Goal: Task Accomplishment & Management: Use online tool/utility

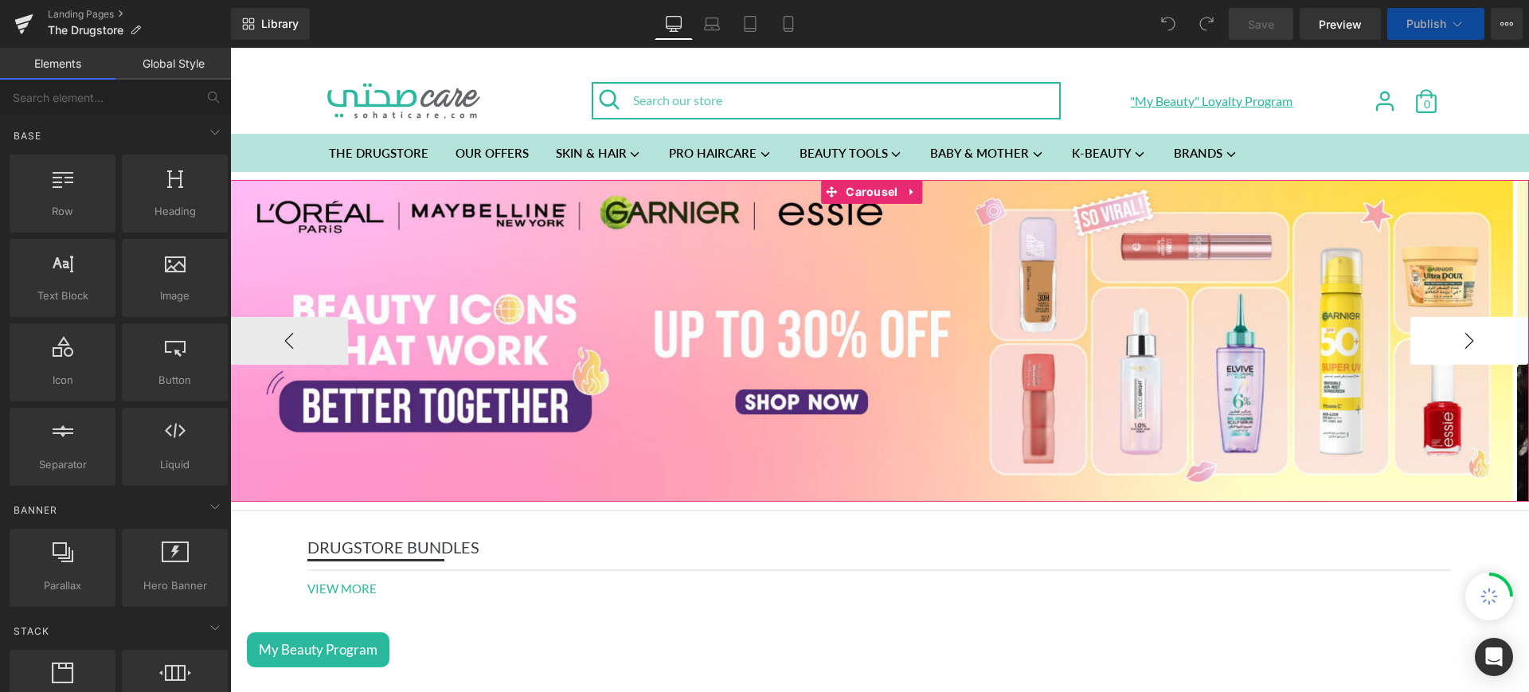
click at [1410, 346] on button "›" at bounding box center [1469, 341] width 118 height 48
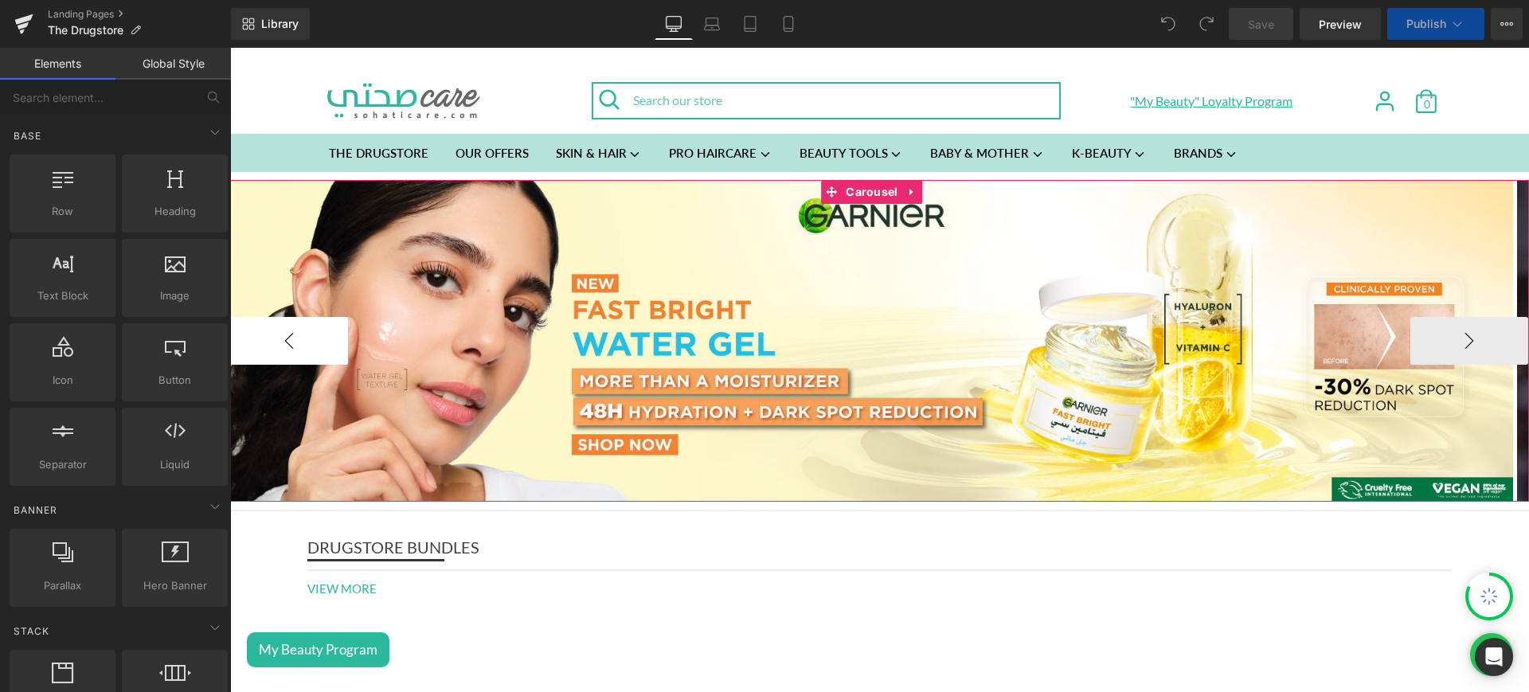
click at [293, 344] on button "‹" at bounding box center [289, 341] width 118 height 48
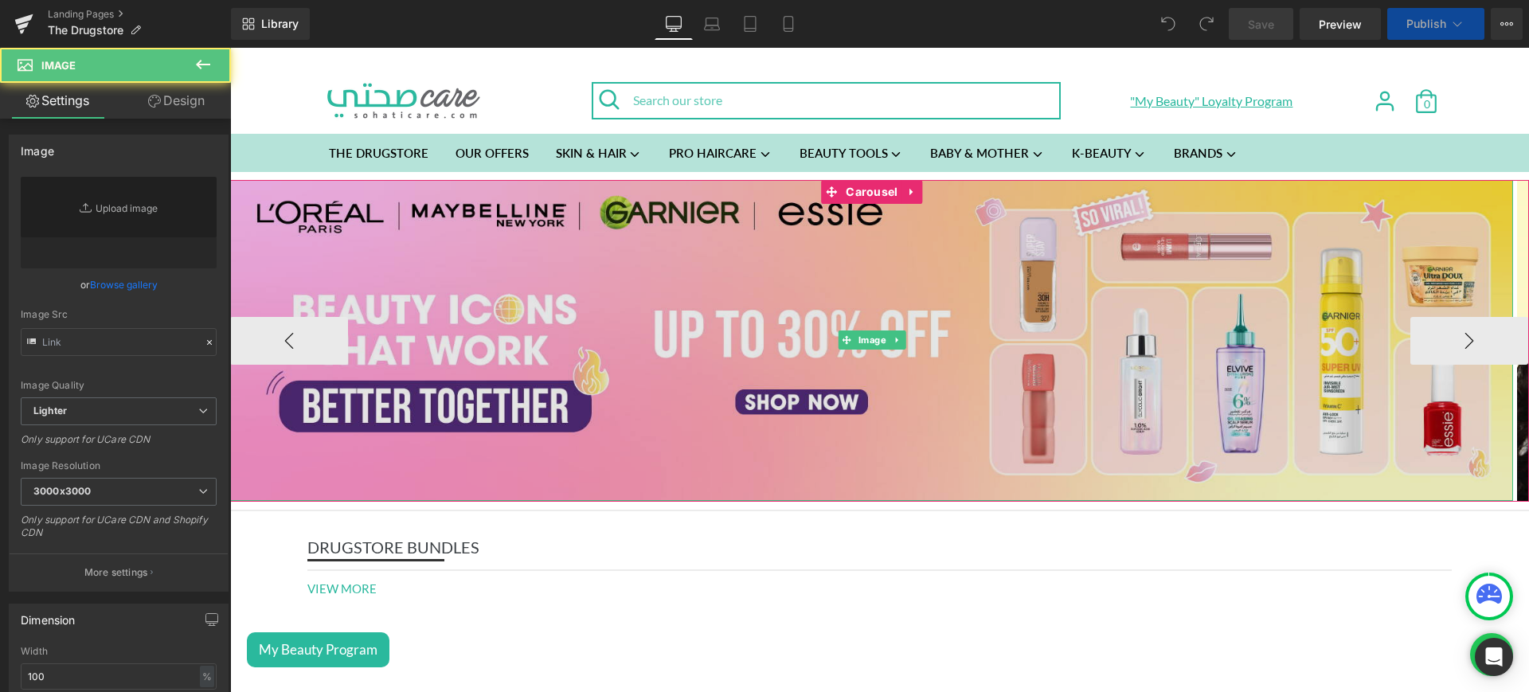
click at [677, 242] on img at bounding box center [871, 340] width 1283 height 321
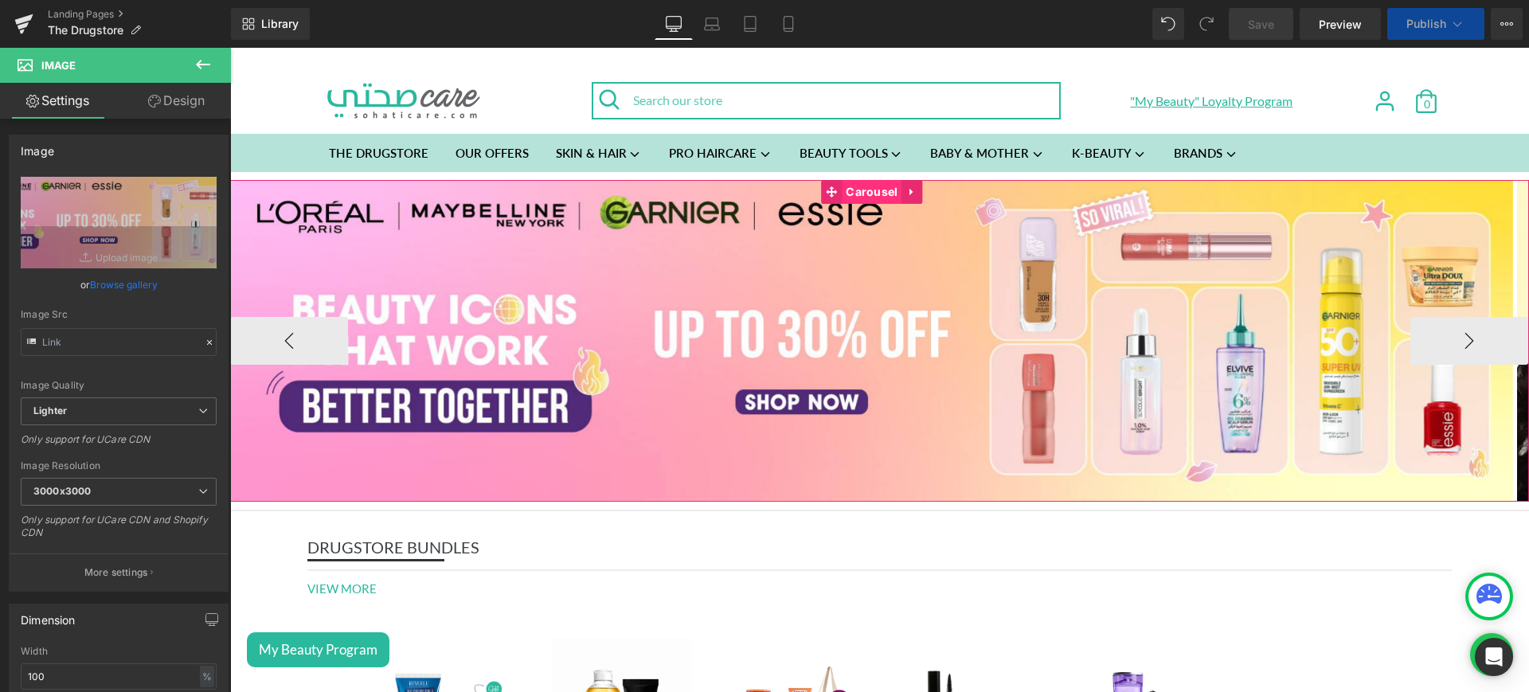
click at [869, 198] on span "Carousel" at bounding box center [872, 192] width 60 height 24
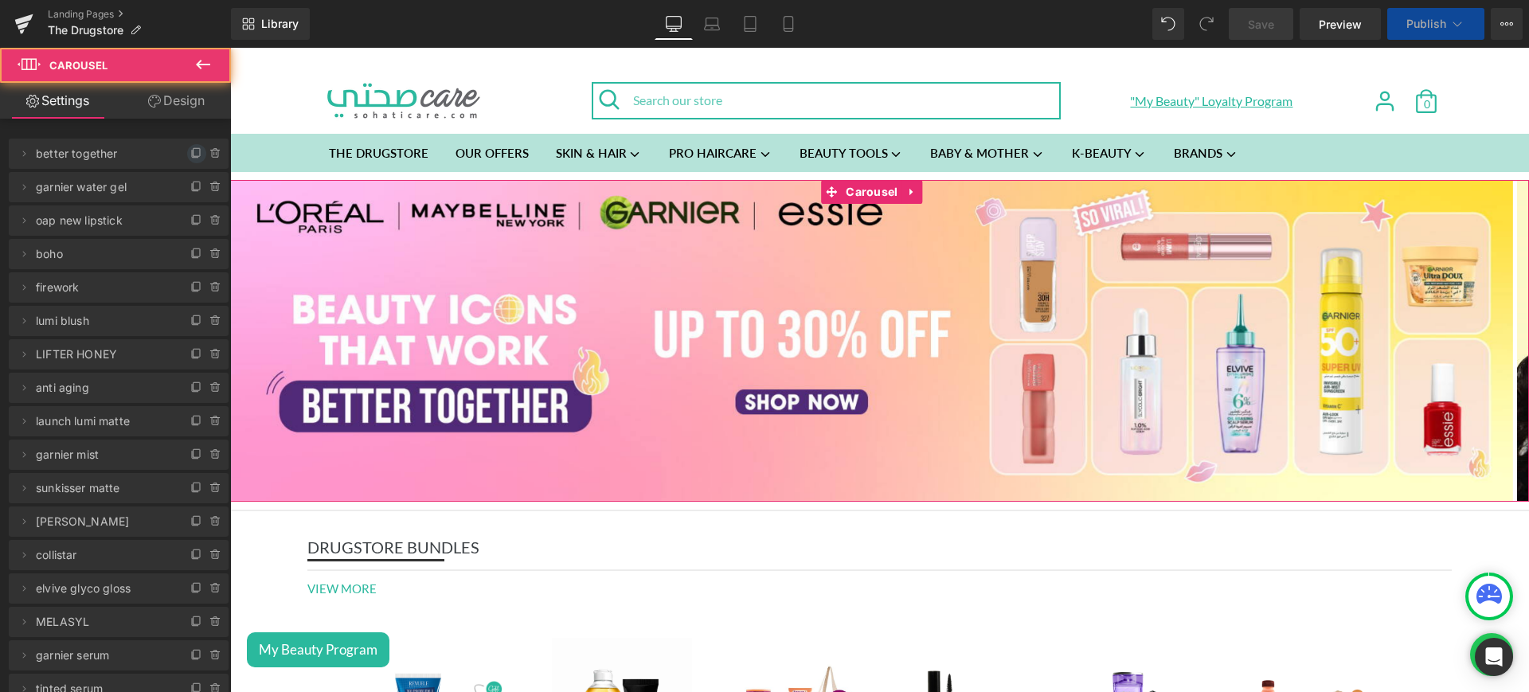
click at [190, 150] on icon at bounding box center [196, 153] width 13 height 13
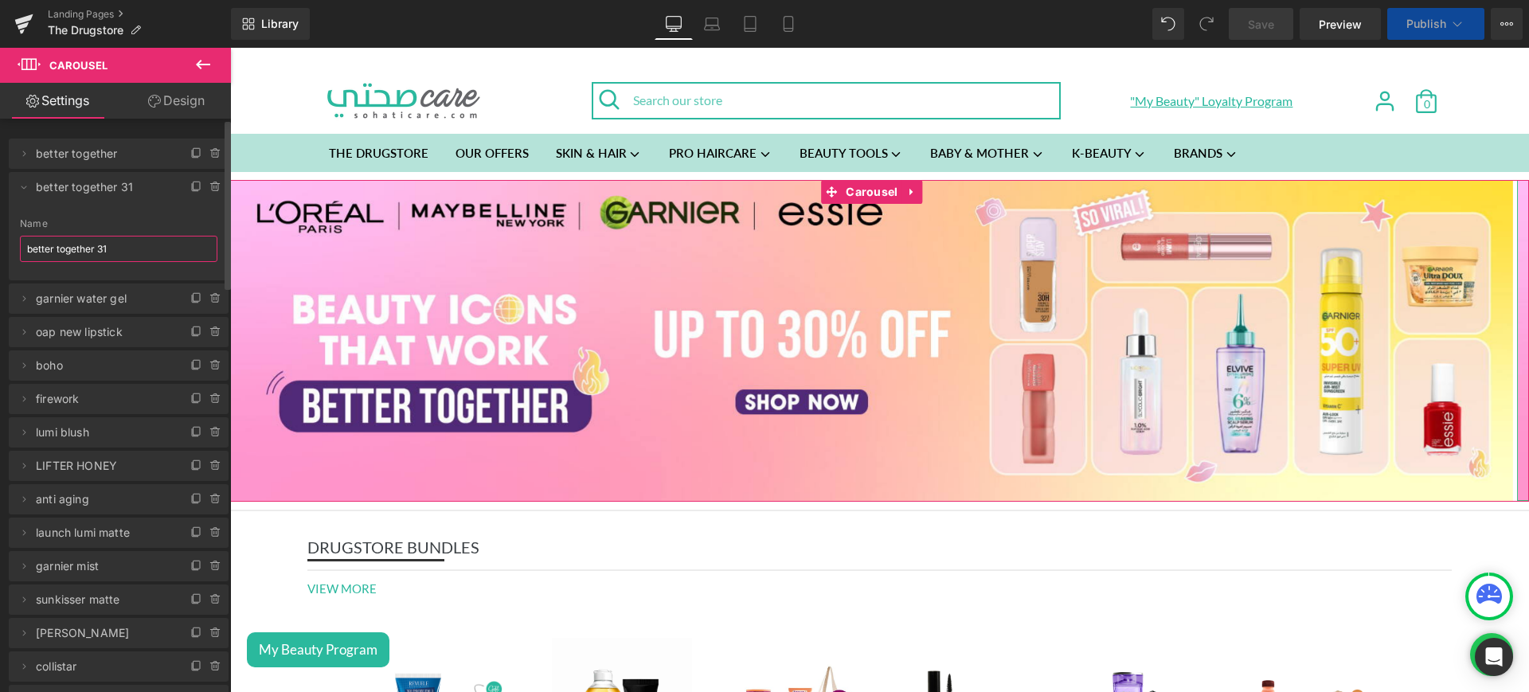
click at [171, 258] on input "better together 31" at bounding box center [118, 249] width 197 height 26
click at [131, 245] on input "better together 31" at bounding box center [118, 249] width 197 height 26
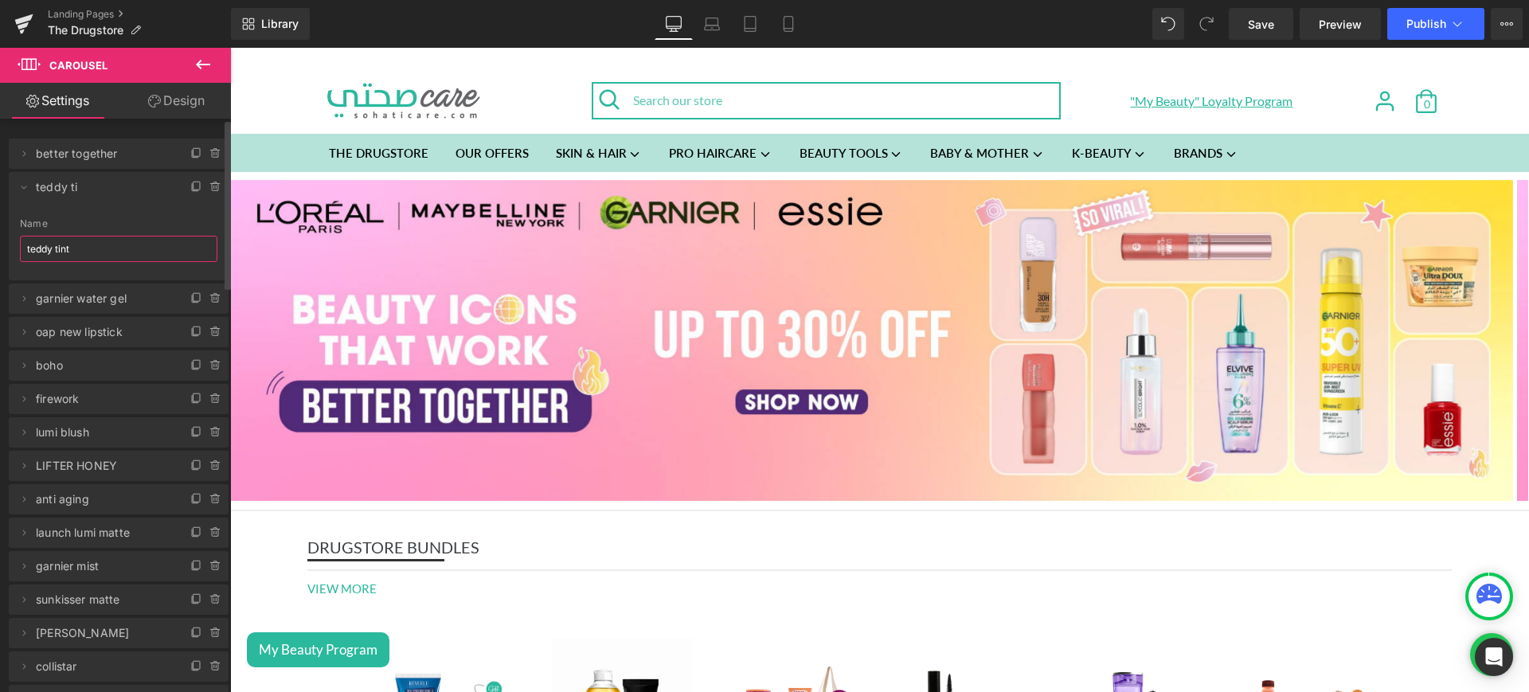
type input "teddy tint"
click at [27, 181] on icon at bounding box center [24, 187] width 13 height 13
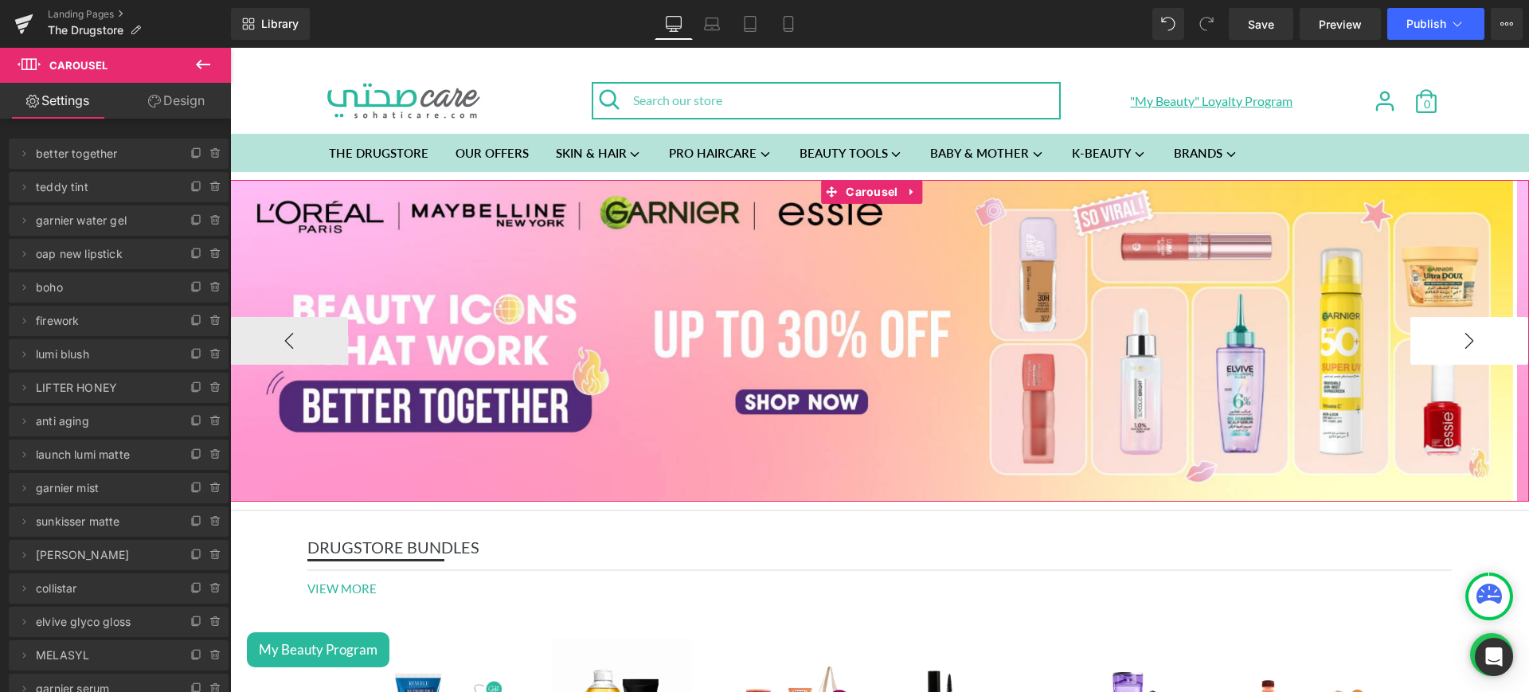
click at [1410, 330] on button "›" at bounding box center [1469, 341] width 118 height 48
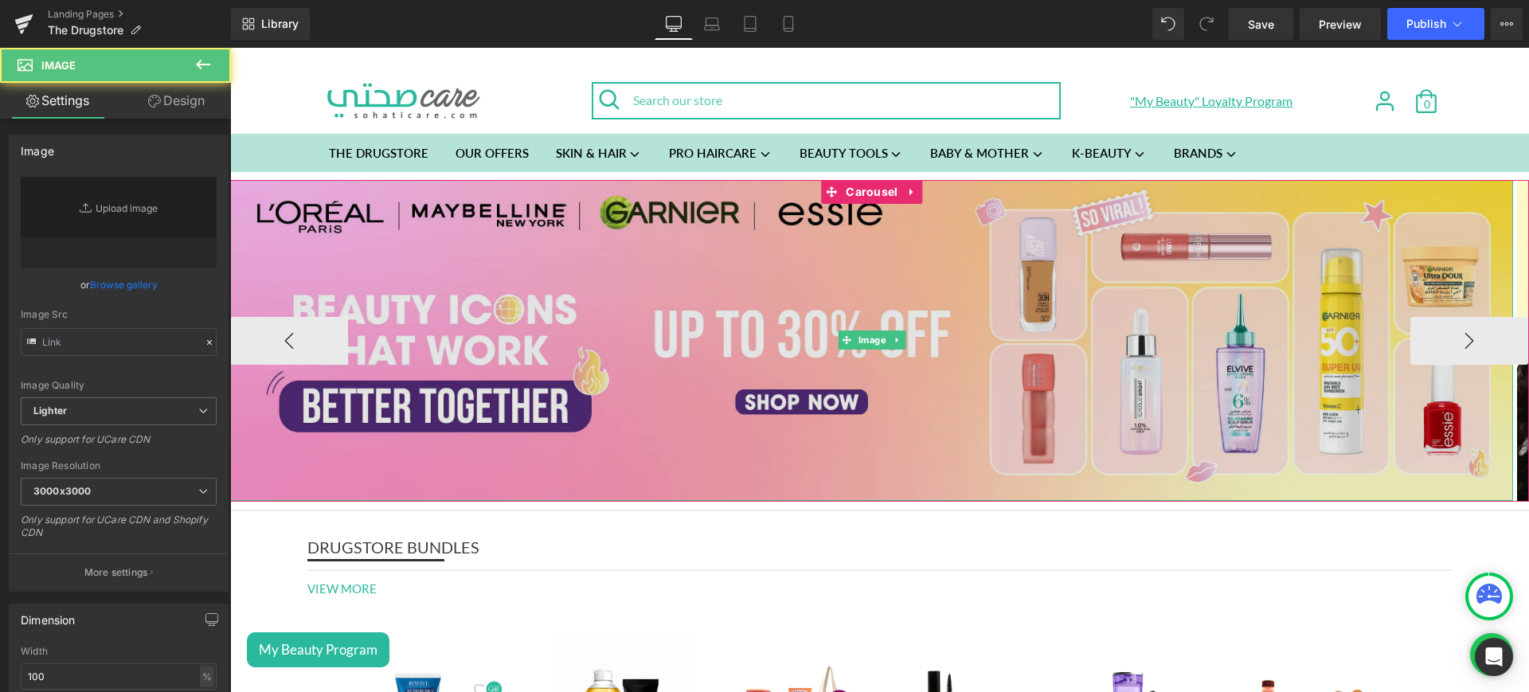
click at [759, 326] on img at bounding box center [871, 340] width 1283 height 321
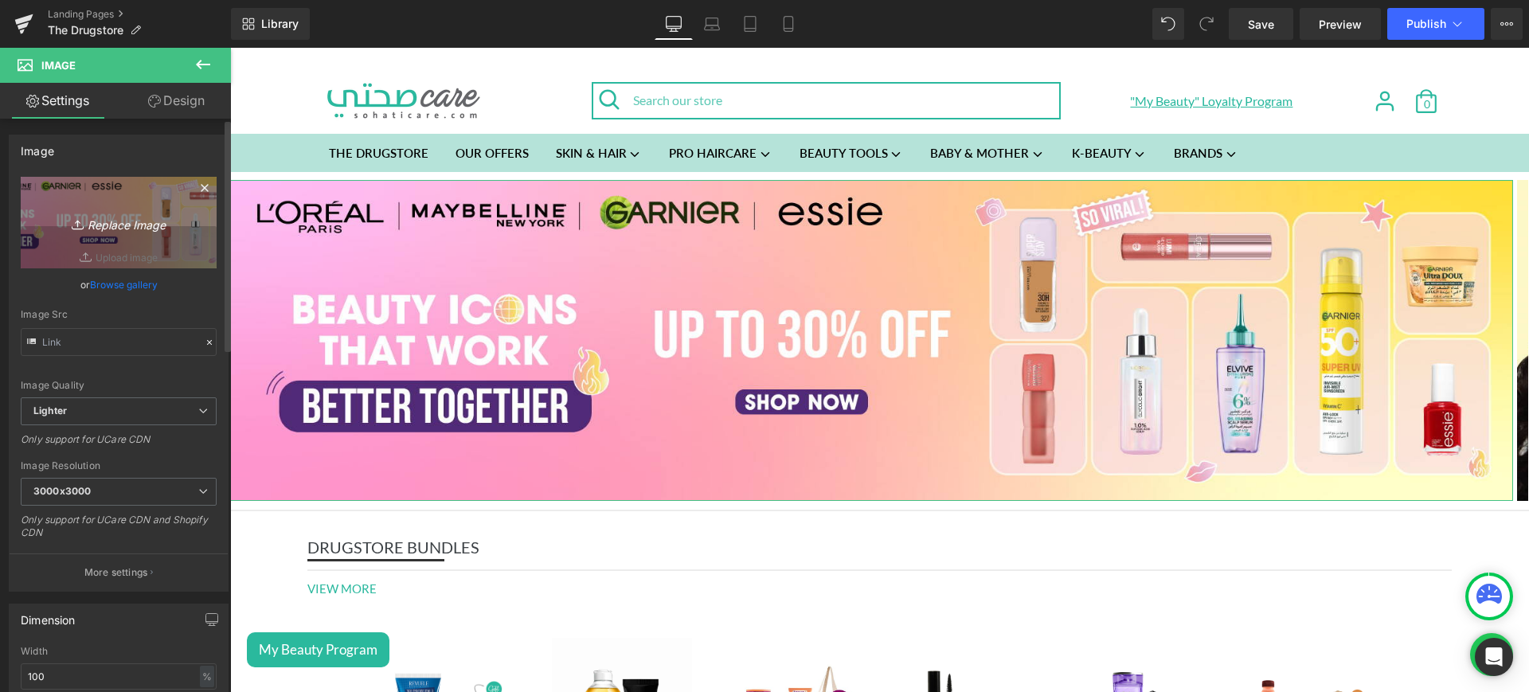
click at [127, 209] on link "Replace Image" at bounding box center [119, 223] width 196 height 92
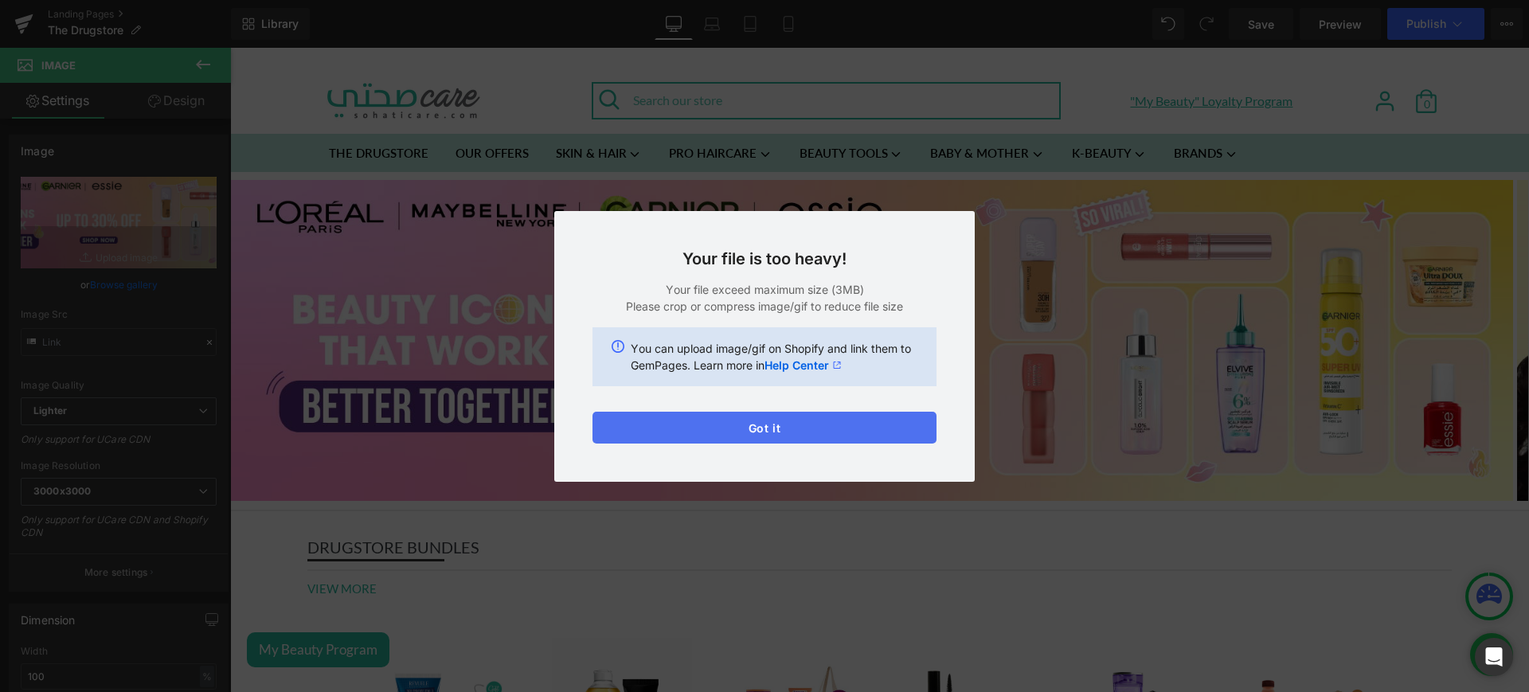
click at [874, 427] on button "Got it" at bounding box center [764, 428] width 344 height 32
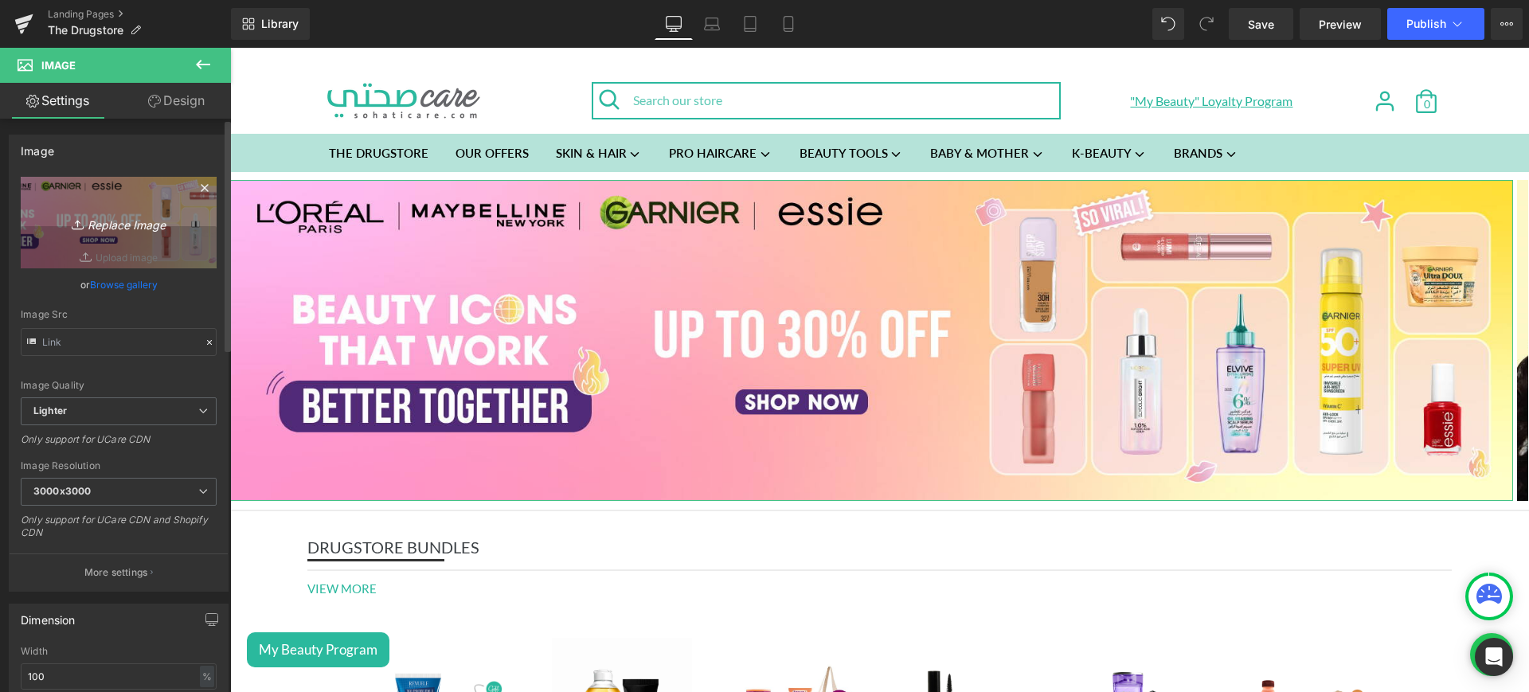
click at [132, 213] on icon "Replace Image" at bounding box center [118, 223] width 127 height 20
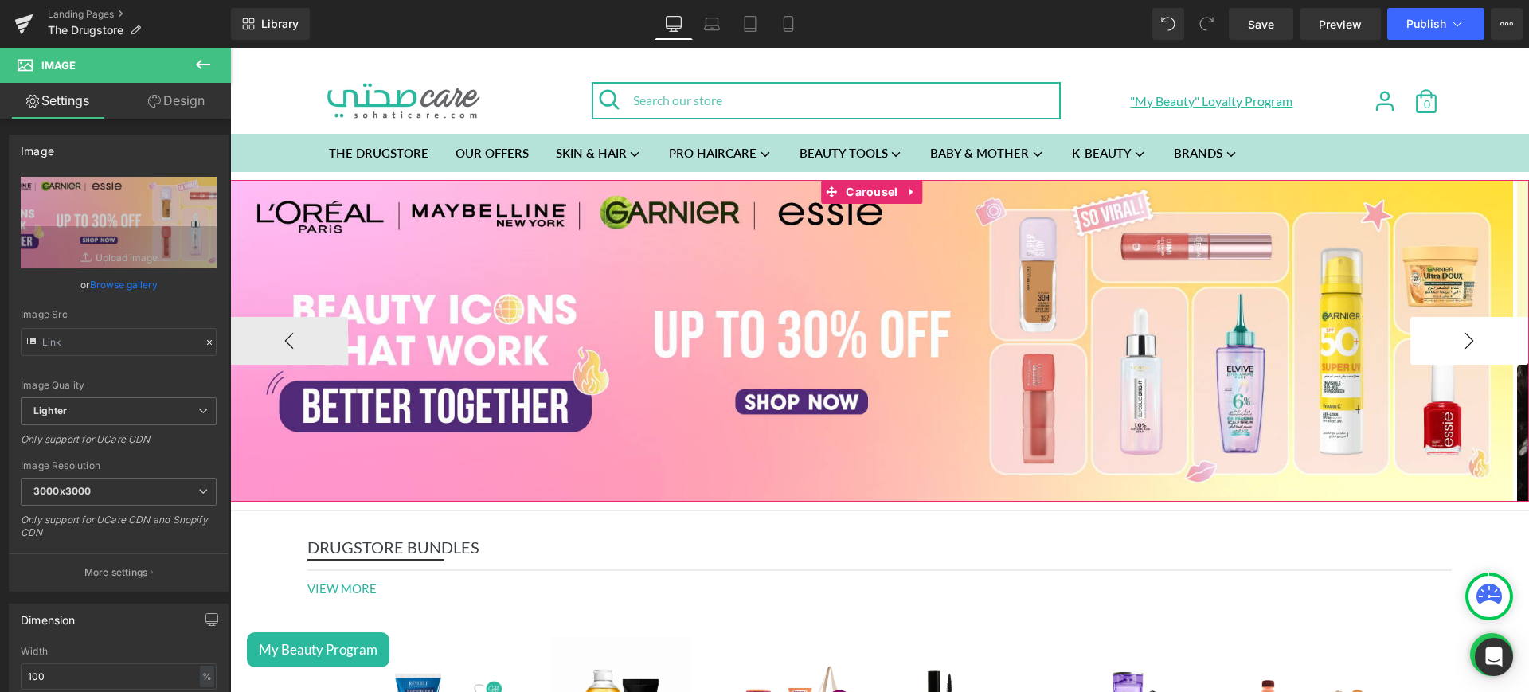
click at [1456, 345] on button "›" at bounding box center [1469, 341] width 118 height 48
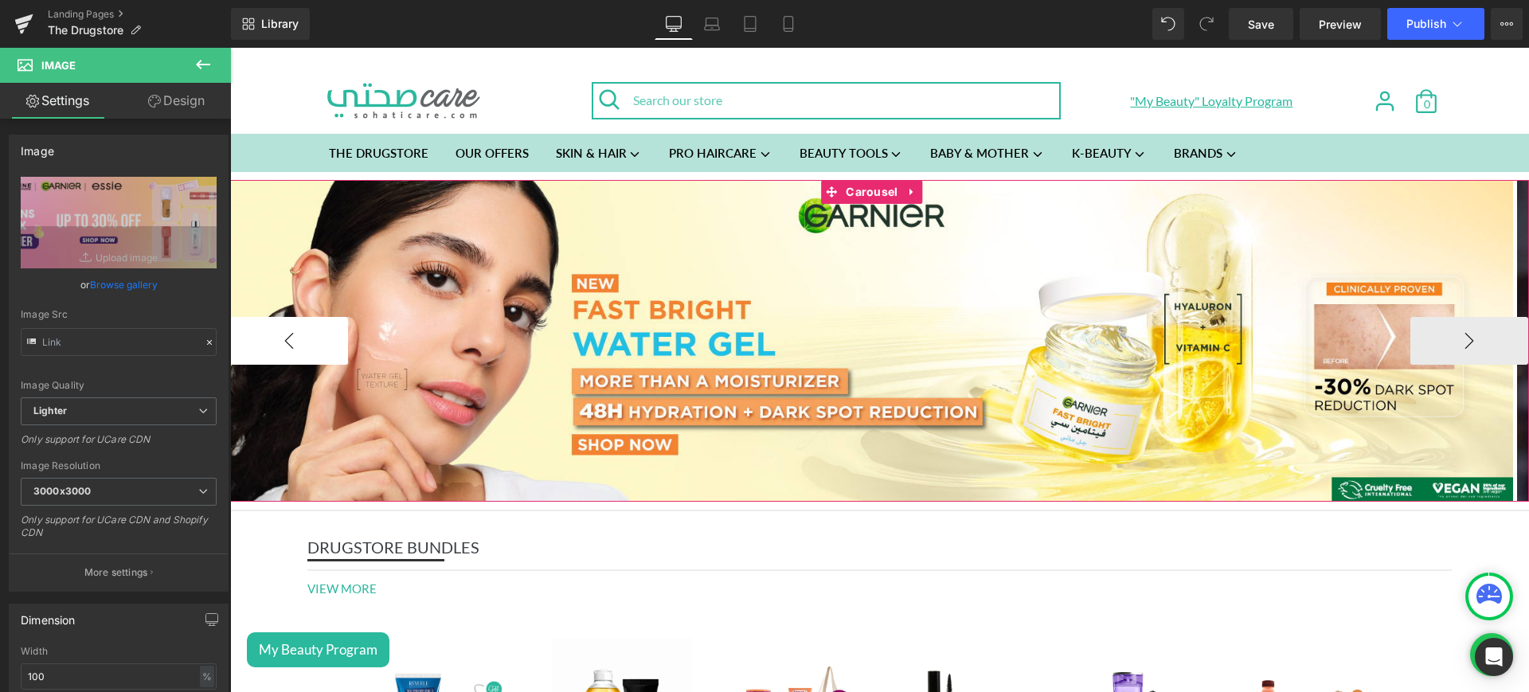
click at [284, 337] on button "‹" at bounding box center [289, 341] width 118 height 48
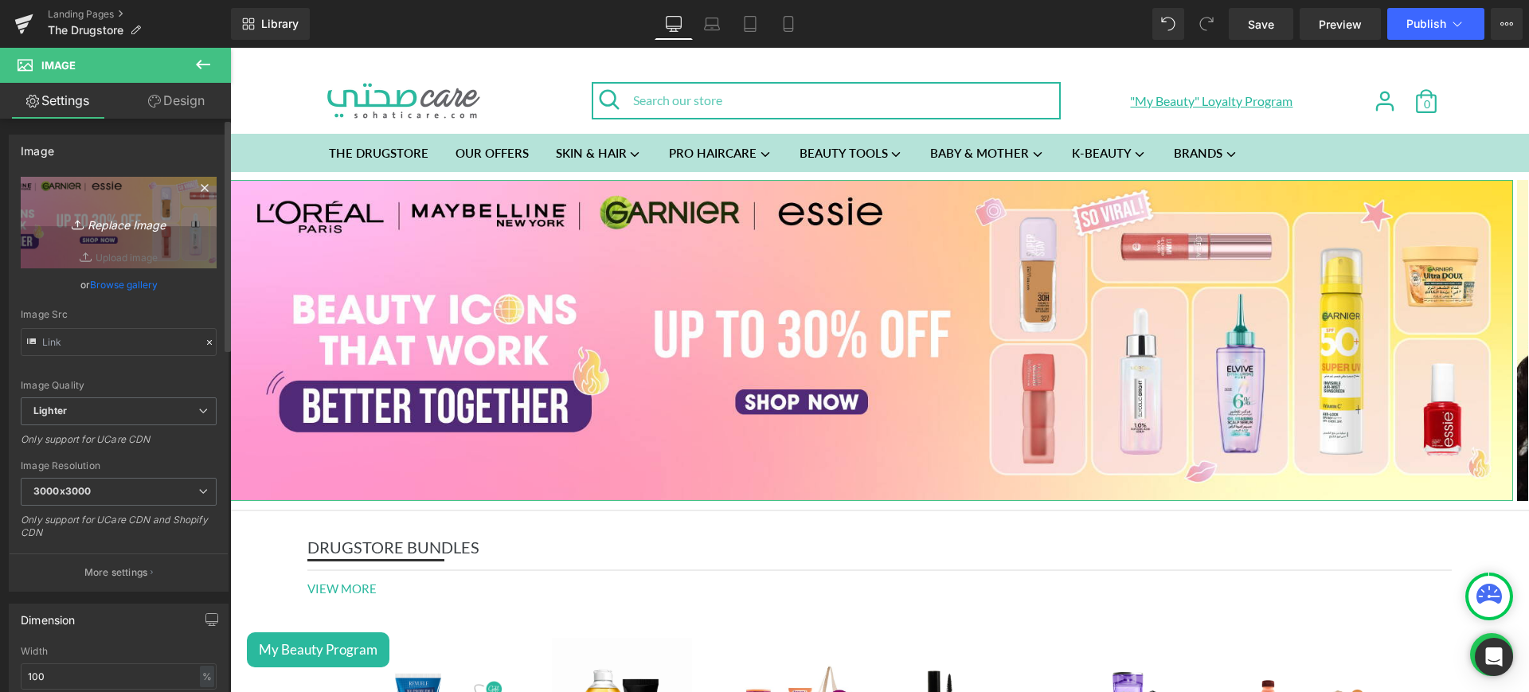
click at [139, 217] on icon "Replace Image" at bounding box center [118, 223] width 127 height 20
type input "C:\fakepath\teddy mob.jpg"
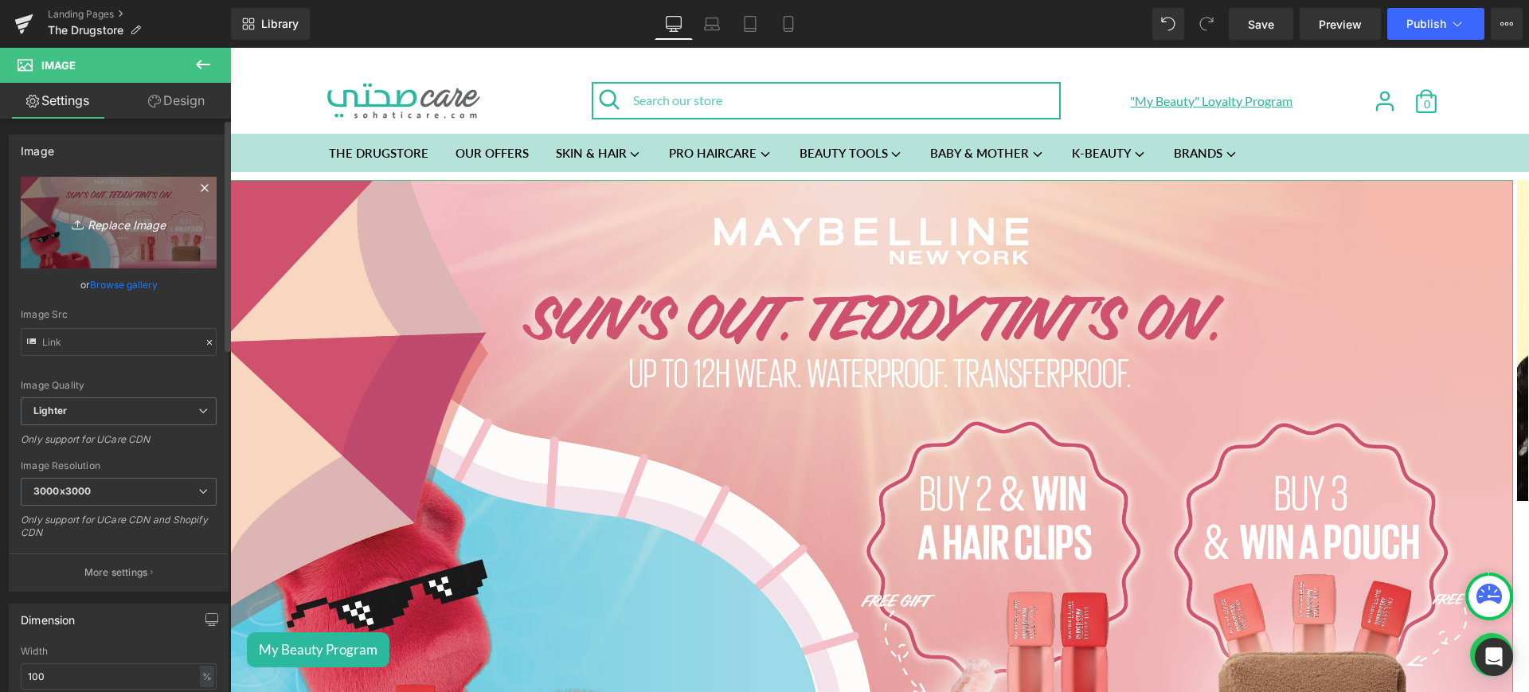
click at [103, 224] on icon "Replace Image" at bounding box center [118, 223] width 127 height 20
type input "C:\fakepath\teddy web.jpg"
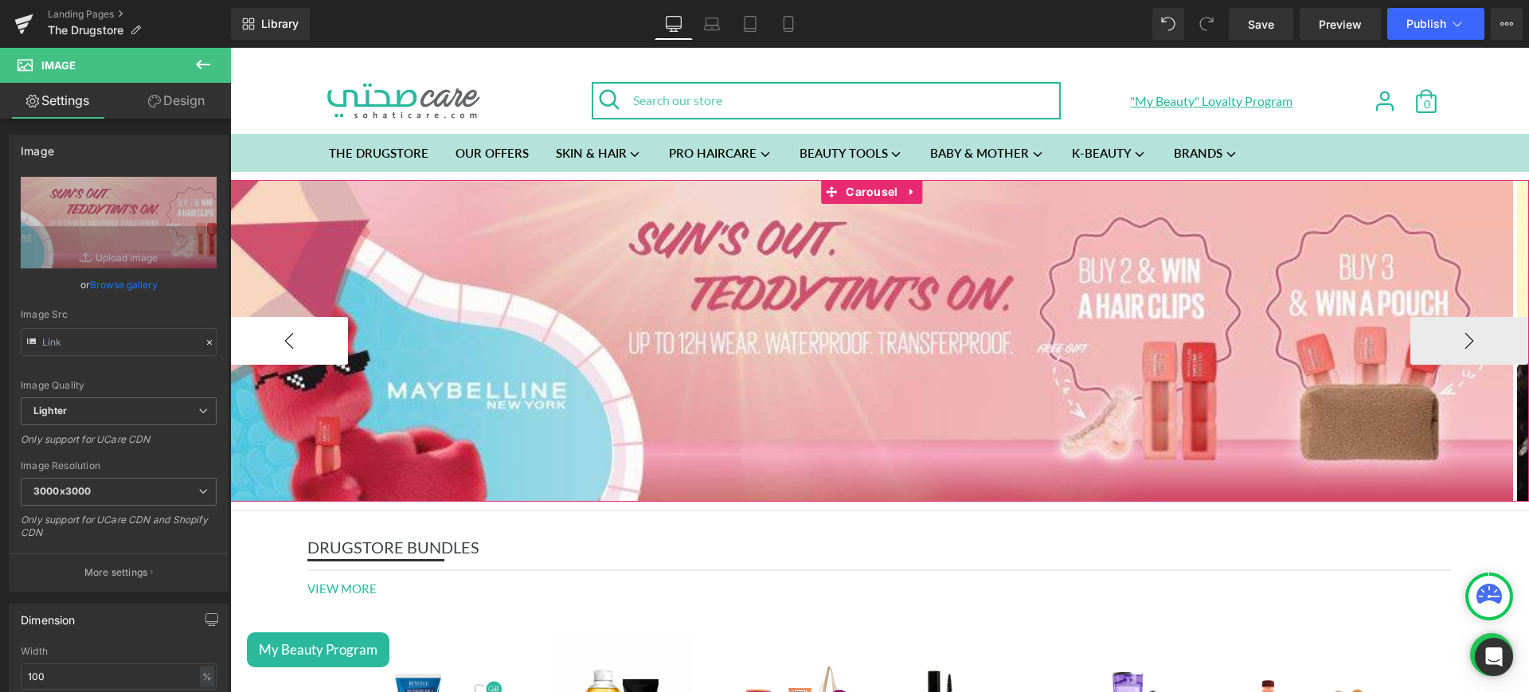
click at [317, 326] on button "‹" at bounding box center [289, 341] width 118 height 48
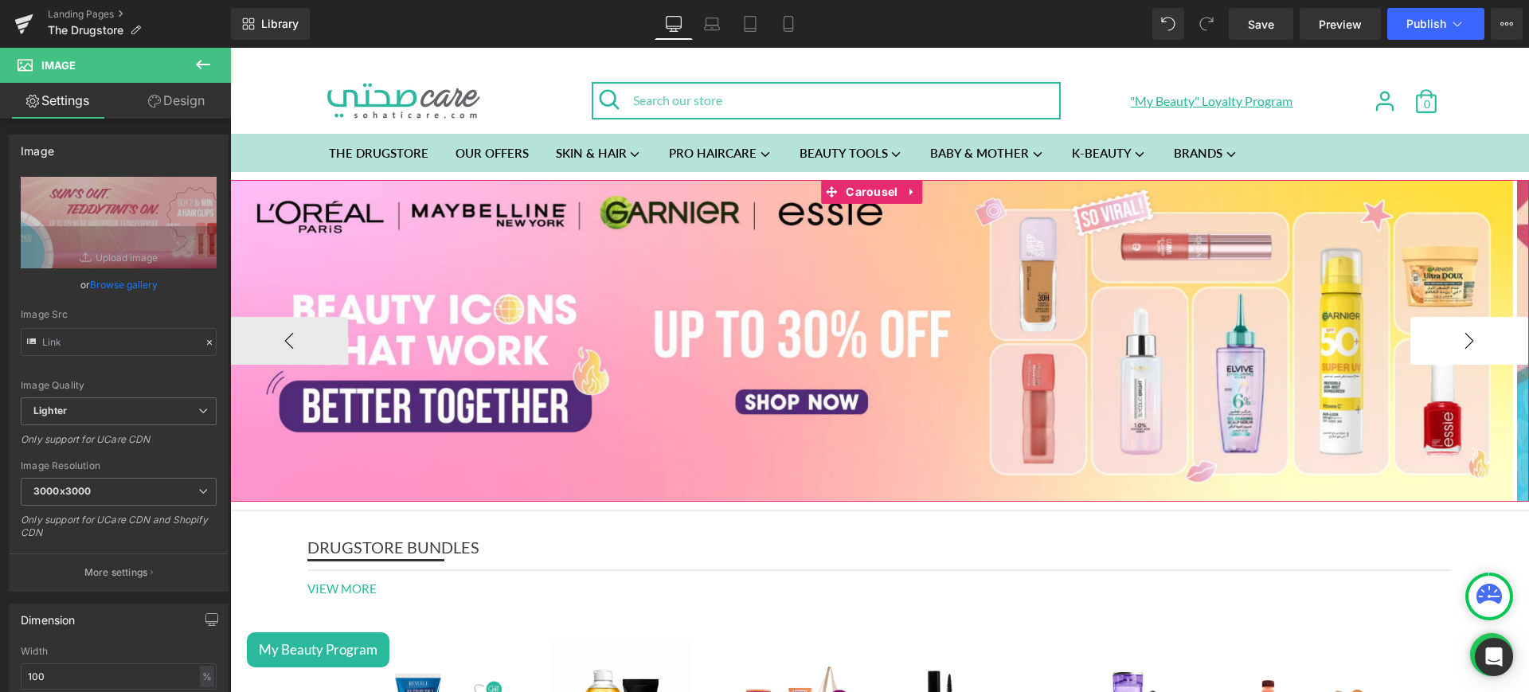
click at [1464, 344] on button "›" at bounding box center [1469, 341] width 118 height 48
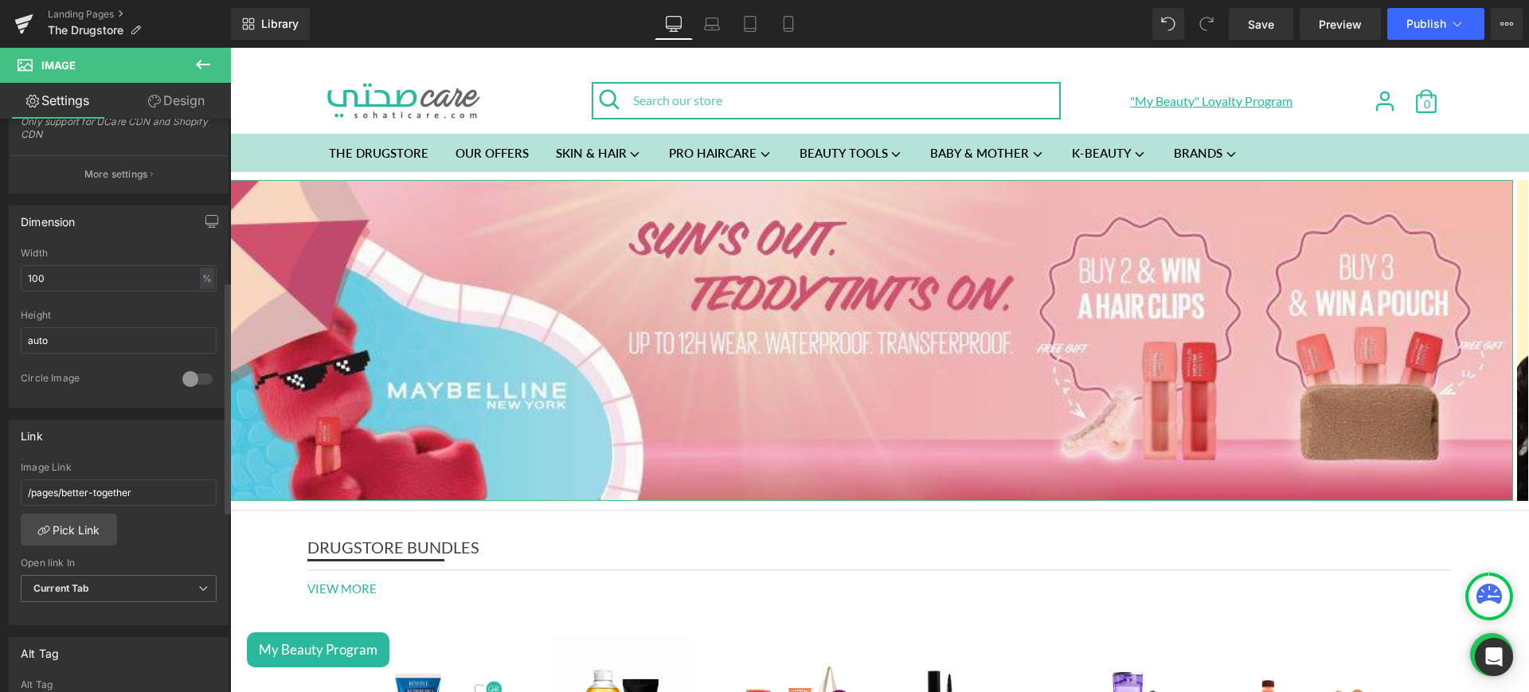
scroll to position [399, 0]
click at [76, 537] on link "Pick Link" at bounding box center [69, 529] width 96 height 32
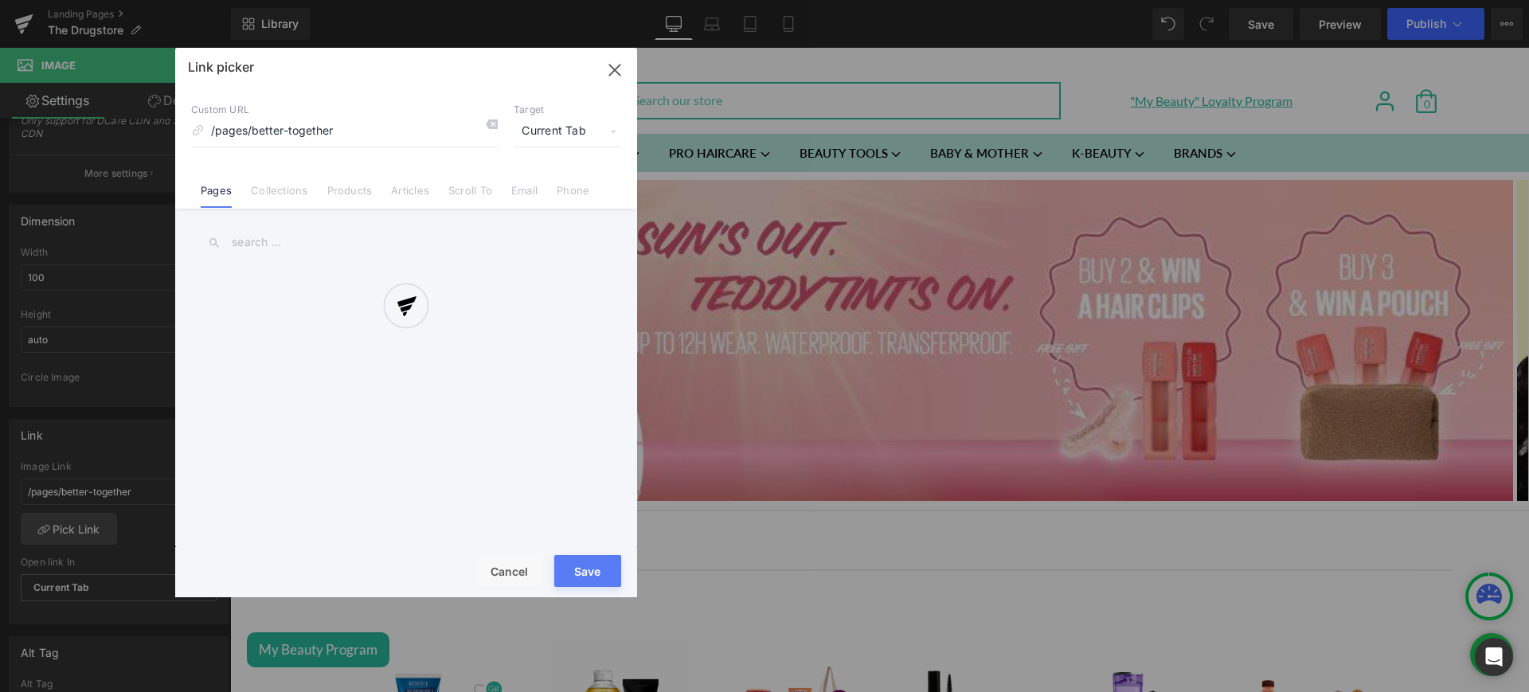
click at [283, 203] on div at bounding box center [406, 322] width 462 height 549
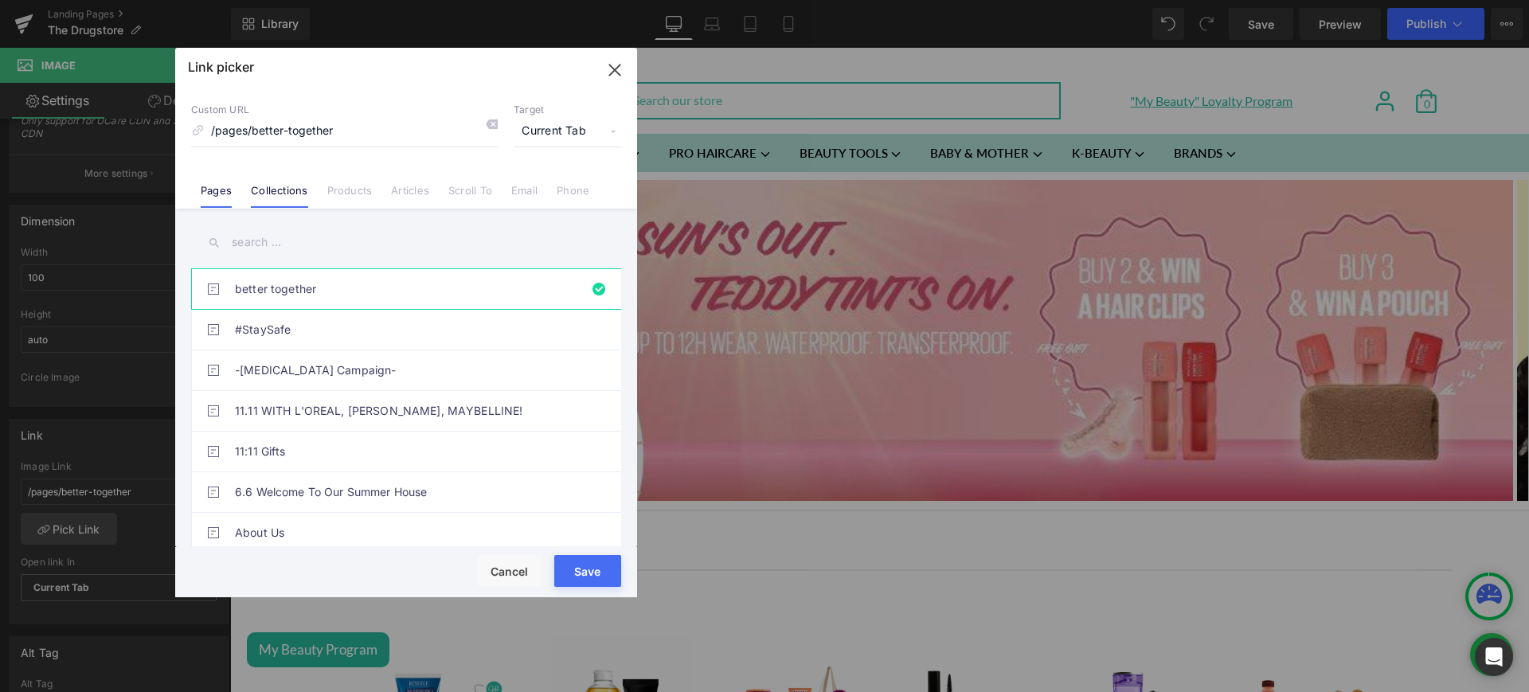
click at [283, 202] on link "Collections" at bounding box center [279, 196] width 57 height 24
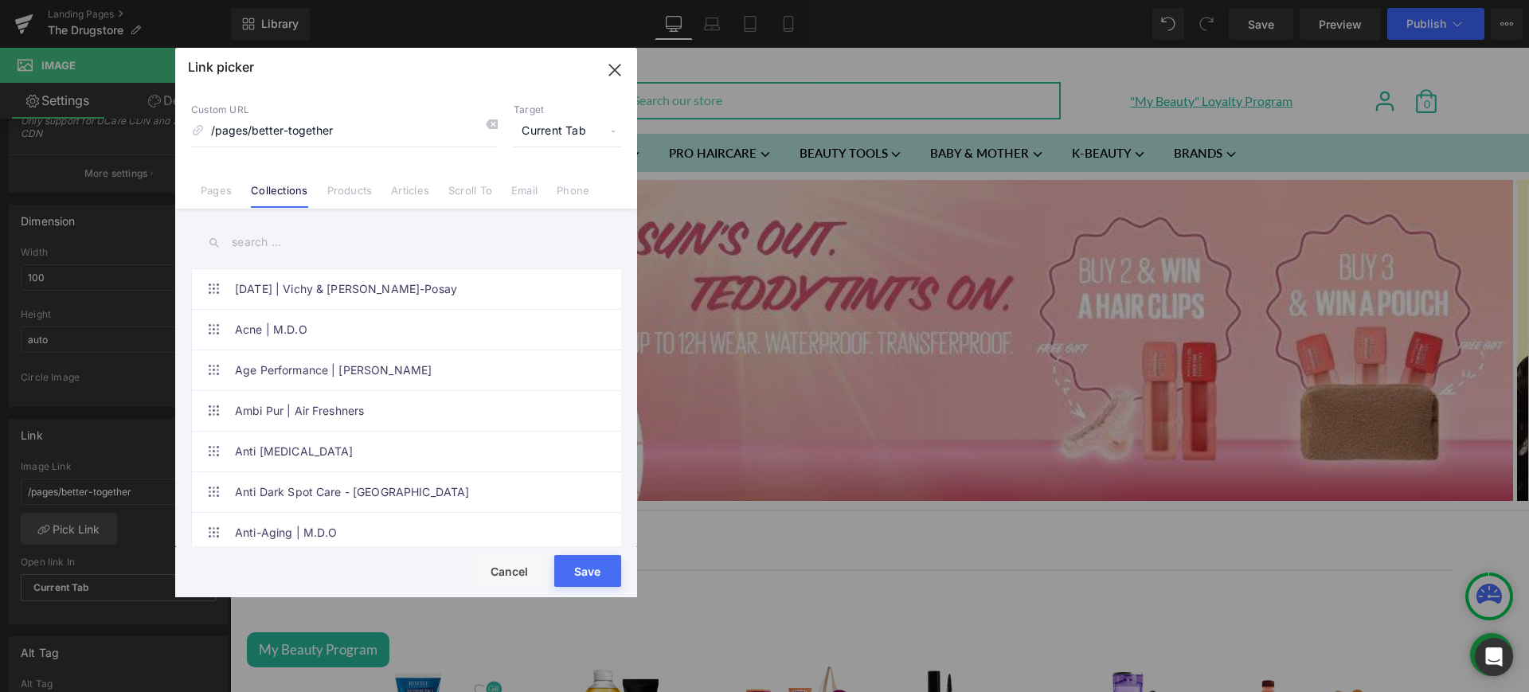
click at [278, 245] on input "text" at bounding box center [406, 243] width 430 height 36
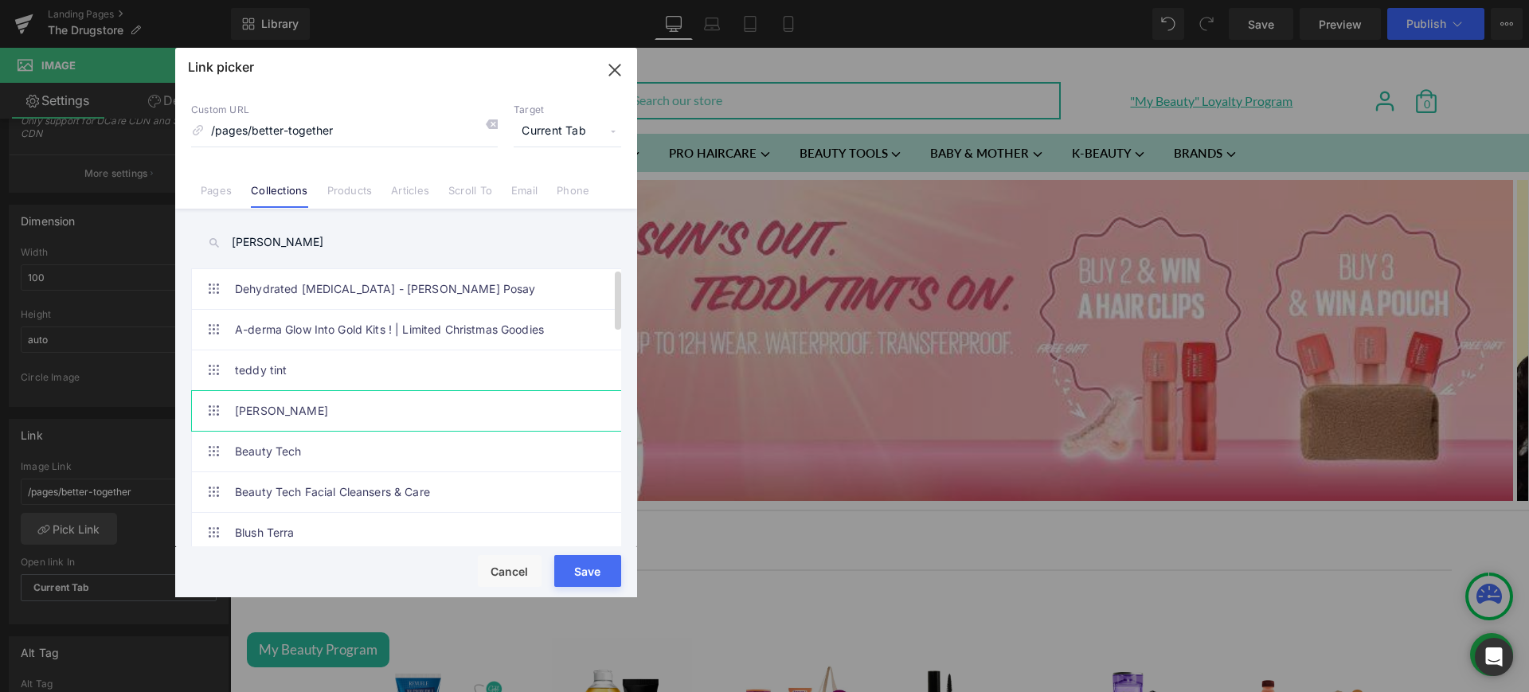
type input "[PERSON_NAME]"
click at [310, 428] on link "[PERSON_NAME]" at bounding box center [410, 411] width 350 height 40
click at [612, 566] on button "Save" at bounding box center [587, 571] width 67 height 32
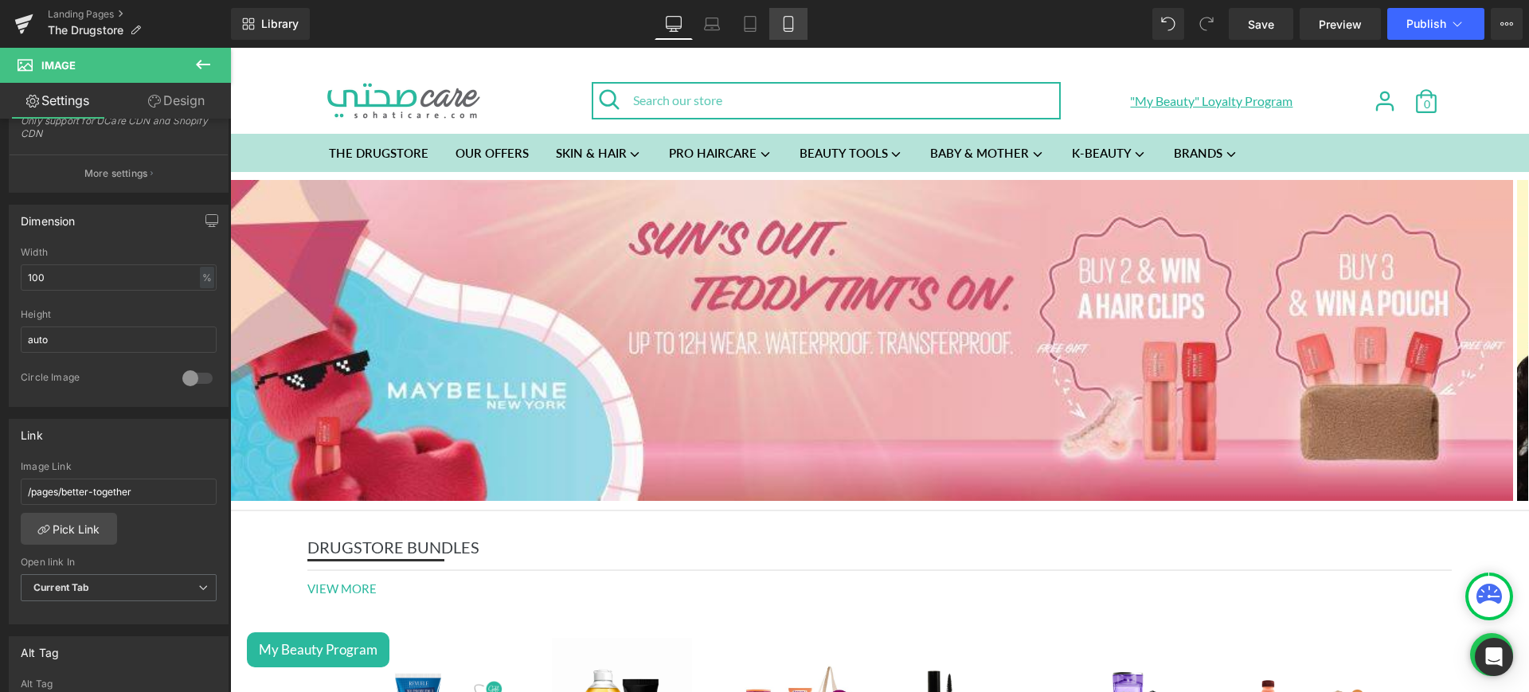
click at [791, 19] on icon at bounding box center [788, 24] width 16 height 16
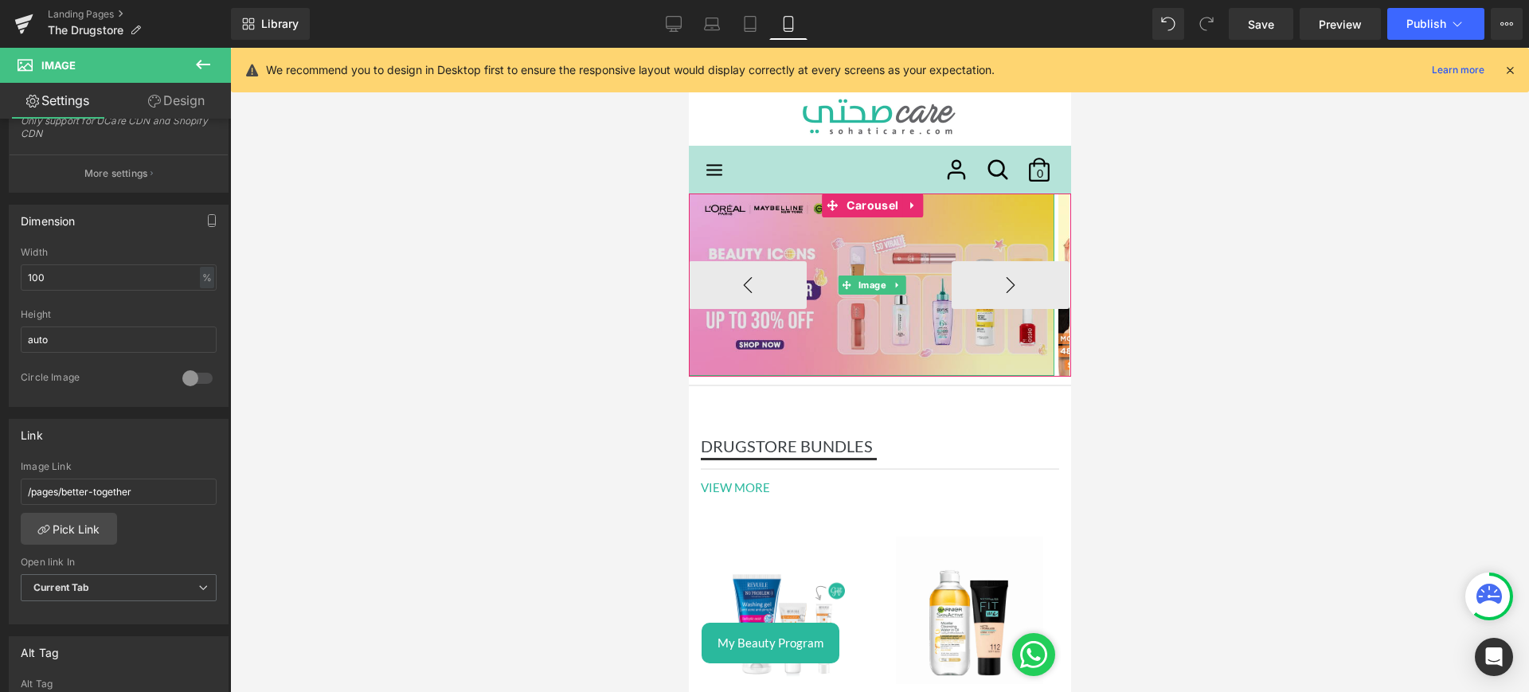
click at [828, 242] on img at bounding box center [870, 284] width 365 height 182
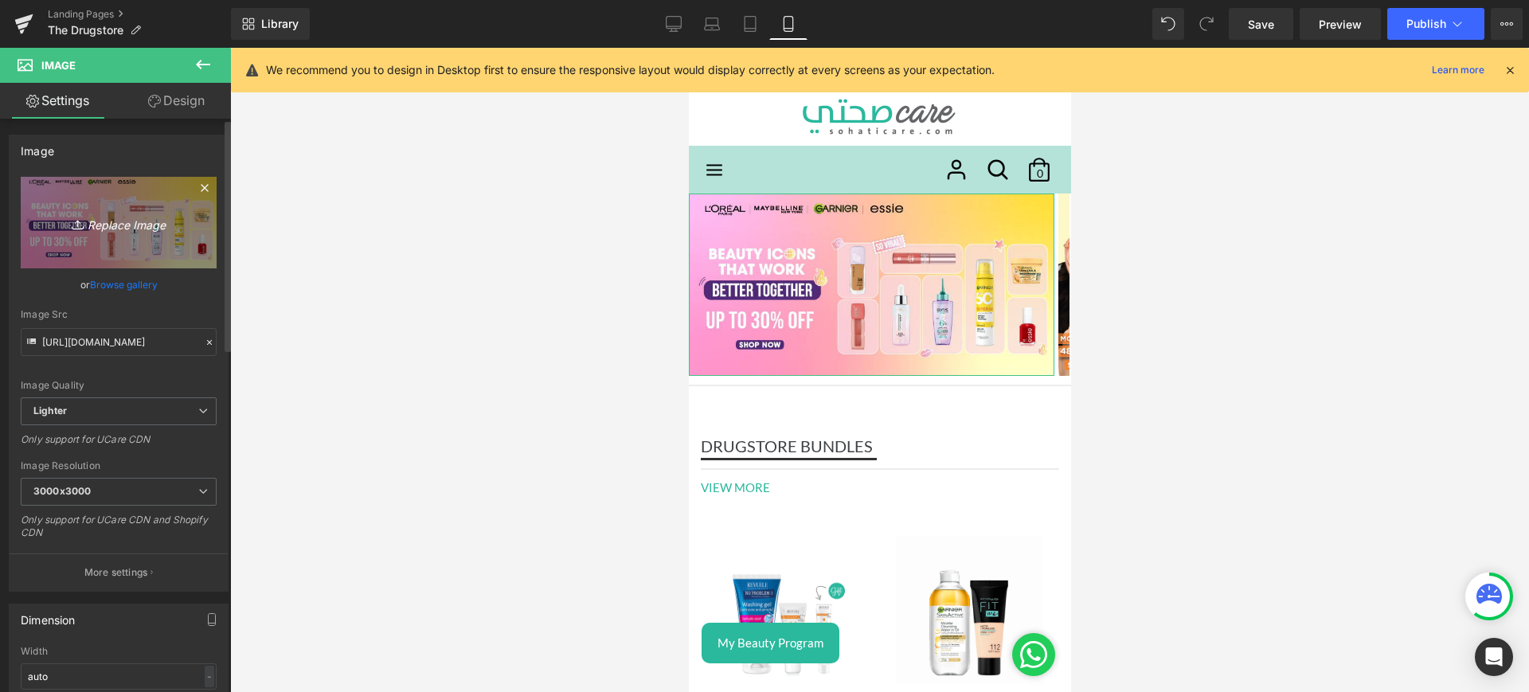
click at [139, 219] on icon "Replace Image" at bounding box center [118, 223] width 127 height 20
type input "C:\fakepath\teddy mob.jpg"
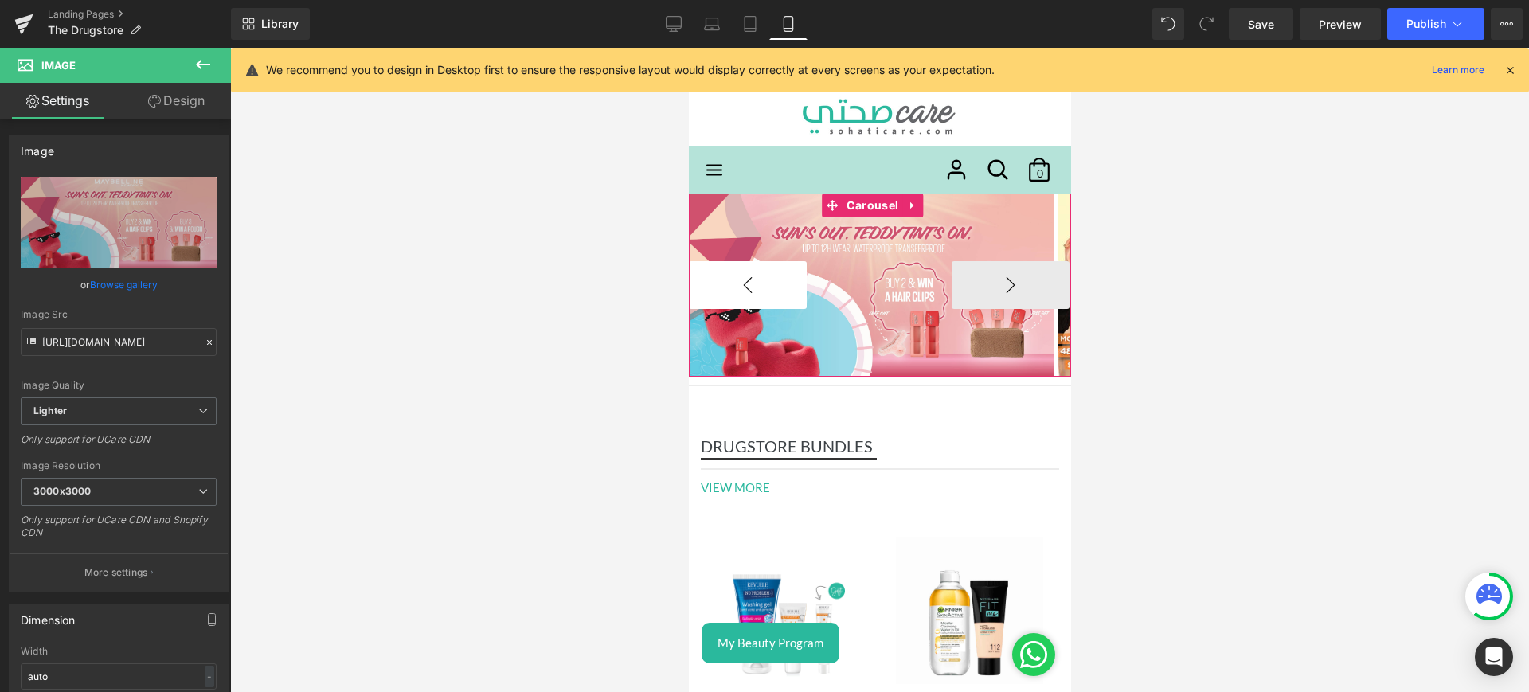
click at [734, 277] on button "‹" at bounding box center [747, 285] width 118 height 48
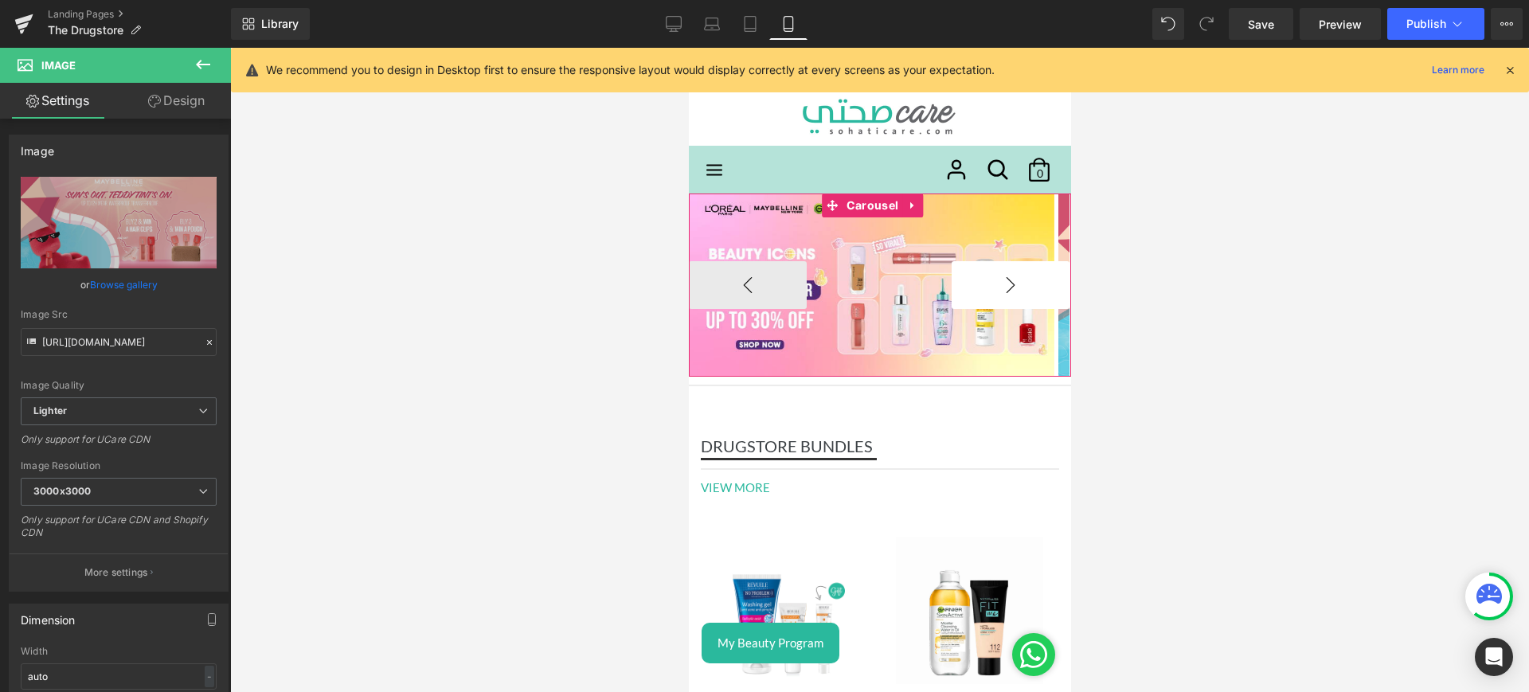
click at [1019, 280] on button "›" at bounding box center [1010, 285] width 118 height 48
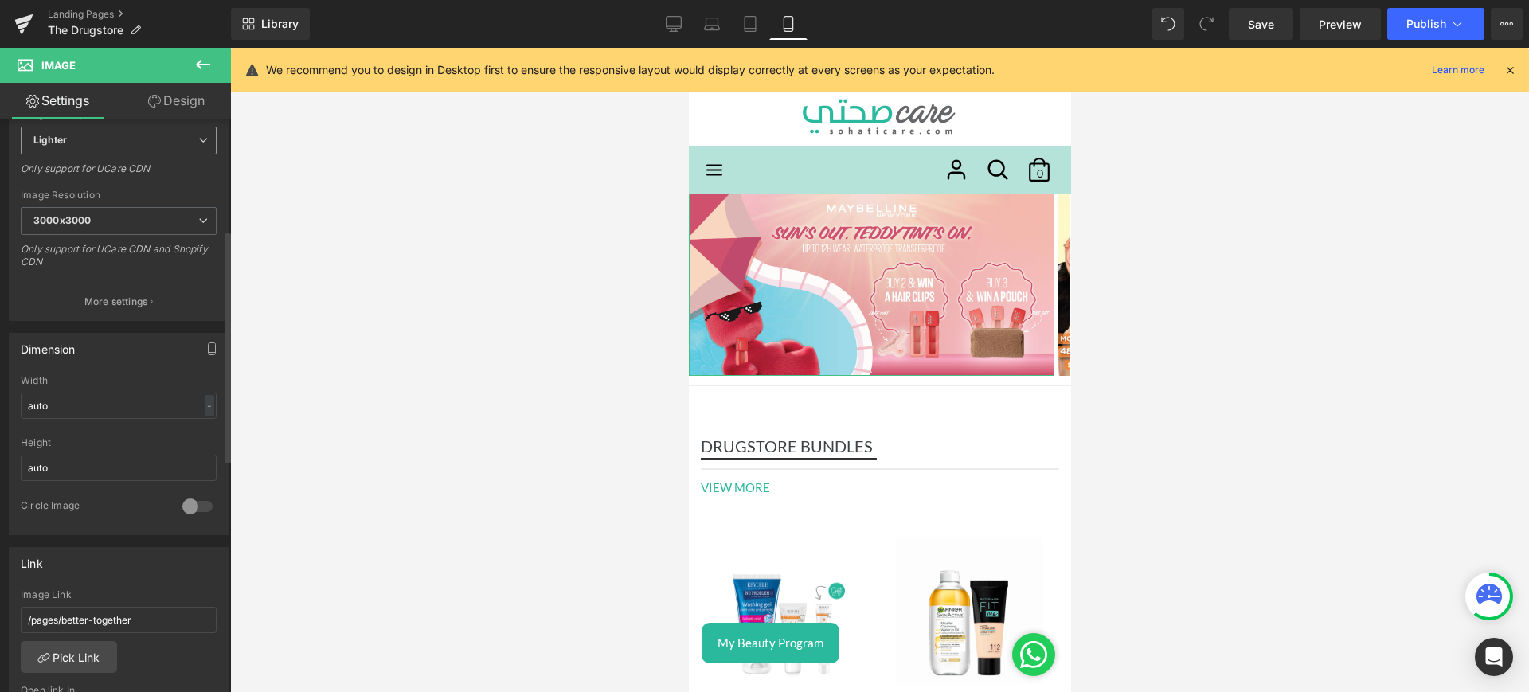
scroll to position [394, 0]
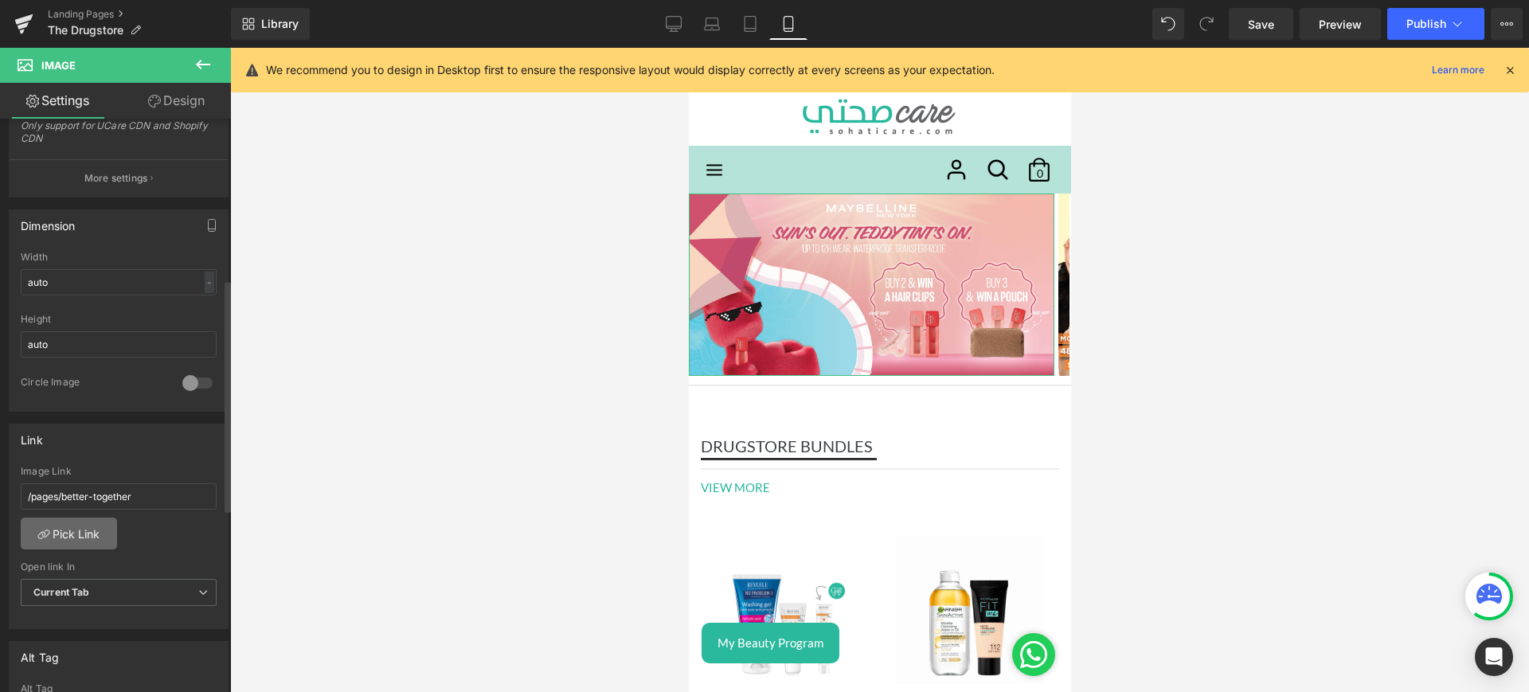
click at [80, 533] on link "Pick Link" at bounding box center [69, 534] width 96 height 32
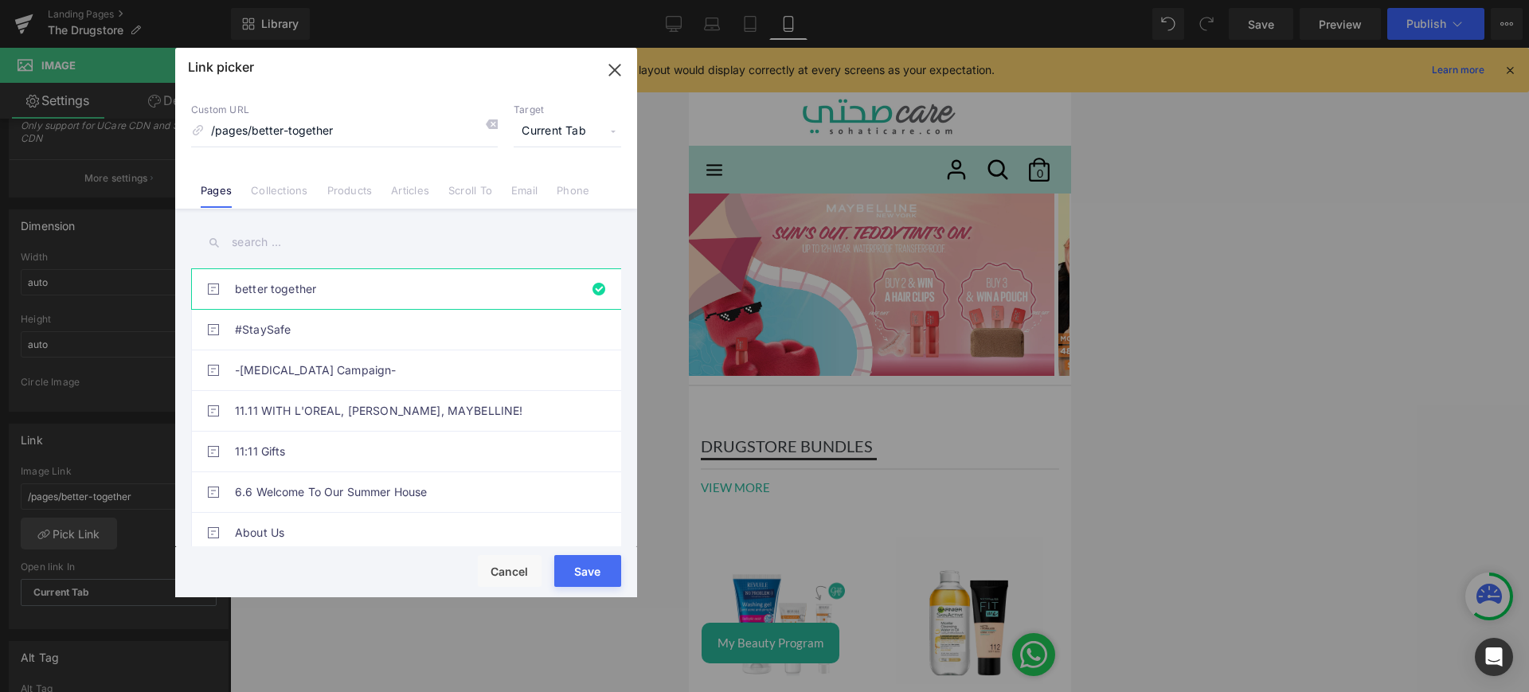
click at [279, 193] on link "Collections" at bounding box center [279, 196] width 57 height 24
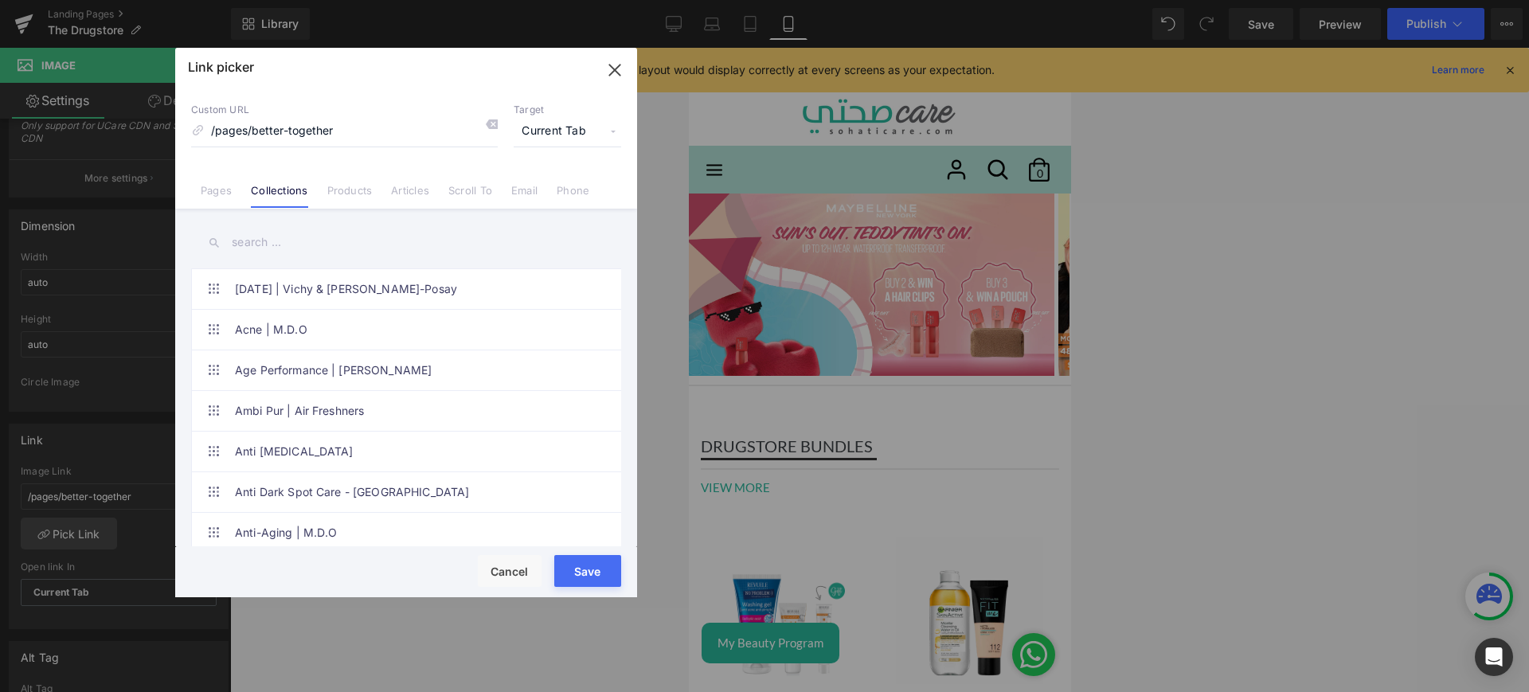
click at [296, 247] on input "text" at bounding box center [406, 243] width 430 height 36
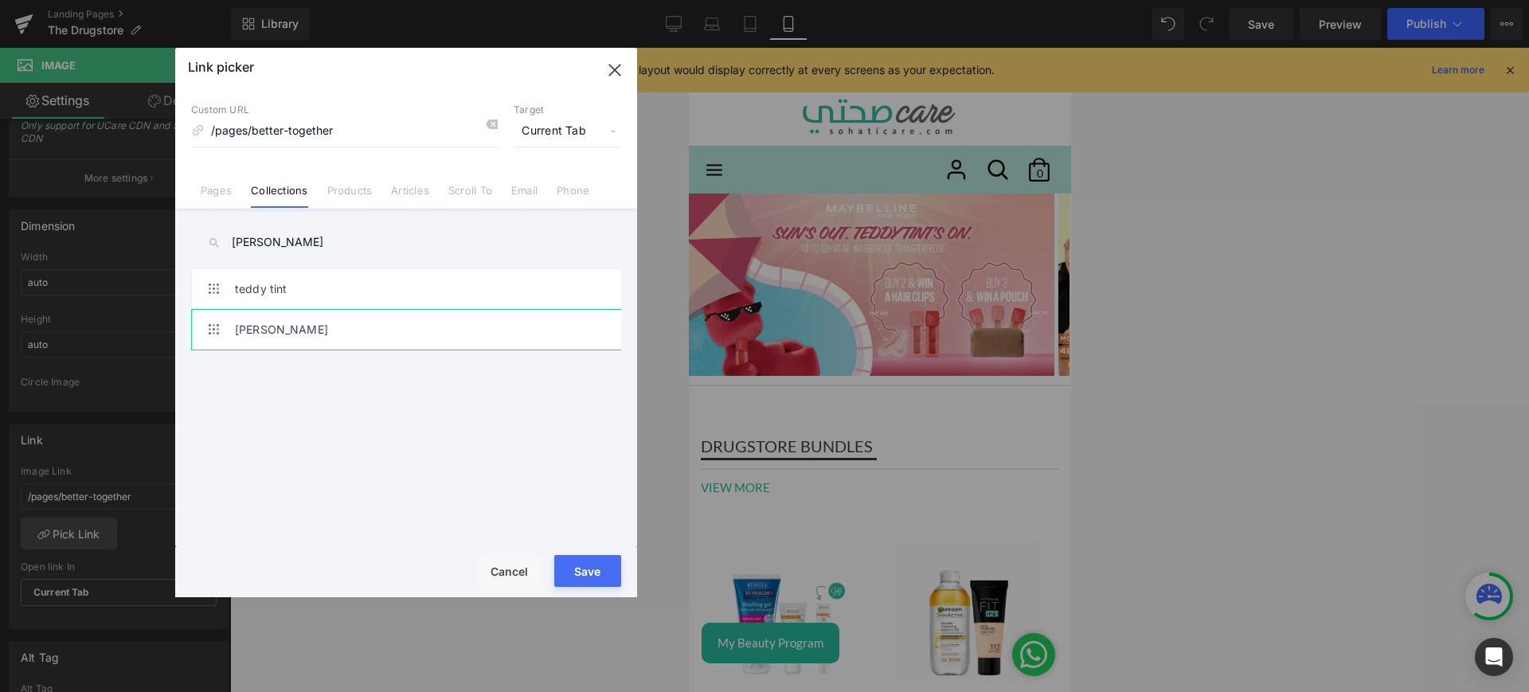
type input "[PERSON_NAME]"
click at [311, 319] on link "[PERSON_NAME]" at bounding box center [410, 330] width 350 height 40
click at [592, 577] on button "Save" at bounding box center [587, 571] width 67 height 32
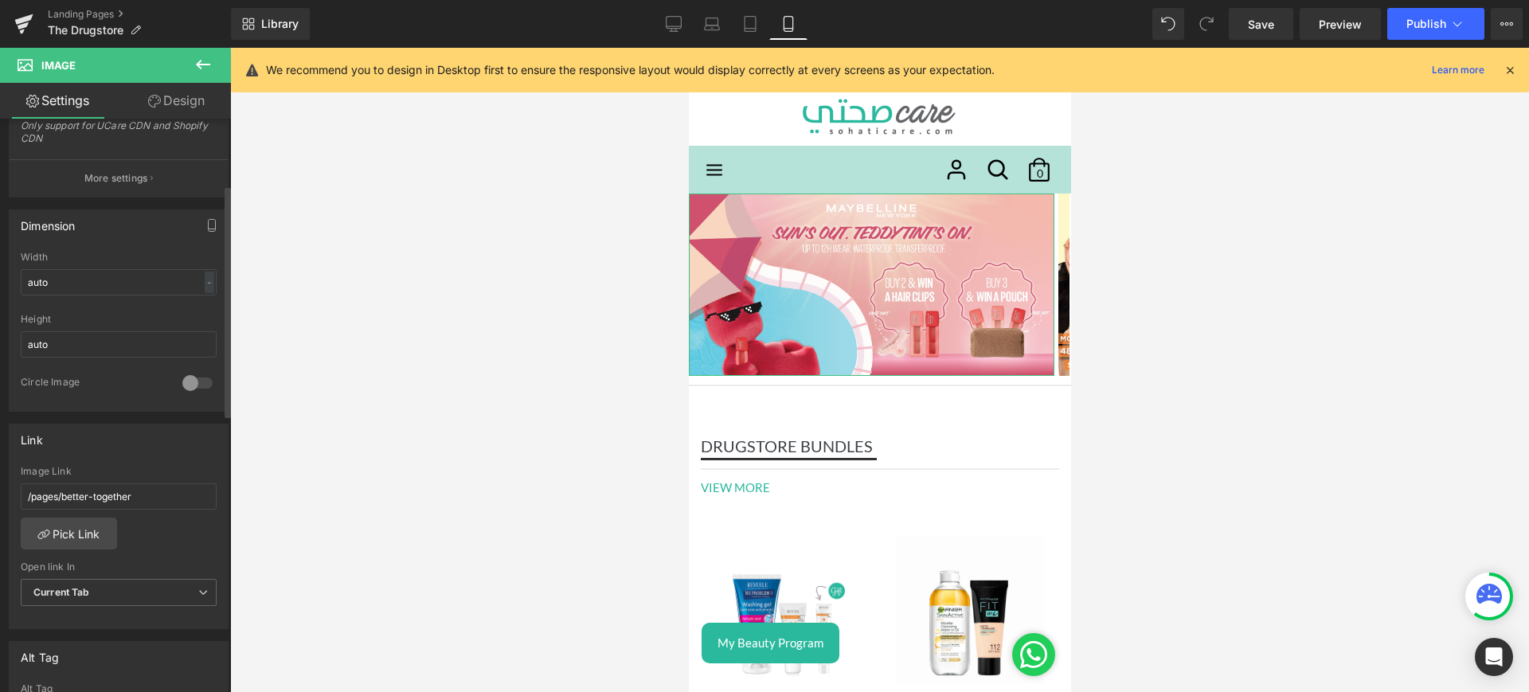
scroll to position [0, 0]
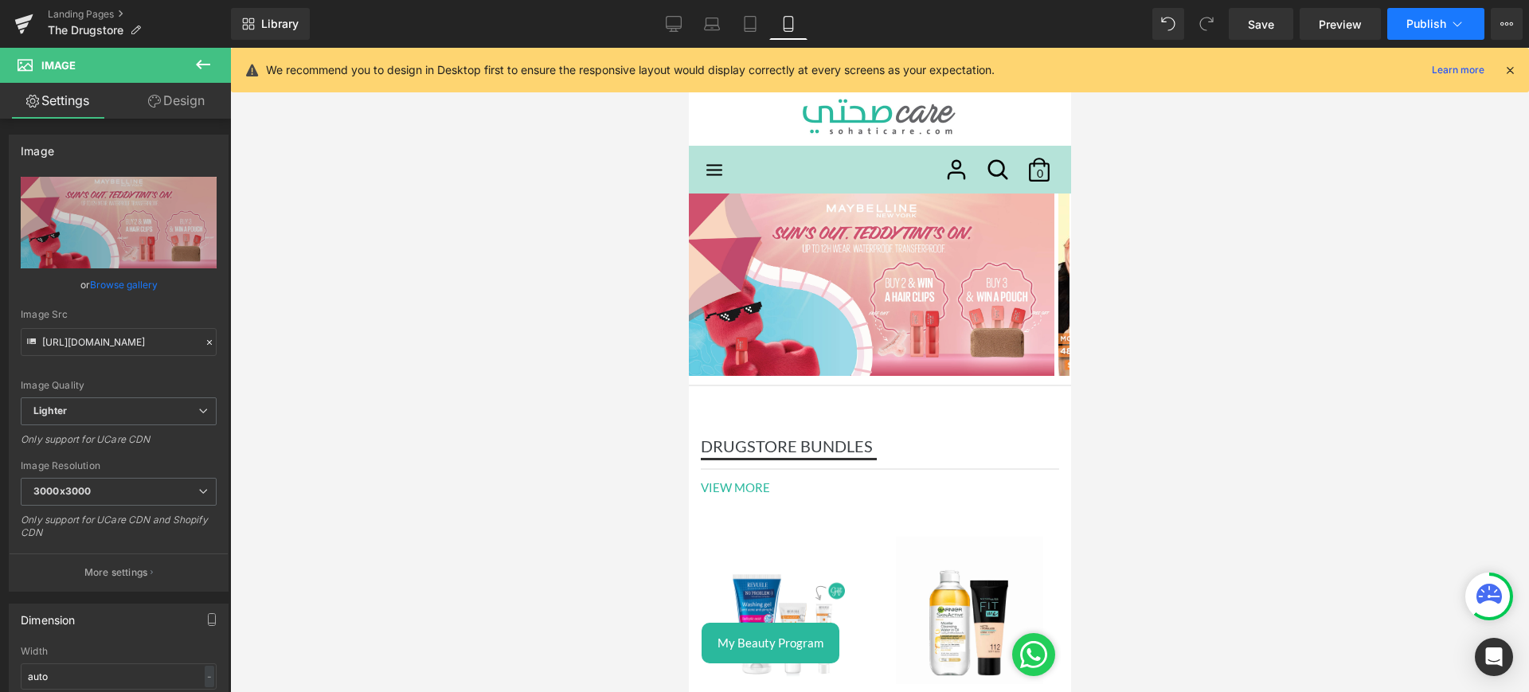
click at [1425, 24] on span "Publish" at bounding box center [1426, 24] width 40 height 13
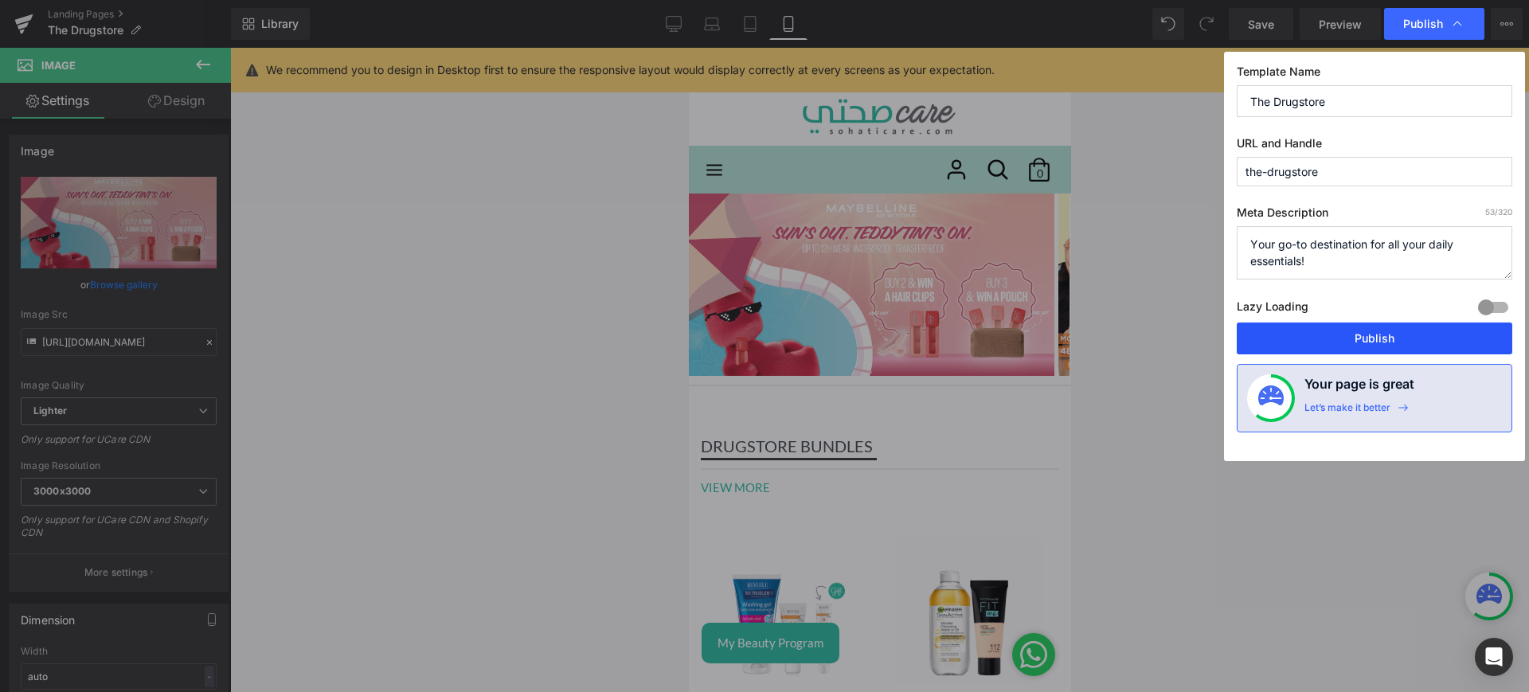
click at [1339, 332] on button "Publish" at bounding box center [1375, 338] width 276 height 32
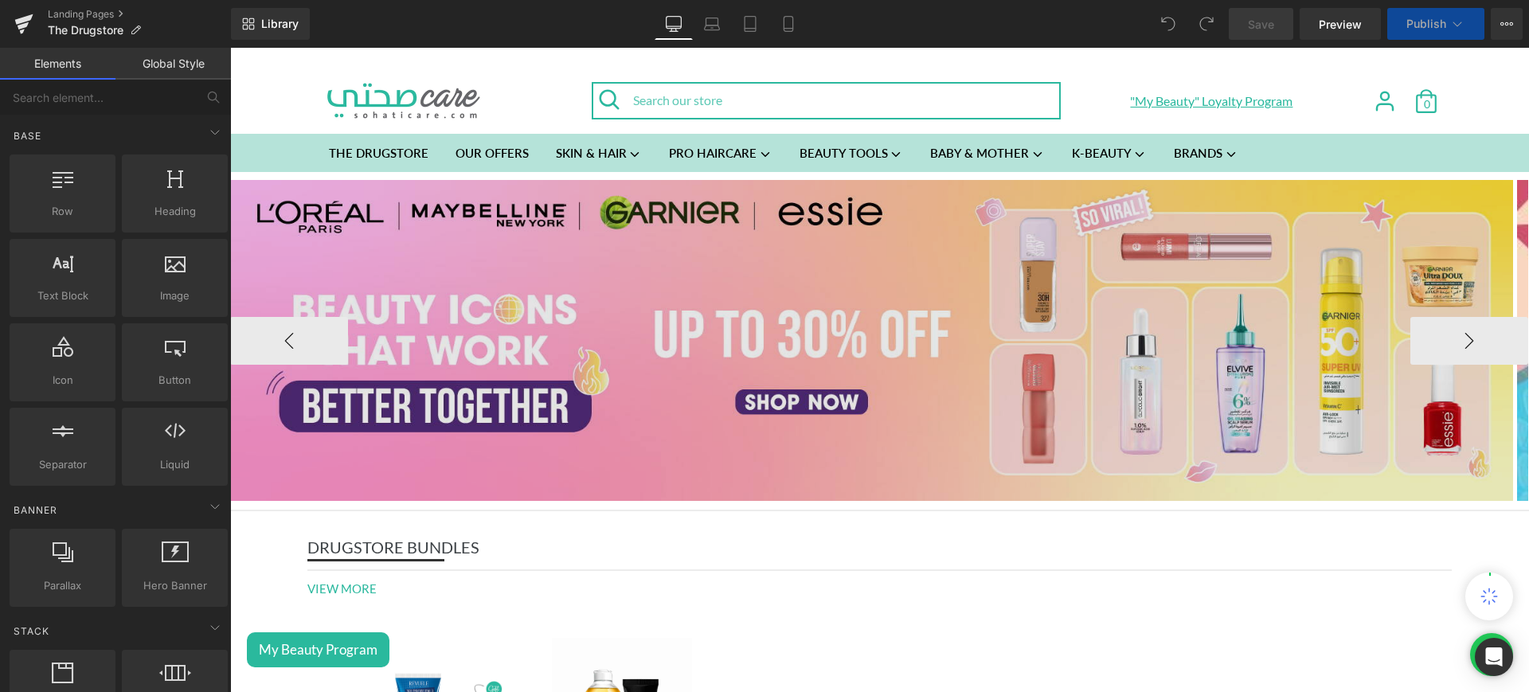
drag, startPoint x: 1014, startPoint y: 264, endPoint x: 1312, endPoint y: 317, distance: 302.5
click at [1014, 264] on img at bounding box center [871, 340] width 1283 height 321
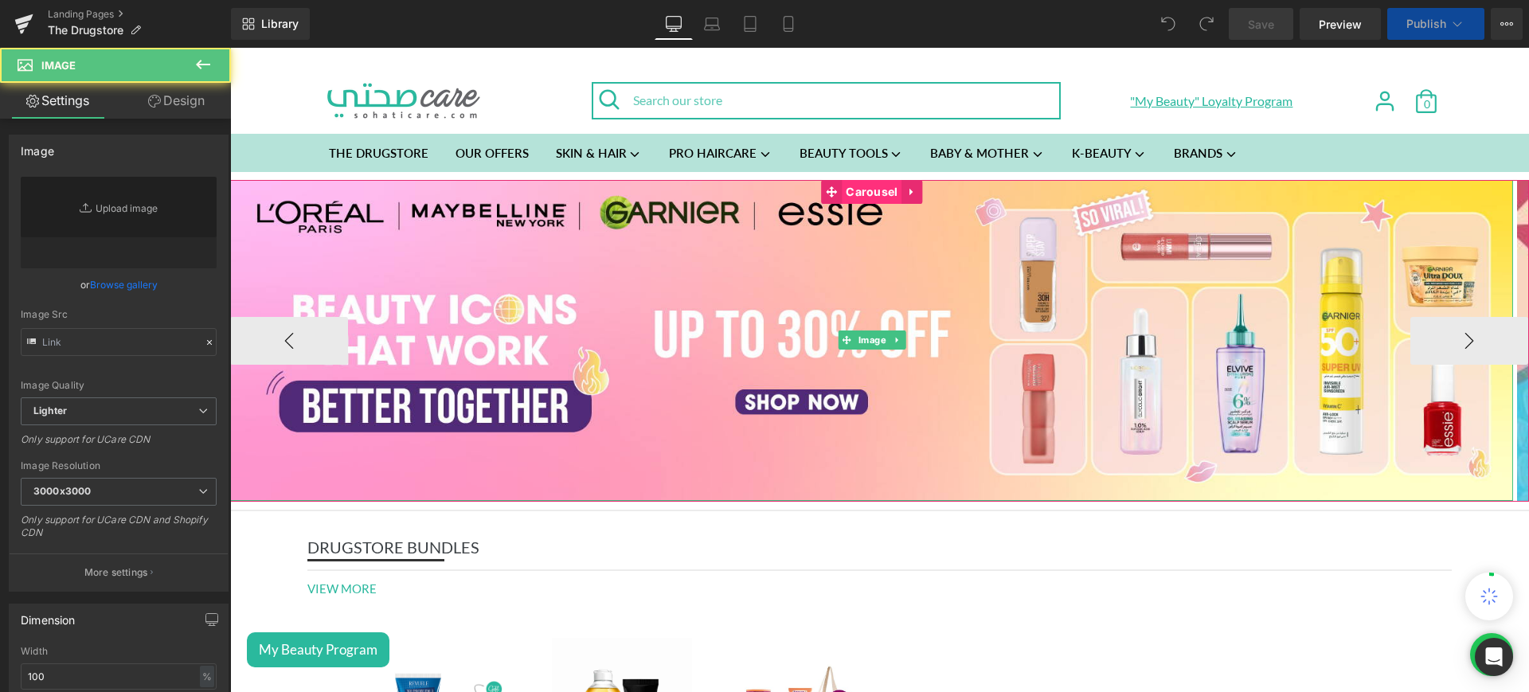
click at [864, 182] on span "Carousel" at bounding box center [872, 192] width 60 height 24
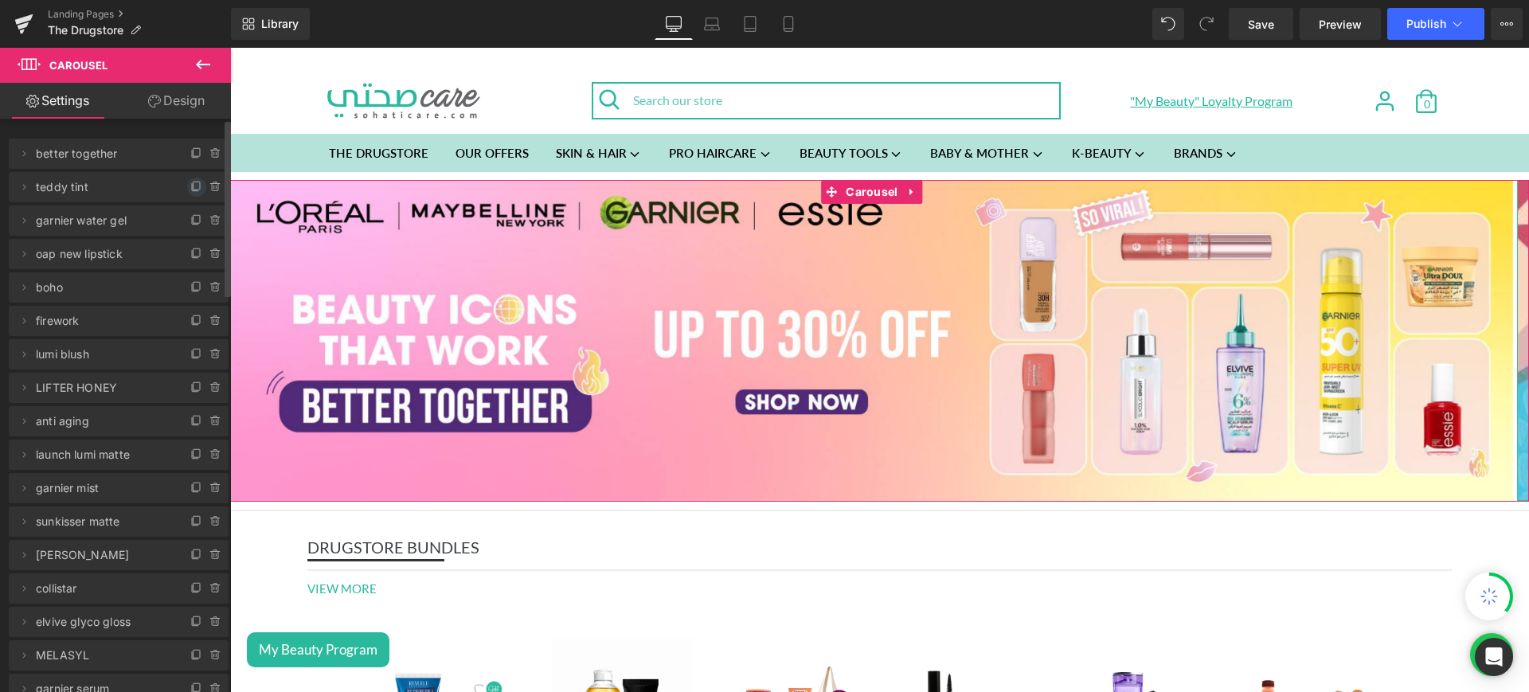
click at [193, 182] on icon at bounding box center [196, 186] width 6 height 8
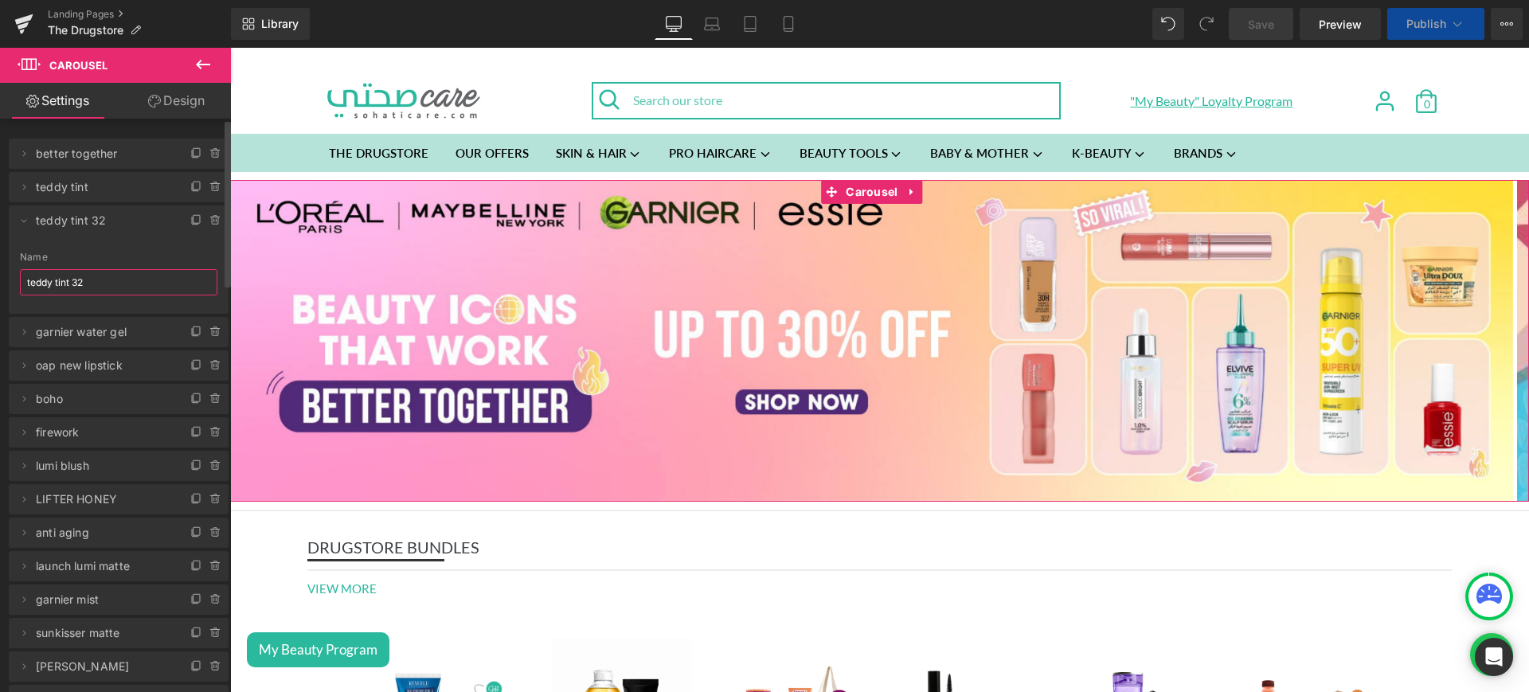
click at [99, 276] on input "teddy tint 32" at bounding box center [118, 282] width 197 height 26
drag, startPoint x: 88, startPoint y: 282, endPoint x: 0, endPoint y: 294, distance: 88.4
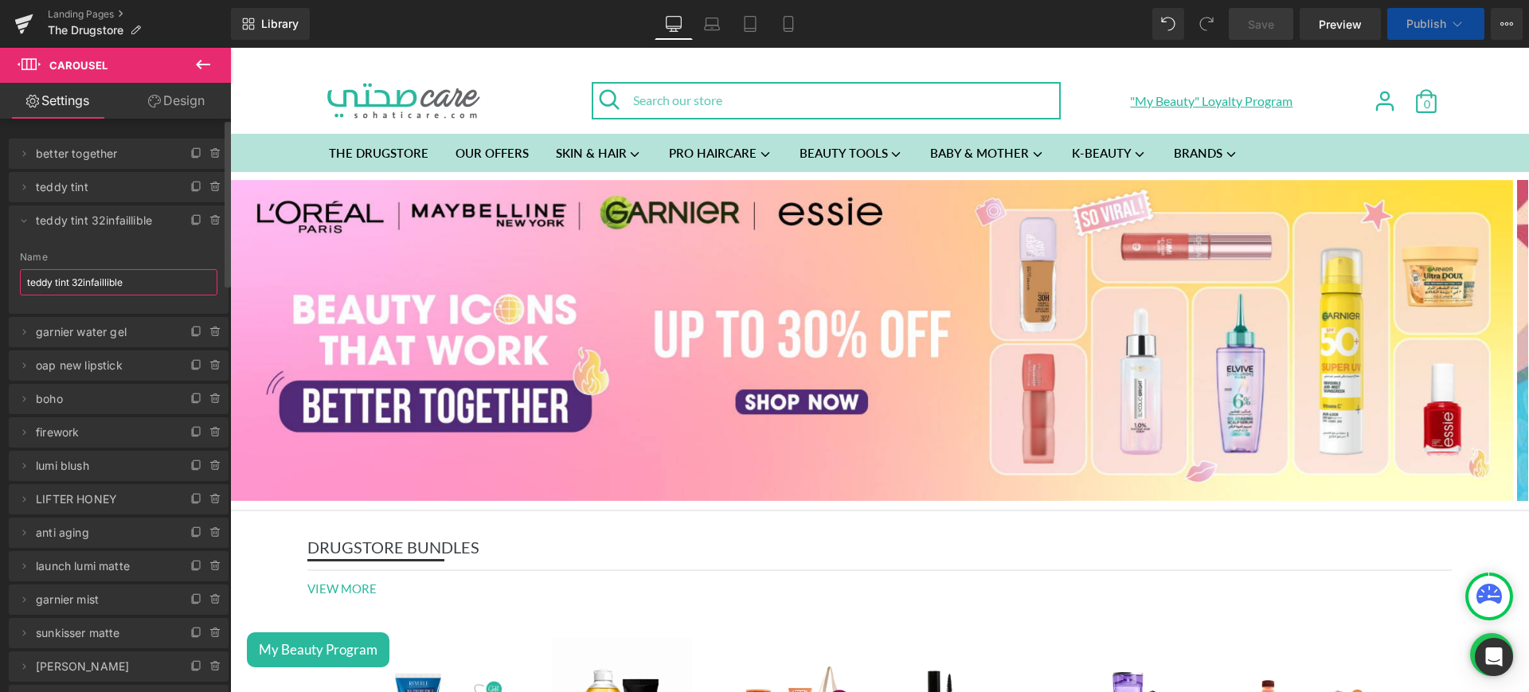
click at [0, 294] on div "Delete Cancel better together better together Name better together Delete Cance…" at bounding box center [119, 703] width 238 height 1161
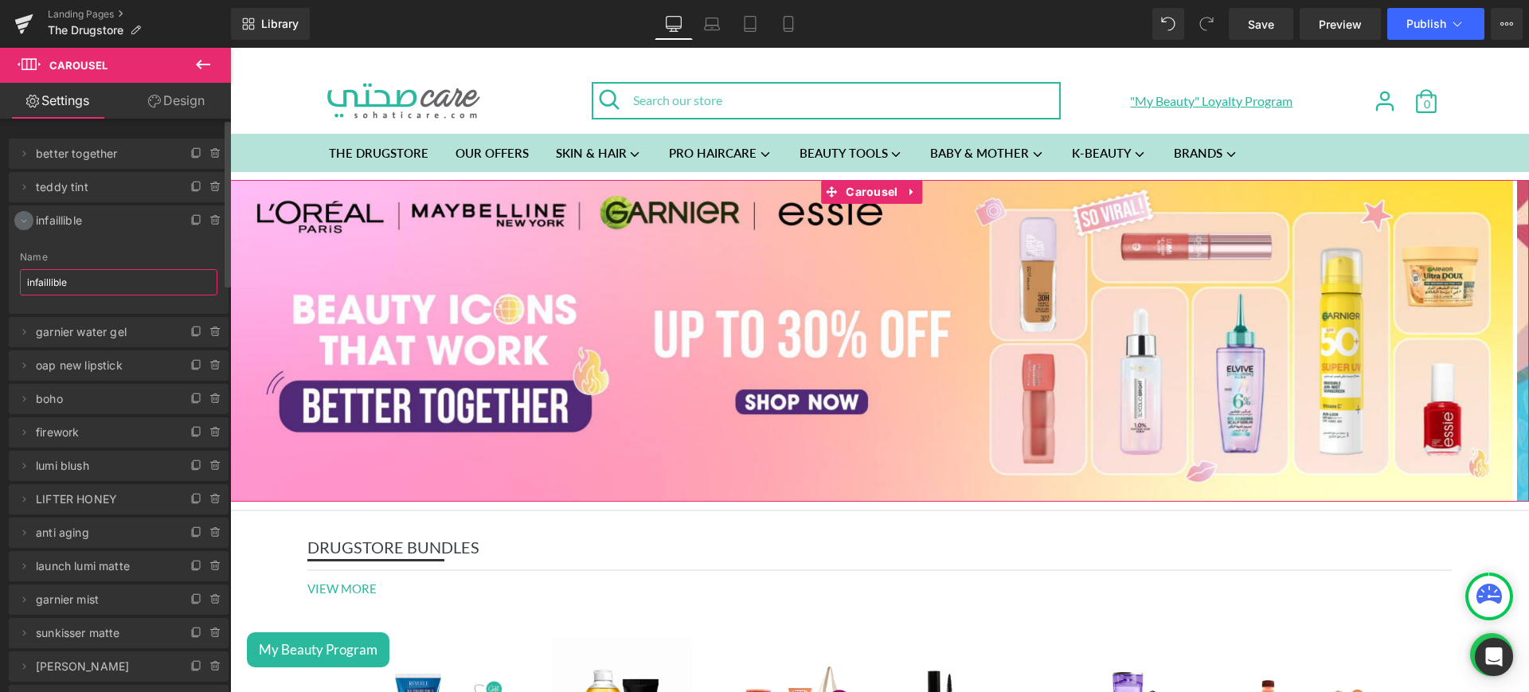
type input "infaillible"
click at [26, 217] on icon at bounding box center [24, 220] width 13 height 13
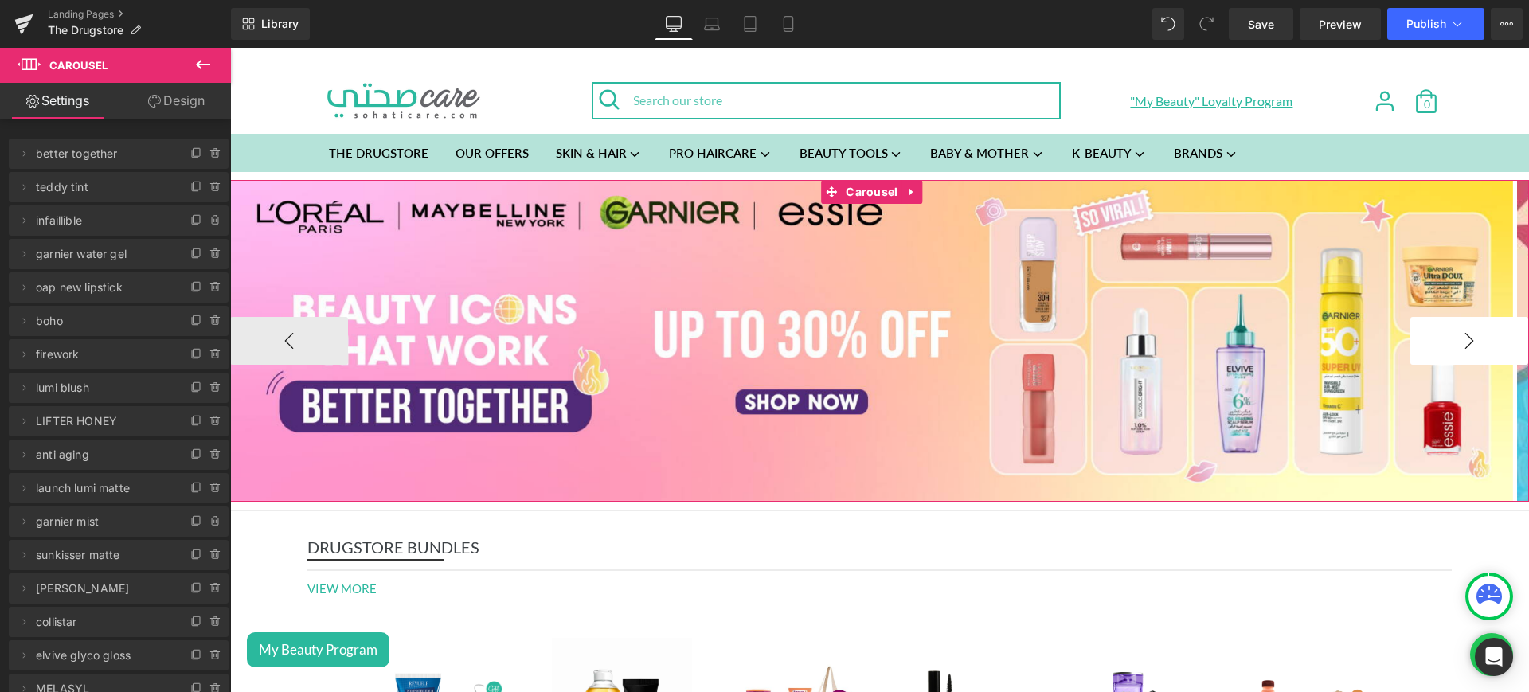
click at [1465, 333] on button "›" at bounding box center [1469, 341] width 118 height 48
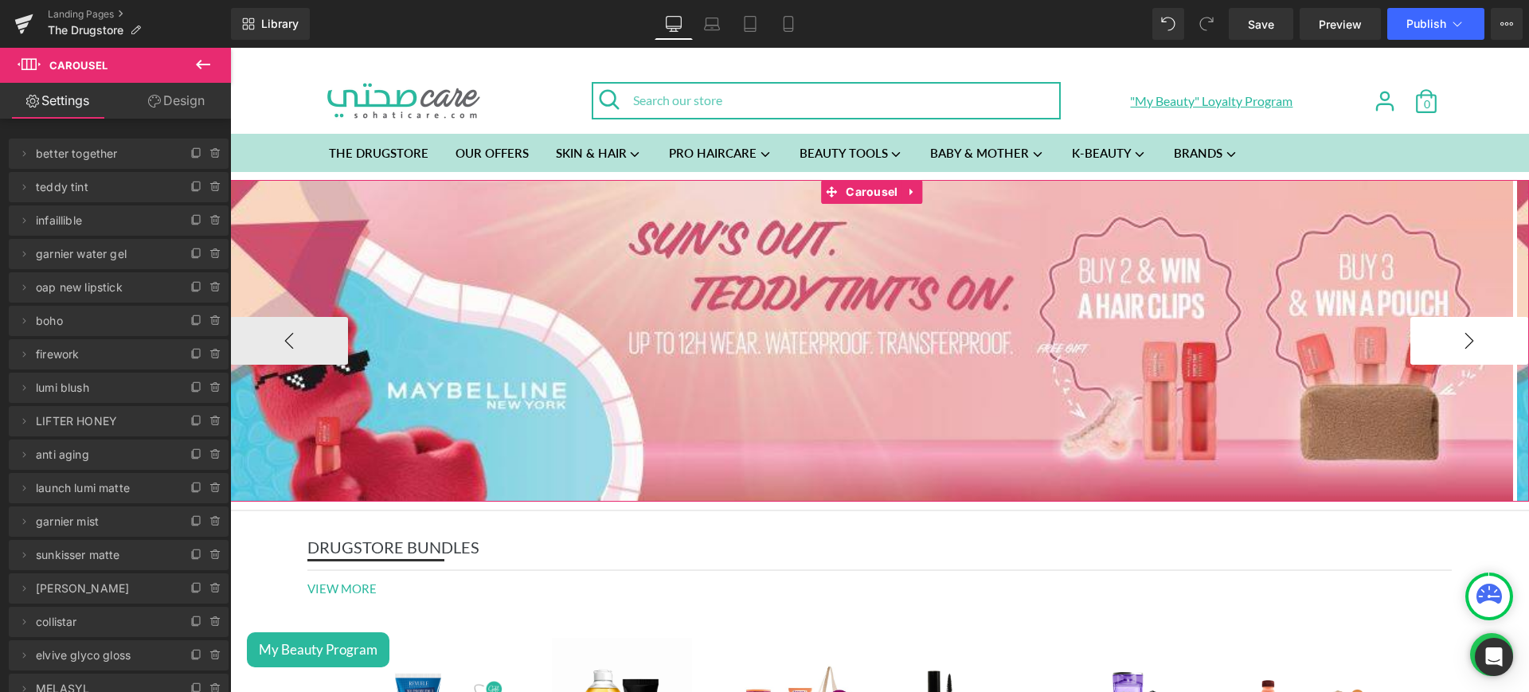
click at [1465, 333] on button "›" at bounding box center [1469, 341] width 118 height 48
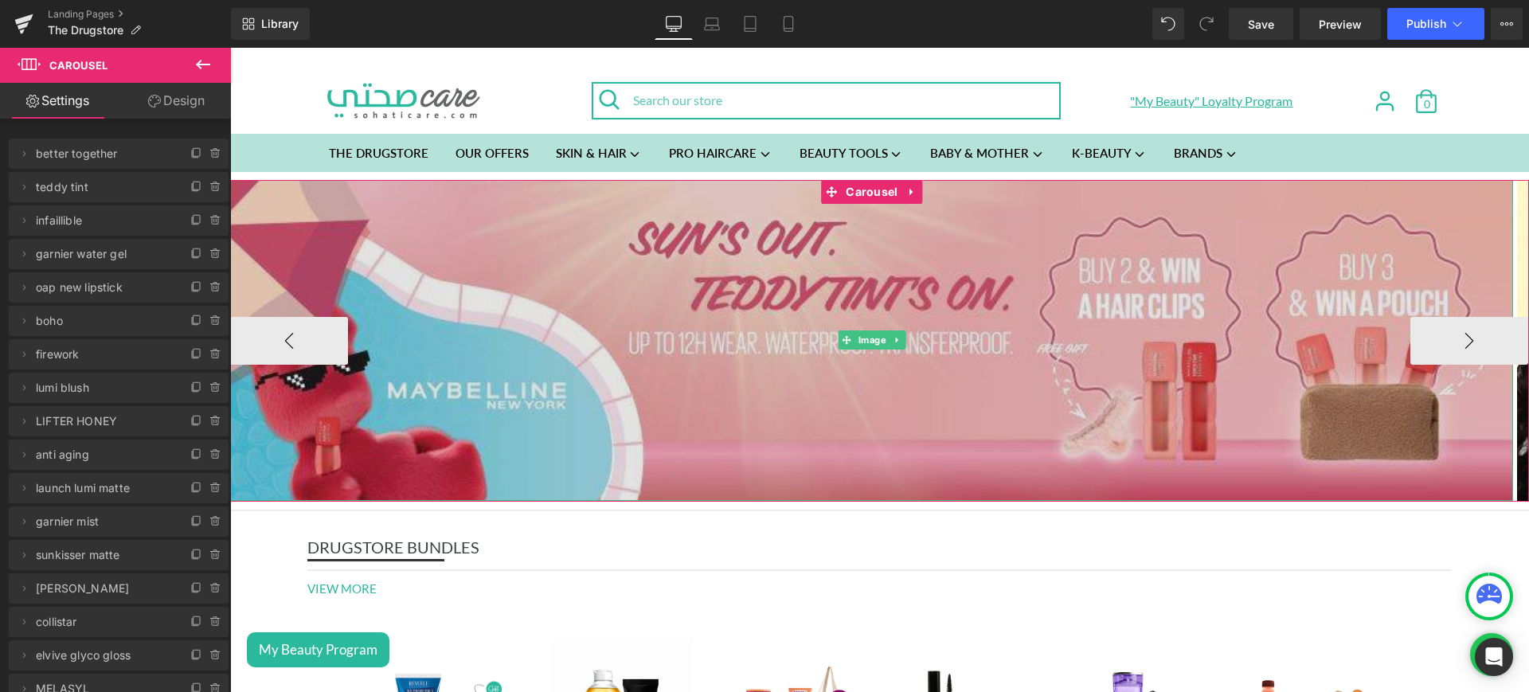
click at [670, 299] on img at bounding box center [871, 341] width 1283 height 322
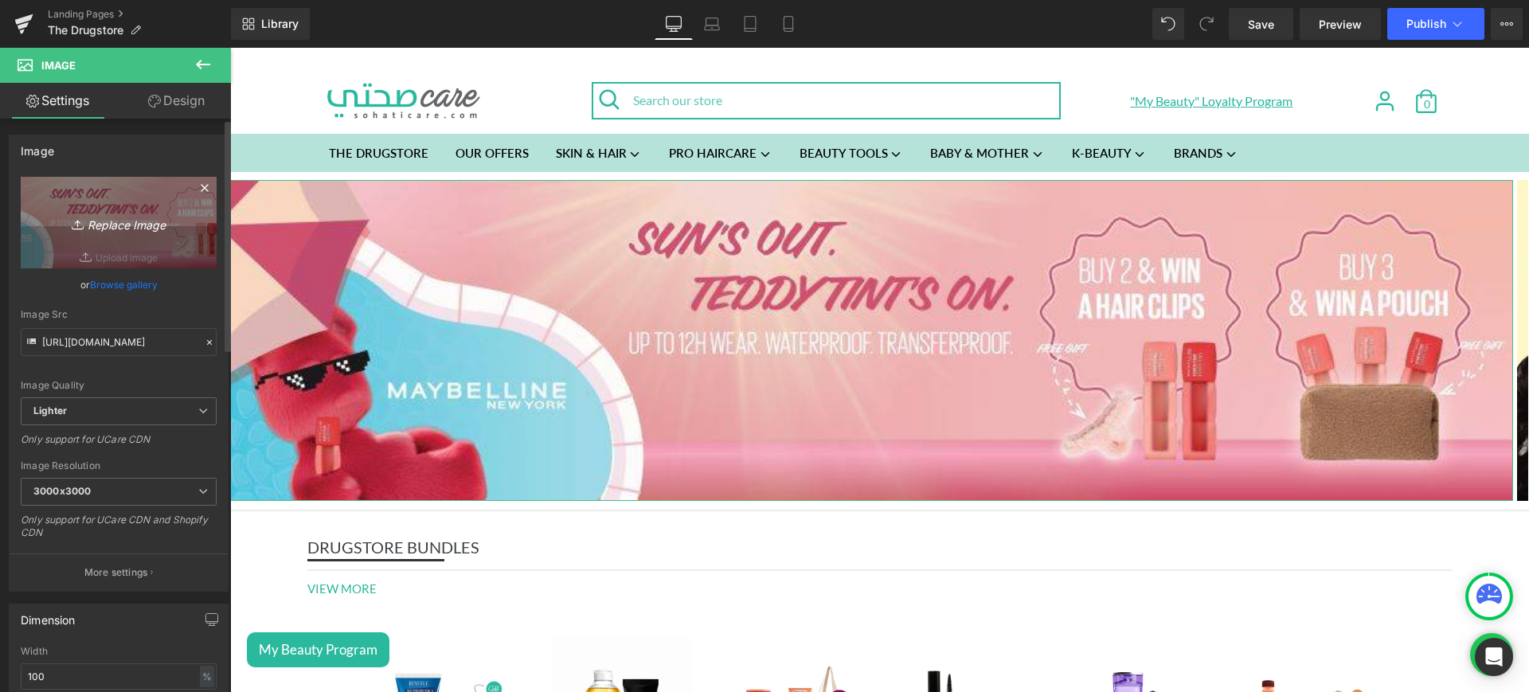
click at [150, 220] on icon "Replace Image" at bounding box center [118, 223] width 127 height 20
type input "C:\fakepath\setting web.jpg"
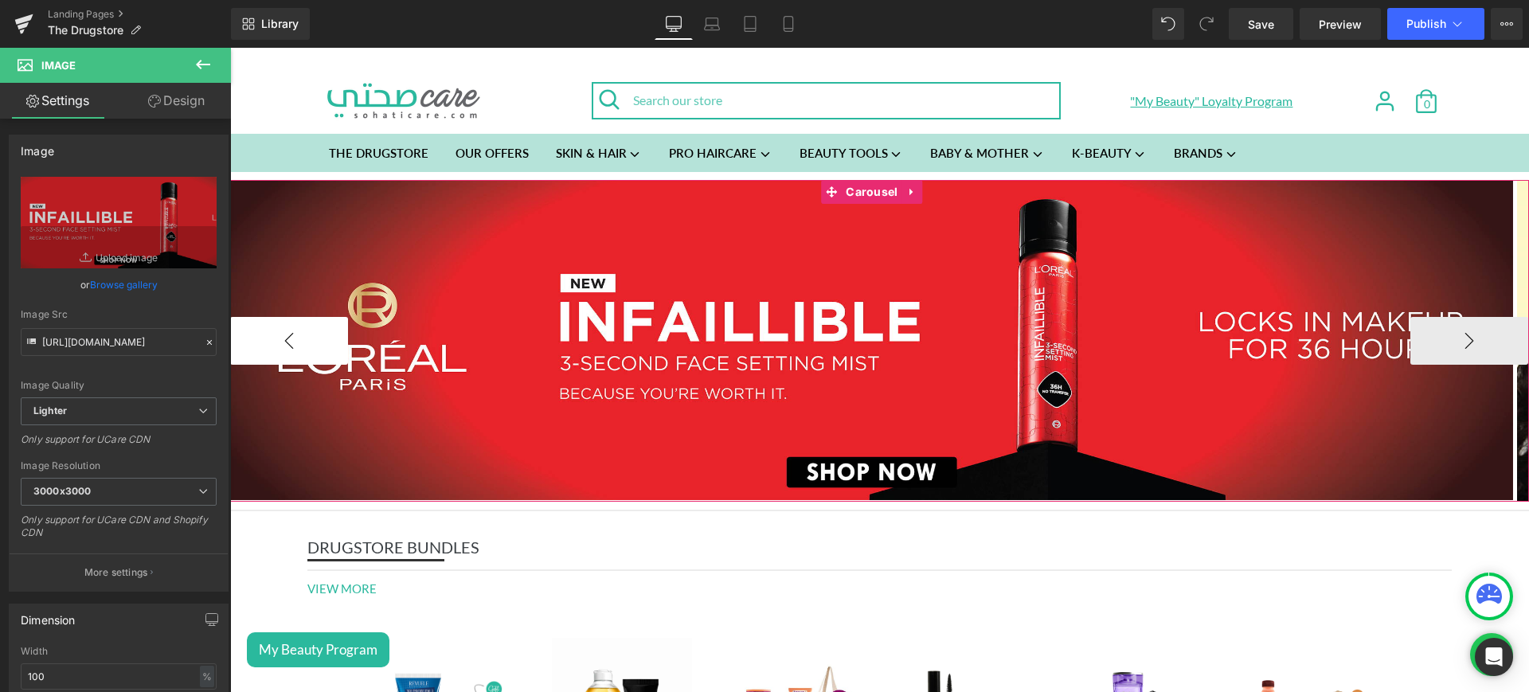
click at [274, 346] on button "‹" at bounding box center [289, 341] width 118 height 48
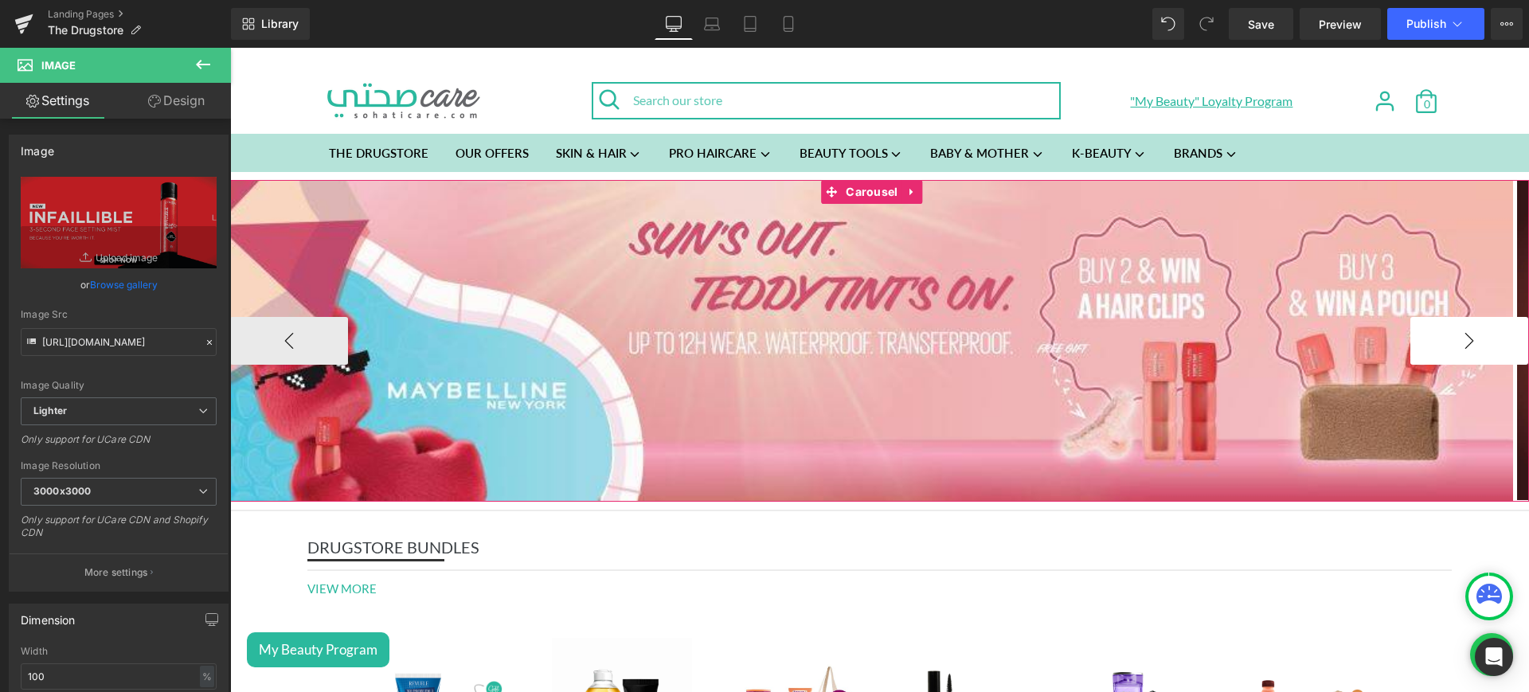
click at [1431, 341] on button "›" at bounding box center [1469, 341] width 118 height 48
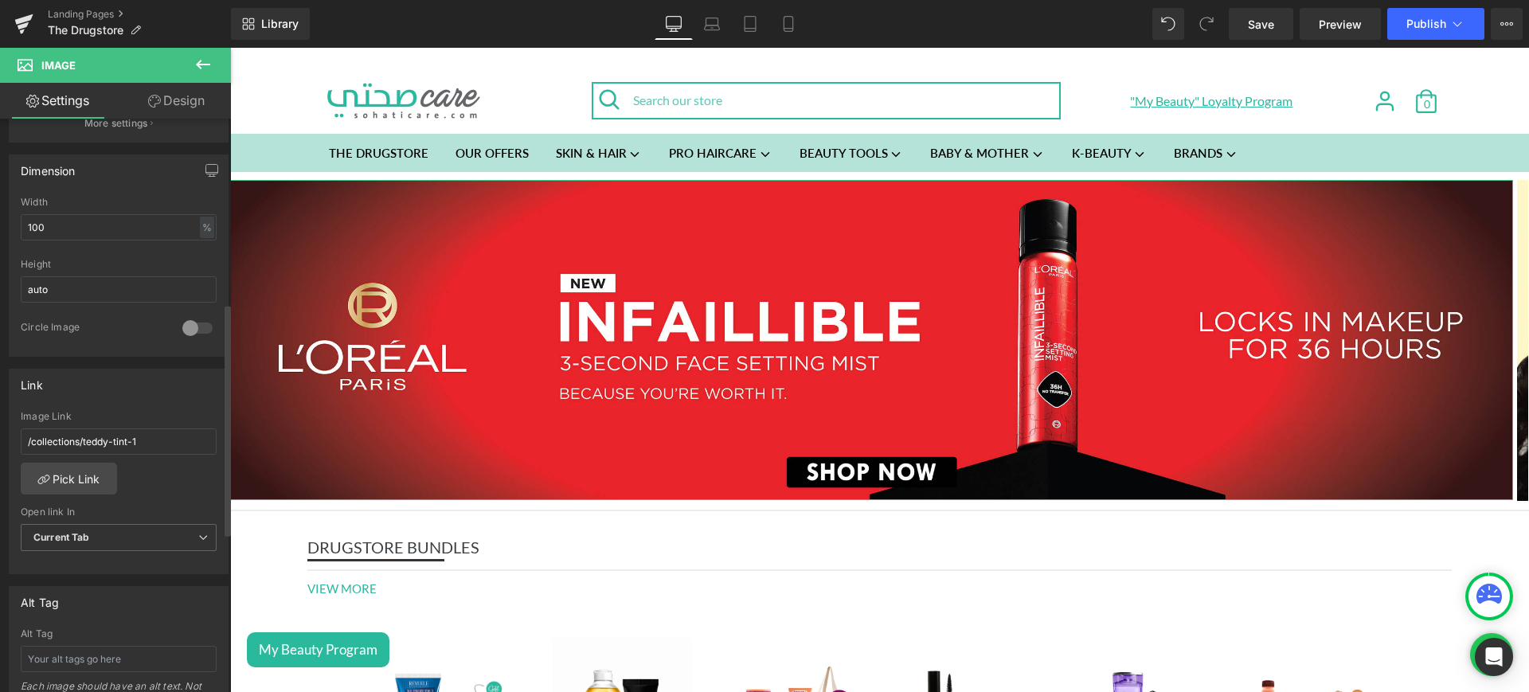
scroll to position [453, 0]
click at [64, 477] on link "Pick Link" at bounding box center [69, 475] width 96 height 32
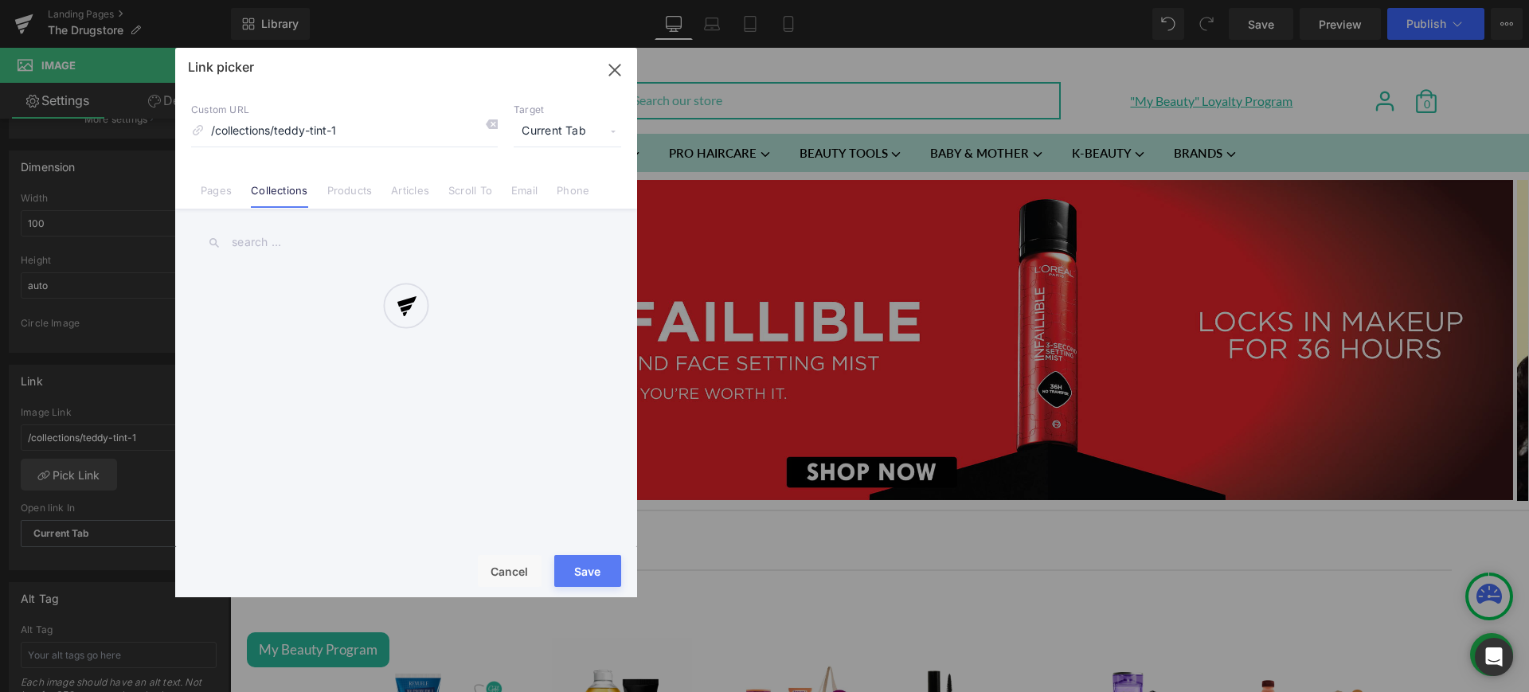
click at [230, 186] on div at bounding box center [406, 322] width 462 height 549
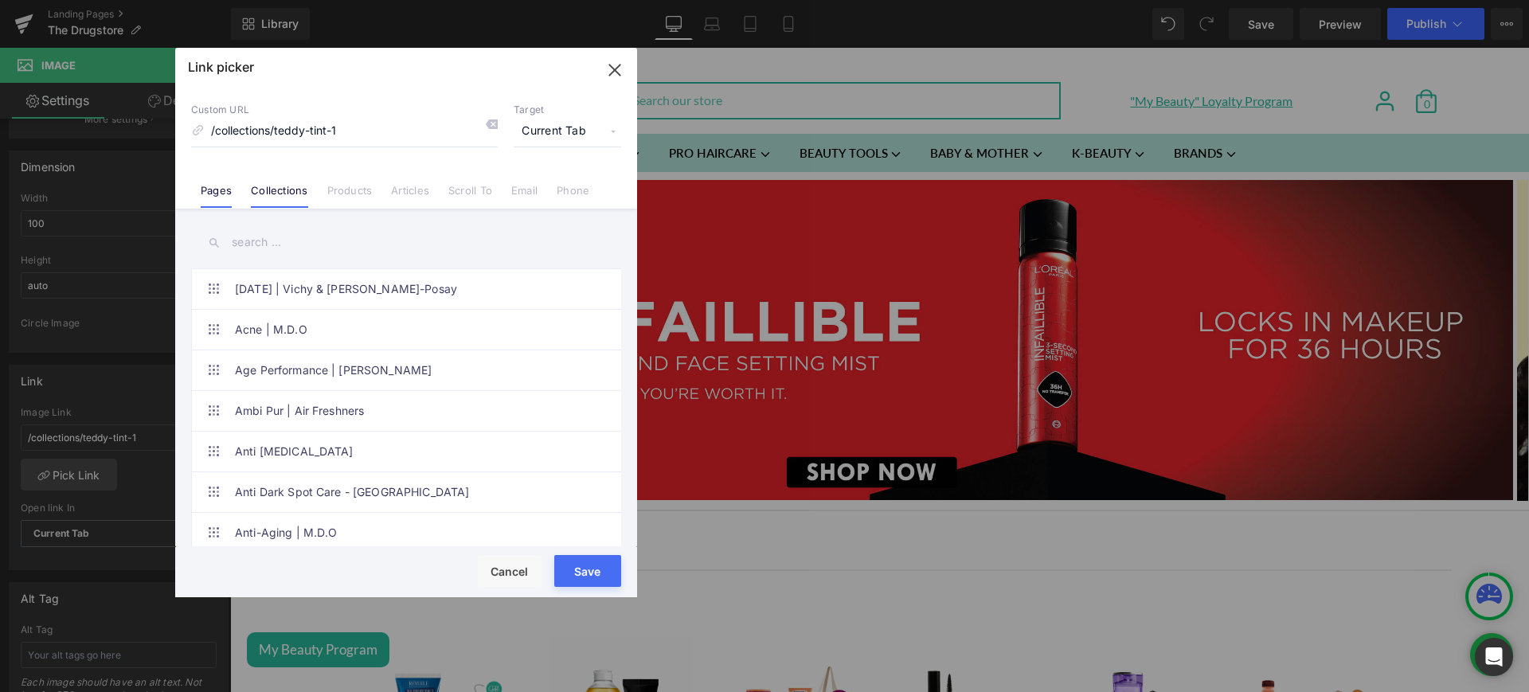
click at [217, 190] on link "Pages" at bounding box center [216, 196] width 31 height 24
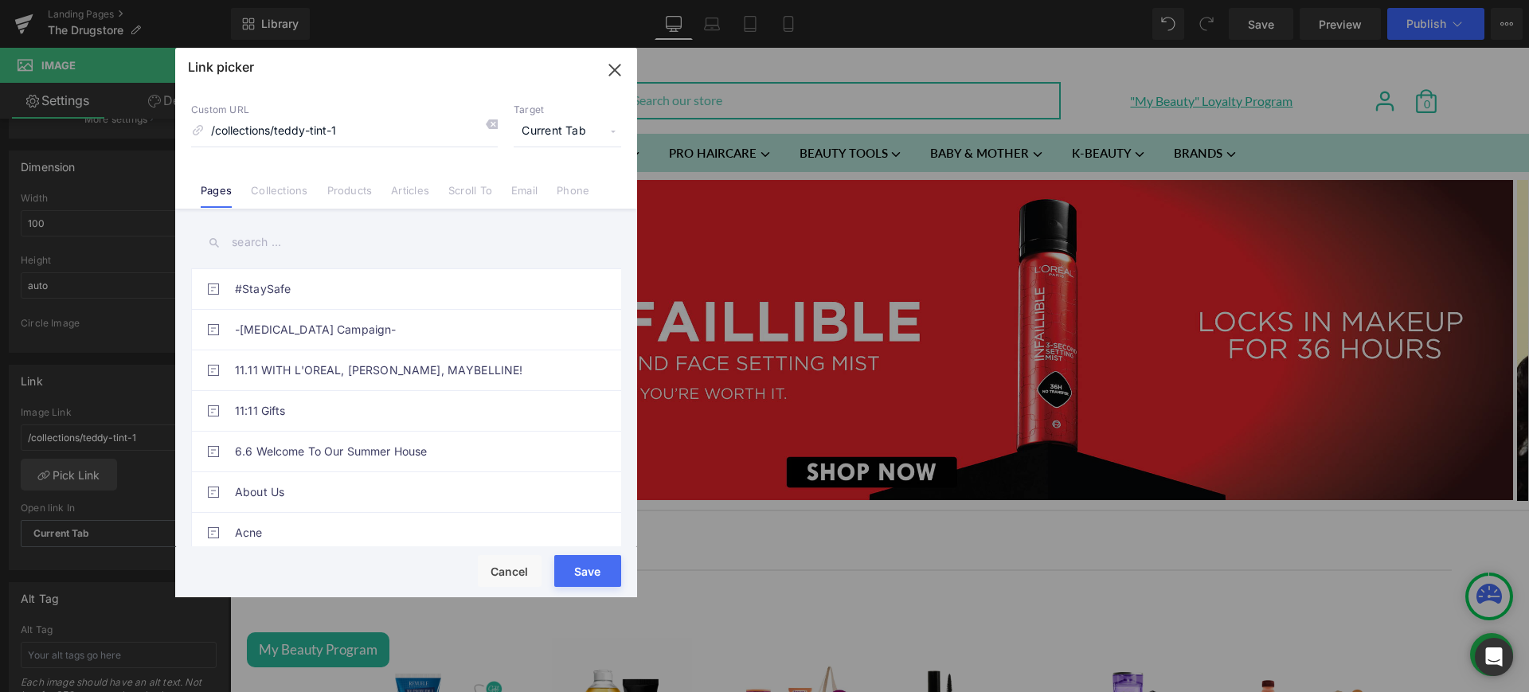
click at [292, 241] on input "text" at bounding box center [406, 243] width 430 height 36
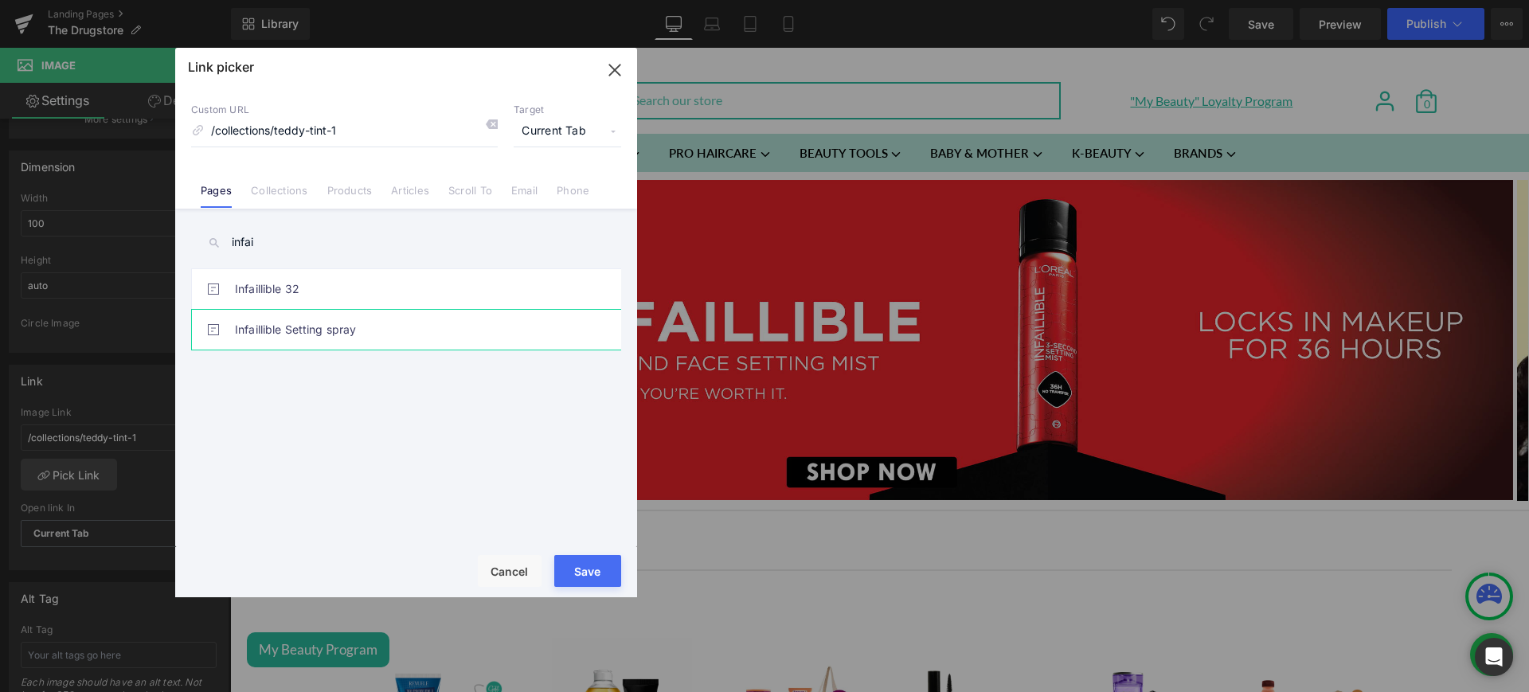
type input "infai"
click at [347, 332] on link "Infaillible Setting spray" at bounding box center [410, 330] width 350 height 40
click at [593, 561] on button "Save" at bounding box center [587, 571] width 67 height 32
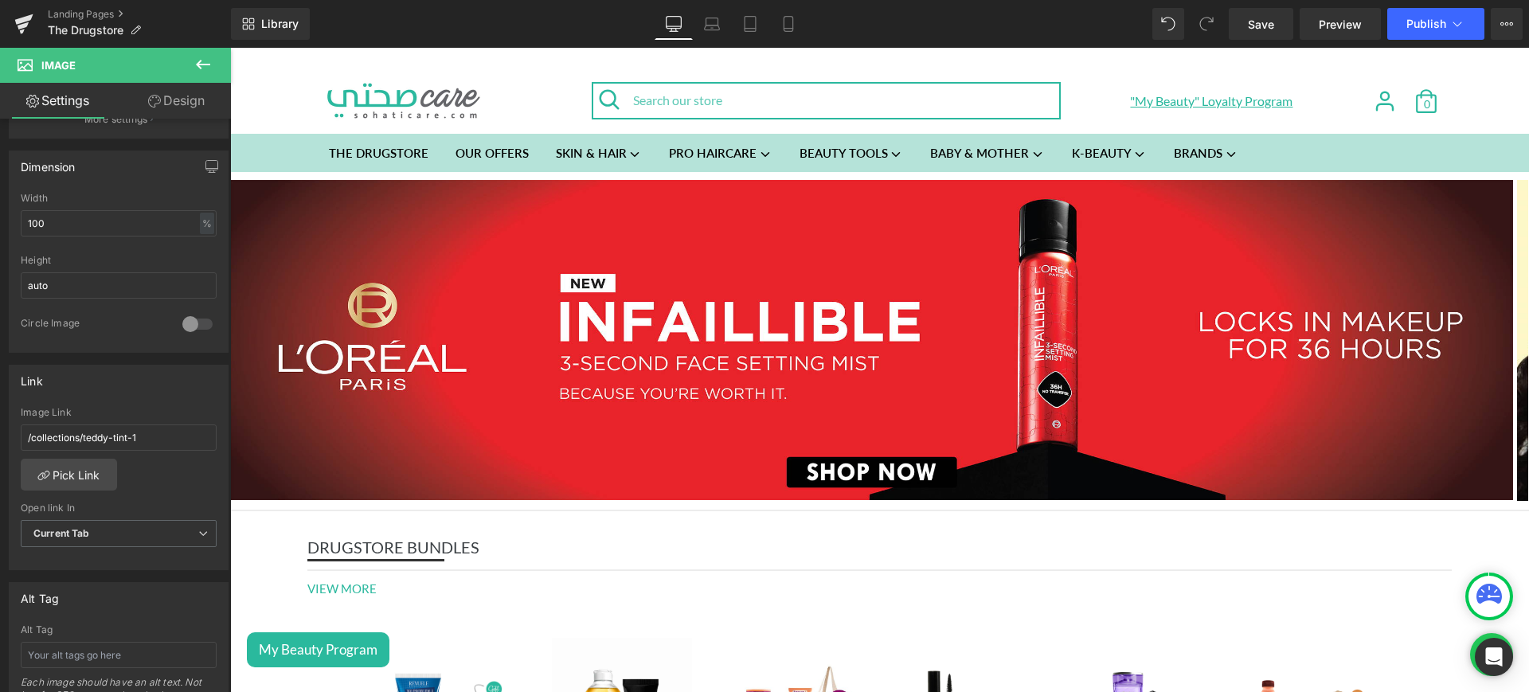
click at [205, 64] on icon at bounding box center [203, 65] width 14 height 10
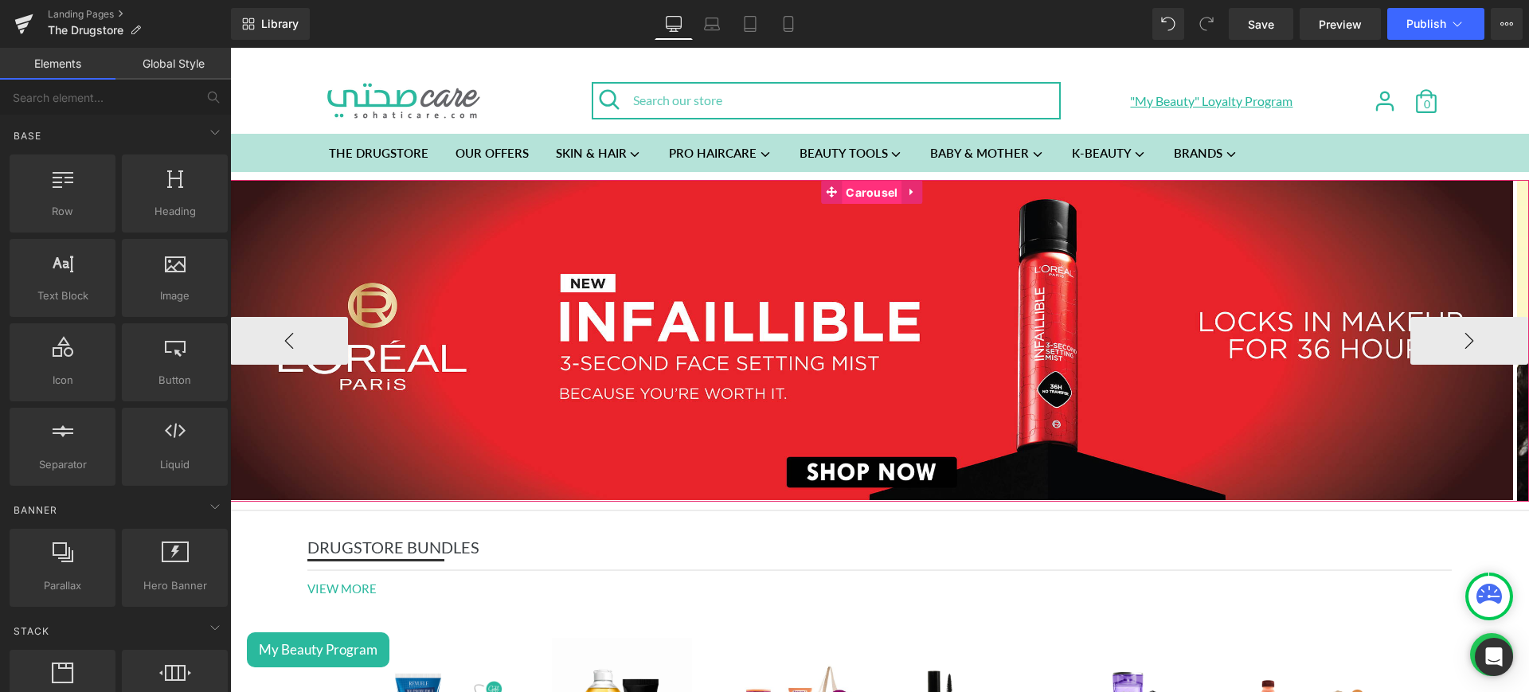
click at [882, 198] on span "Carousel" at bounding box center [872, 193] width 60 height 24
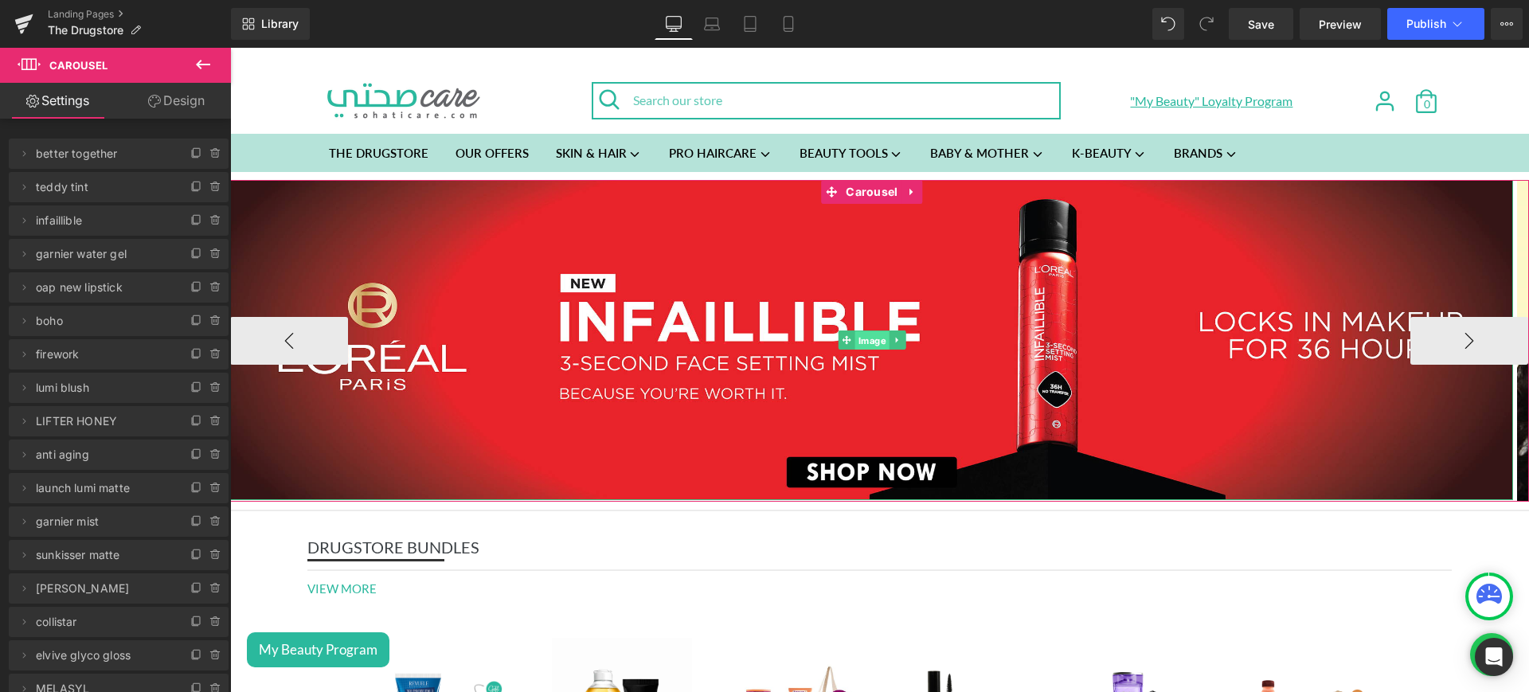
click at [871, 332] on span "Image" at bounding box center [871, 340] width 34 height 19
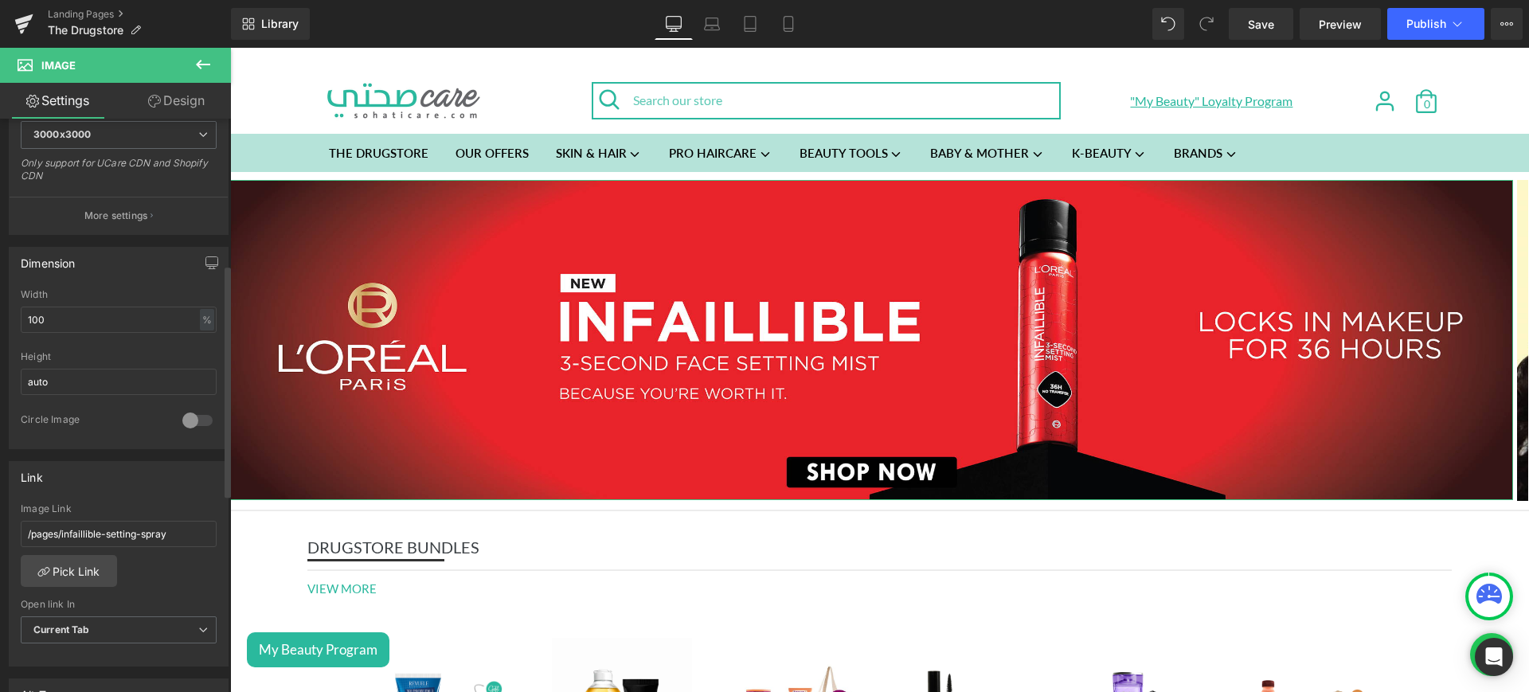
scroll to position [358, 0]
click at [795, 36] on link "Mobile" at bounding box center [788, 24] width 38 height 32
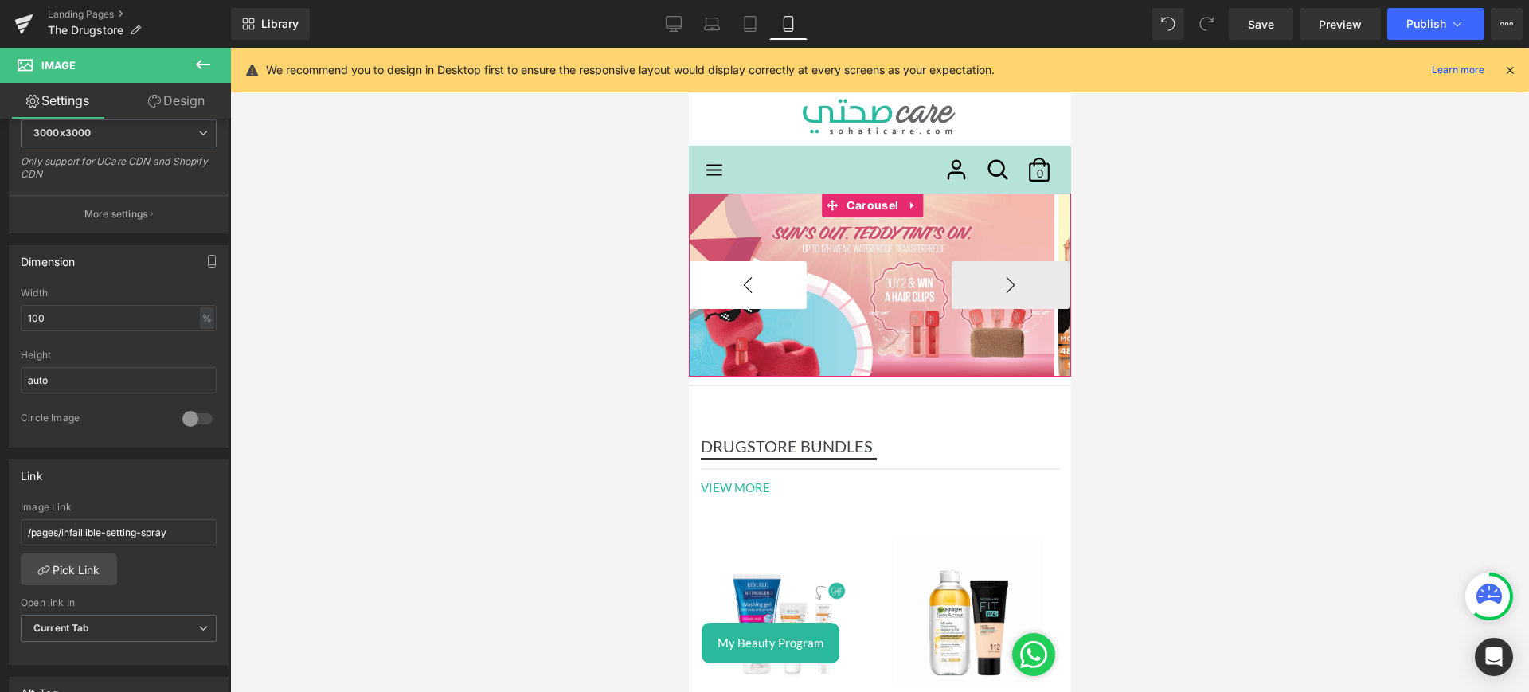
click at [752, 289] on button "‹" at bounding box center [747, 285] width 118 height 48
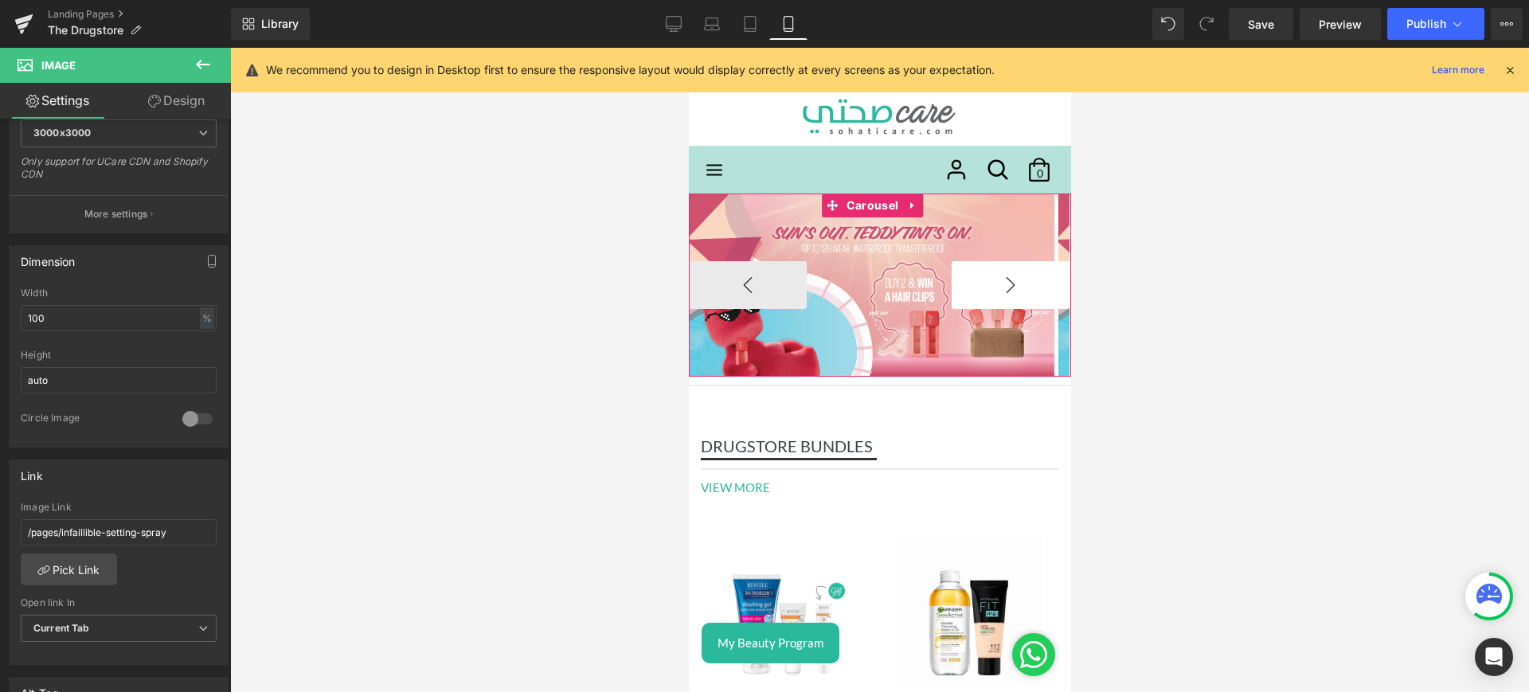
click at [952, 281] on button "›" at bounding box center [1010, 285] width 118 height 48
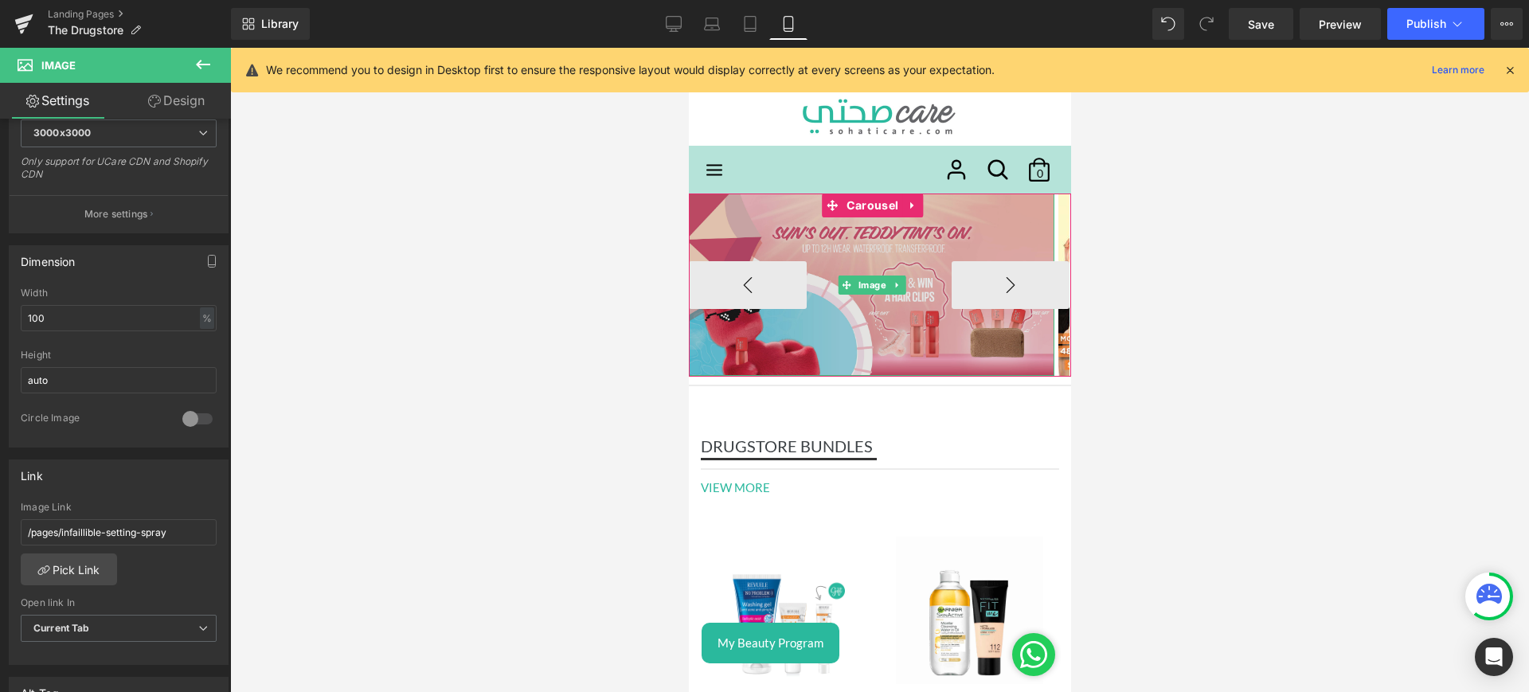
click at [834, 248] on img at bounding box center [870, 284] width 365 height 182
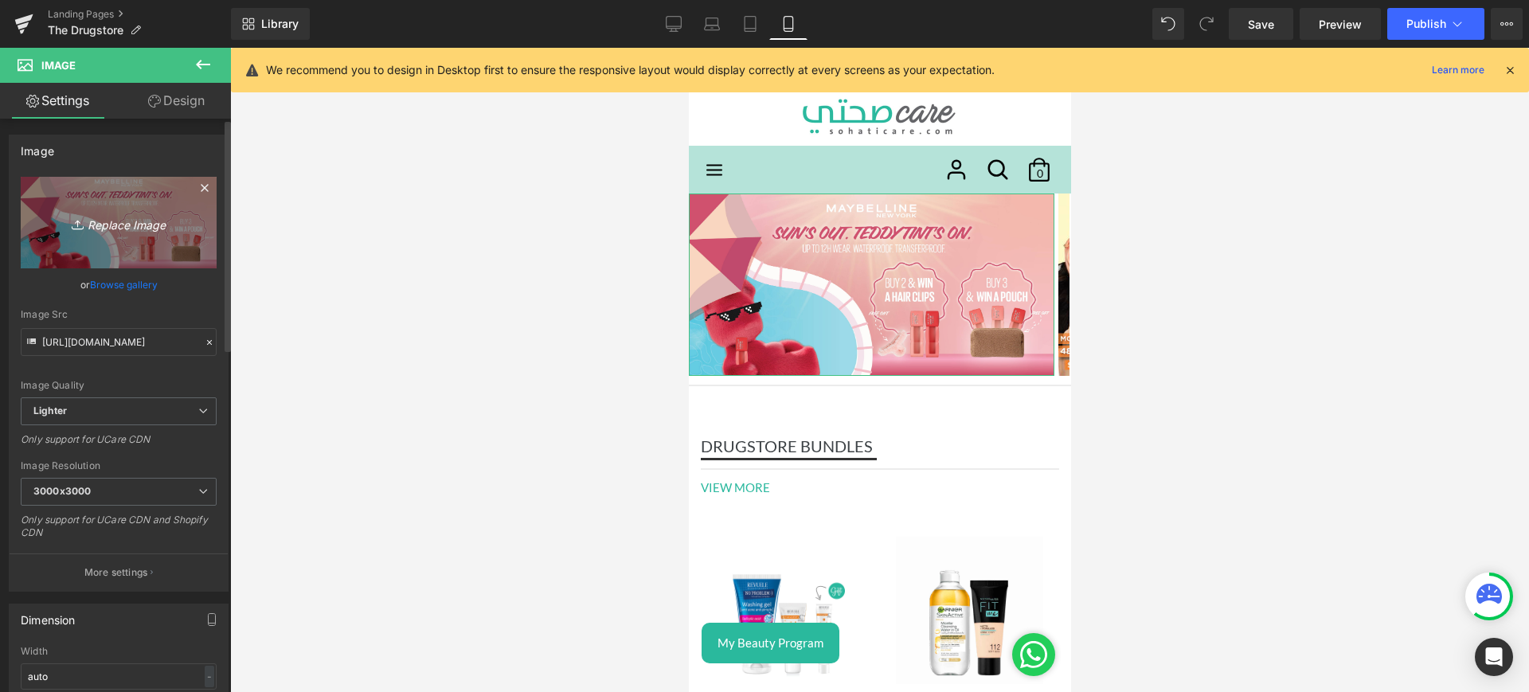
click at [128, 225] on icon "Replace Image" at bounding box center [118, 223] width 127 height 20
type input "C:\fakepath\setting mob.jpg"
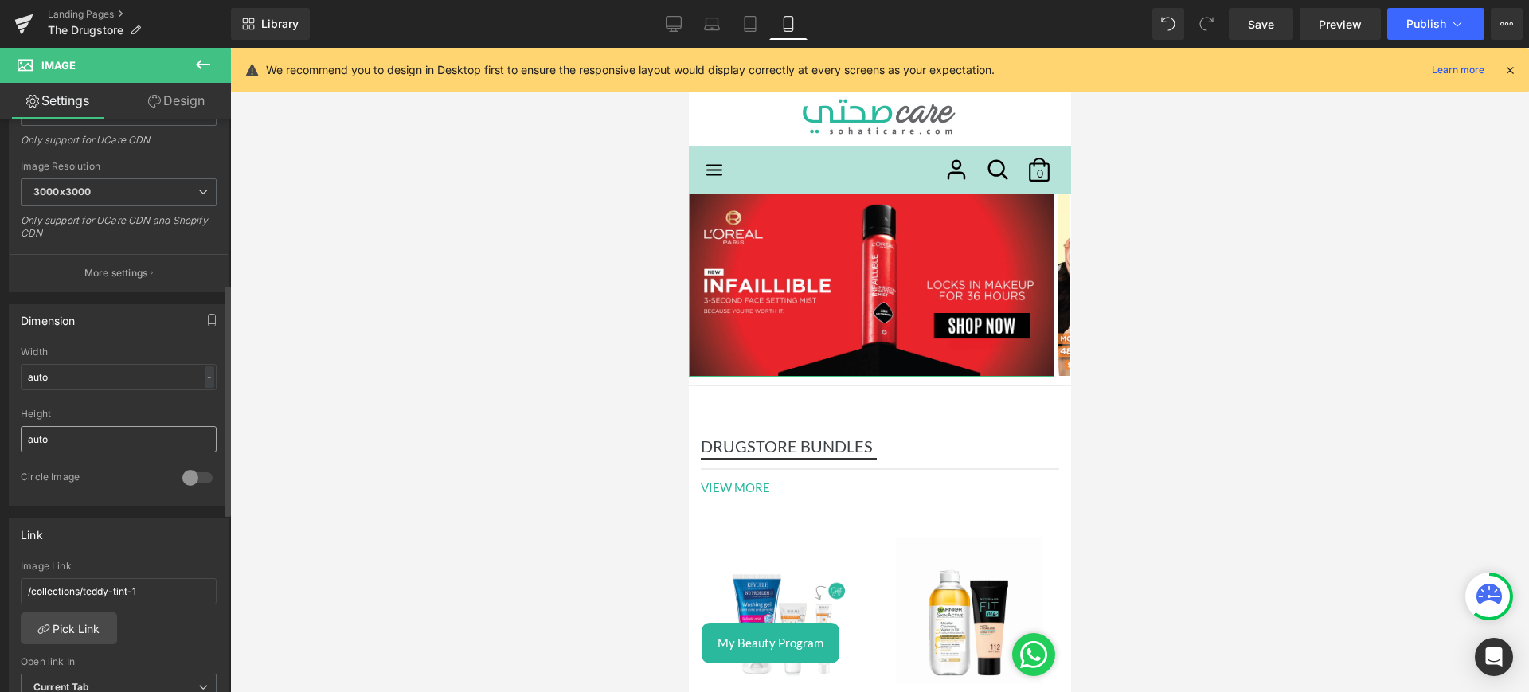
scroll to position [433, 0]
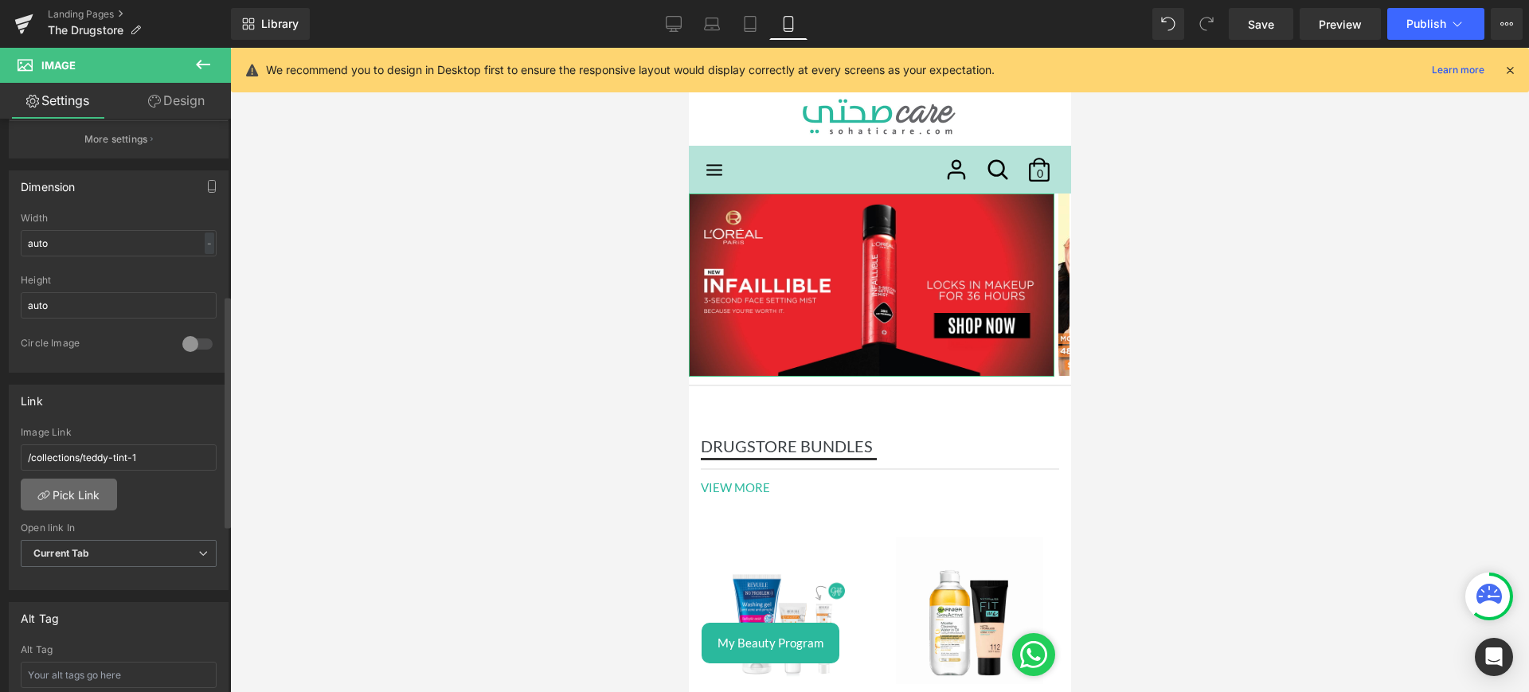
click at [96, 492] on link "Pick Link" at bounding box center [69, 495] width 96 height 32
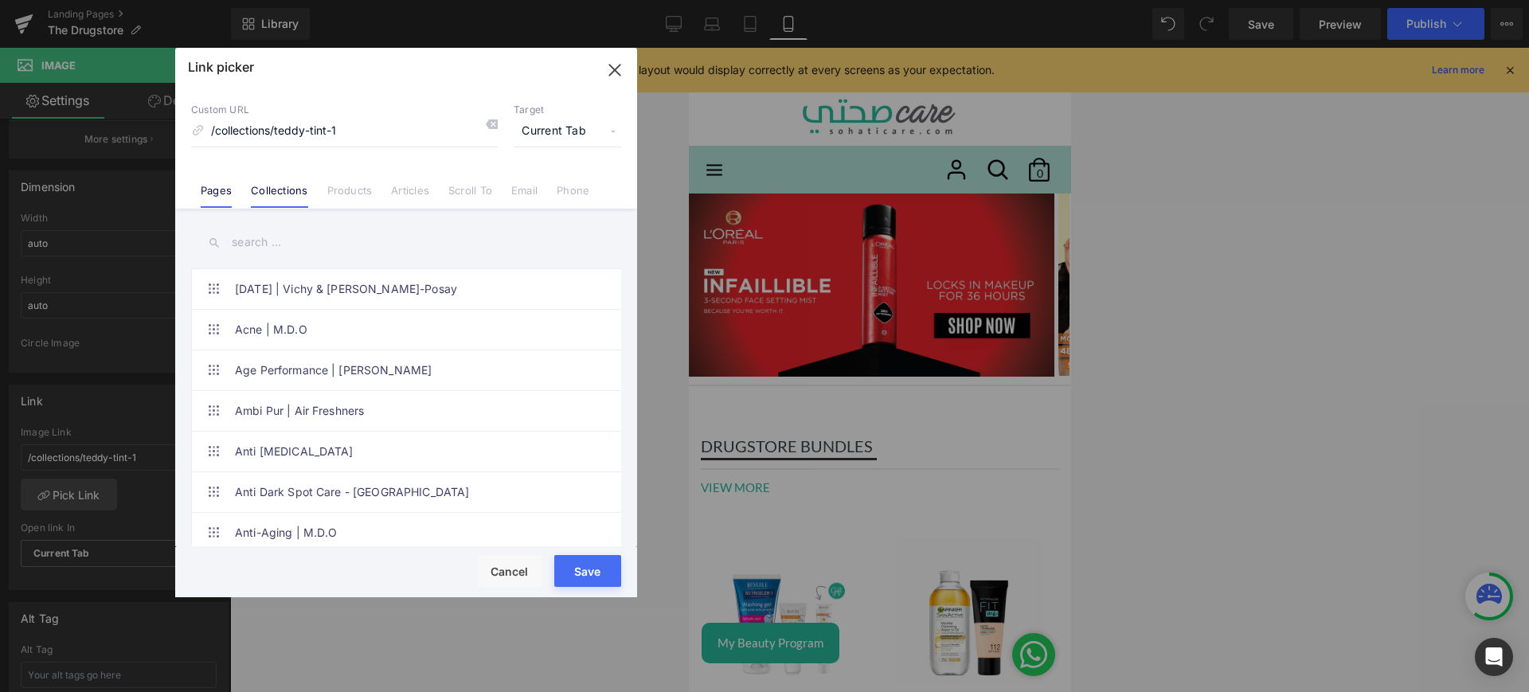
click at [235, 193] on li "Pages" at bounding box center [216, 184] width 50 height 28
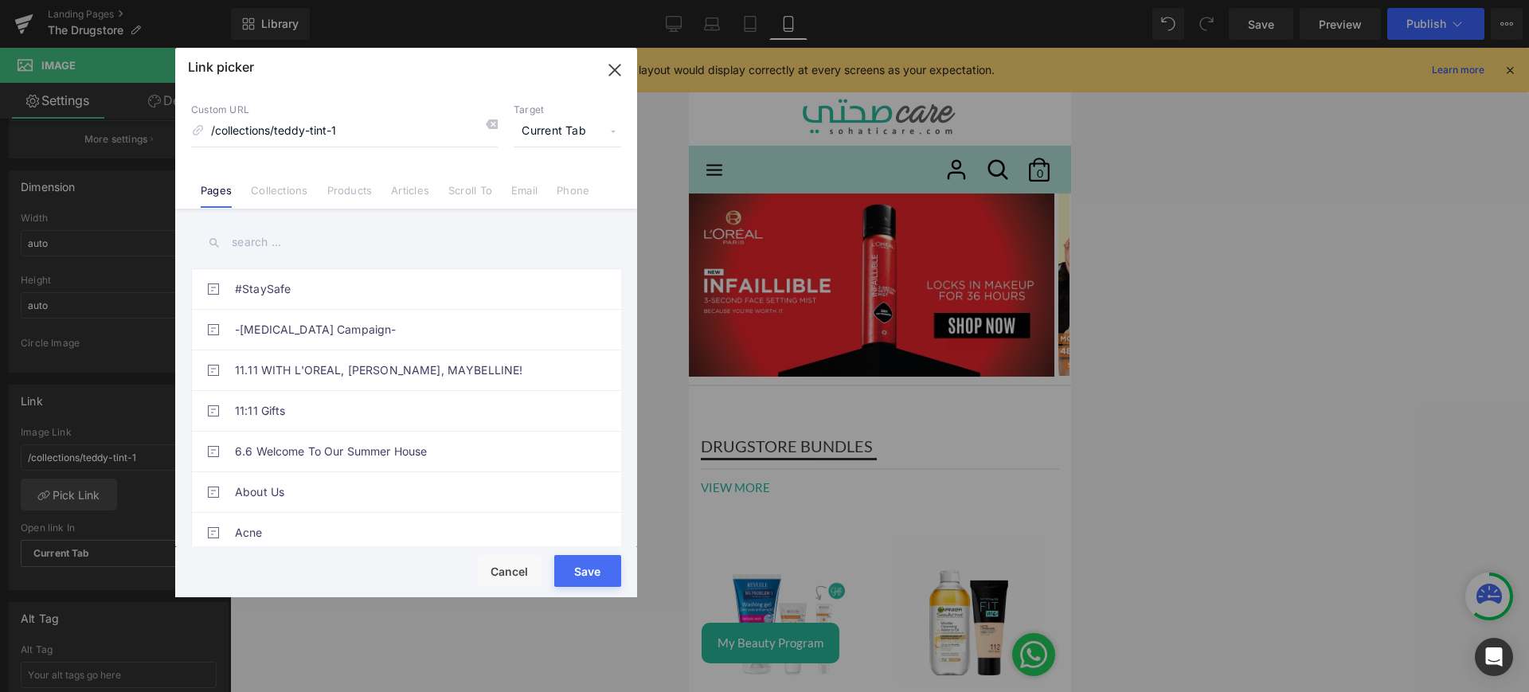
click at [290, 238] on input "text" at bounding box center [406, 243] width 430 height 36
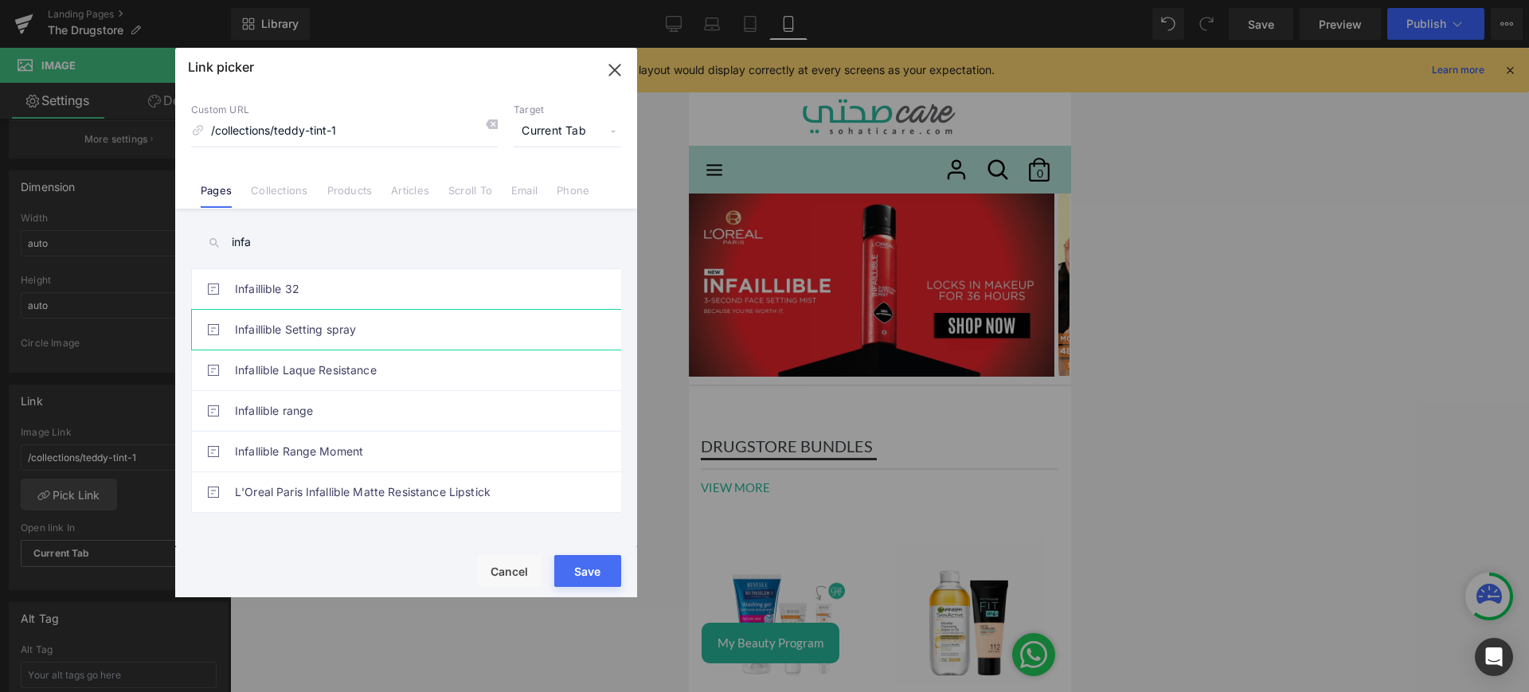
type input "infa"
click at [354, 325] on link "Infaillible Setting spray" at bounding box center [410, 330] width 350 height 40
click at [584, 570] on button "Save" at bounding box center [587, 571] width 67 height 32
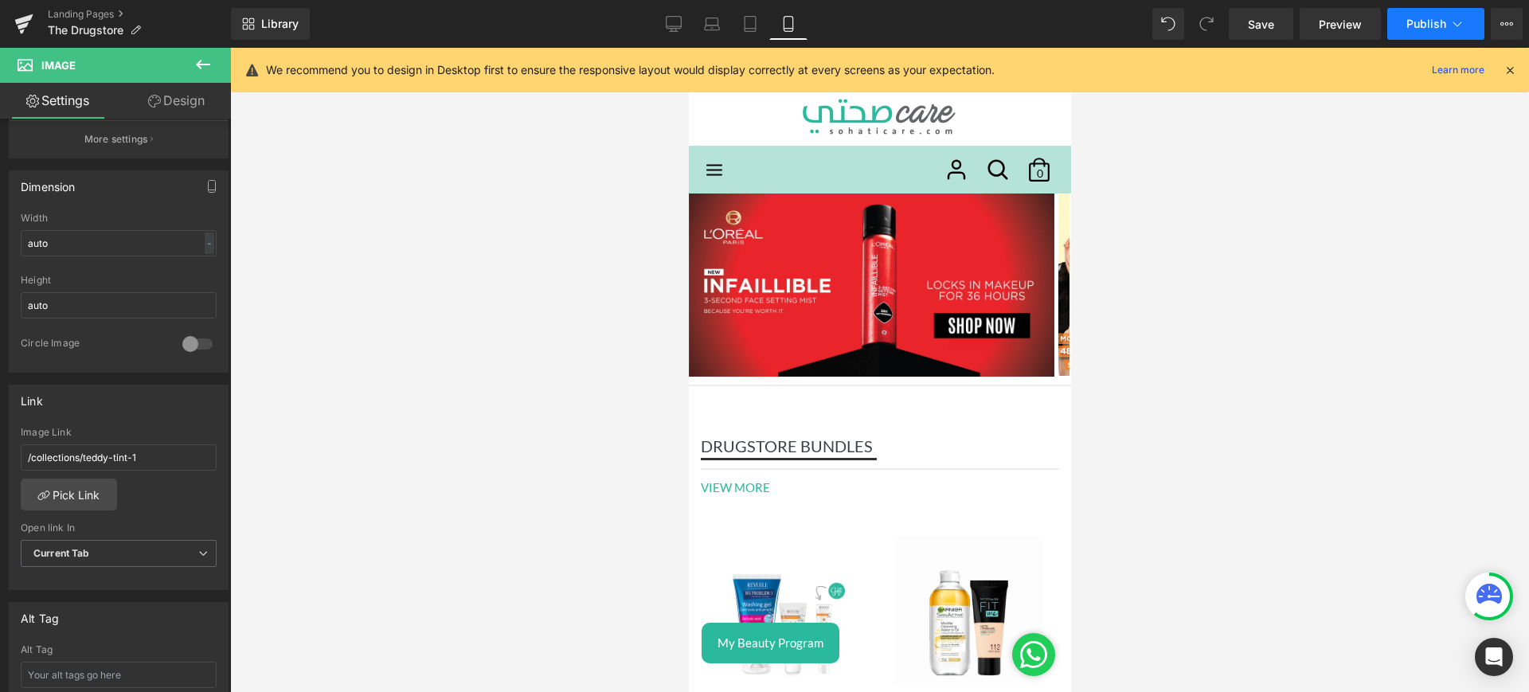
click at [1436, 14] on button "Publish" at bounding box center [1435, 24] width 97 height 32
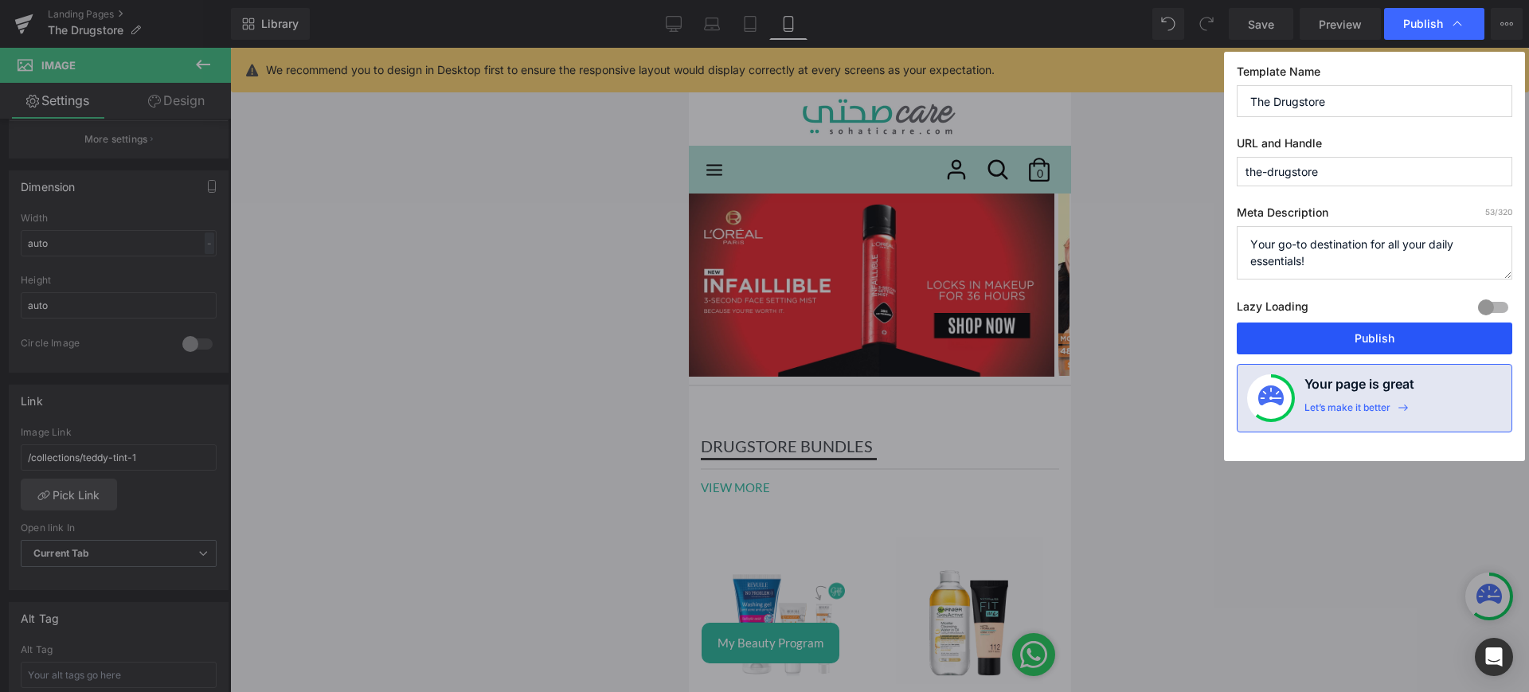
click at [1356, 328] on button "Publish" at bounding box center [1375, 338] width 276 height 32
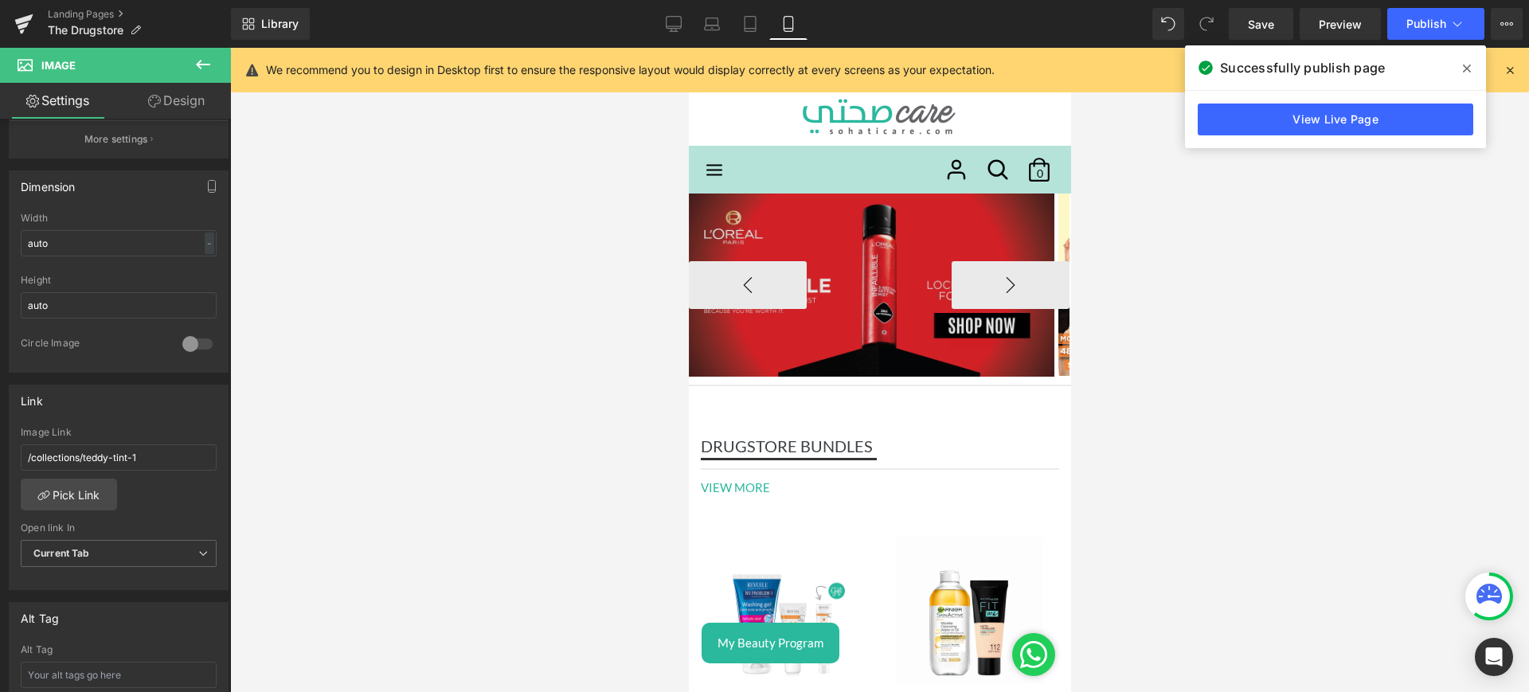
click at [899, 233] on img at bounding box center [870, 284] width 365 height 183
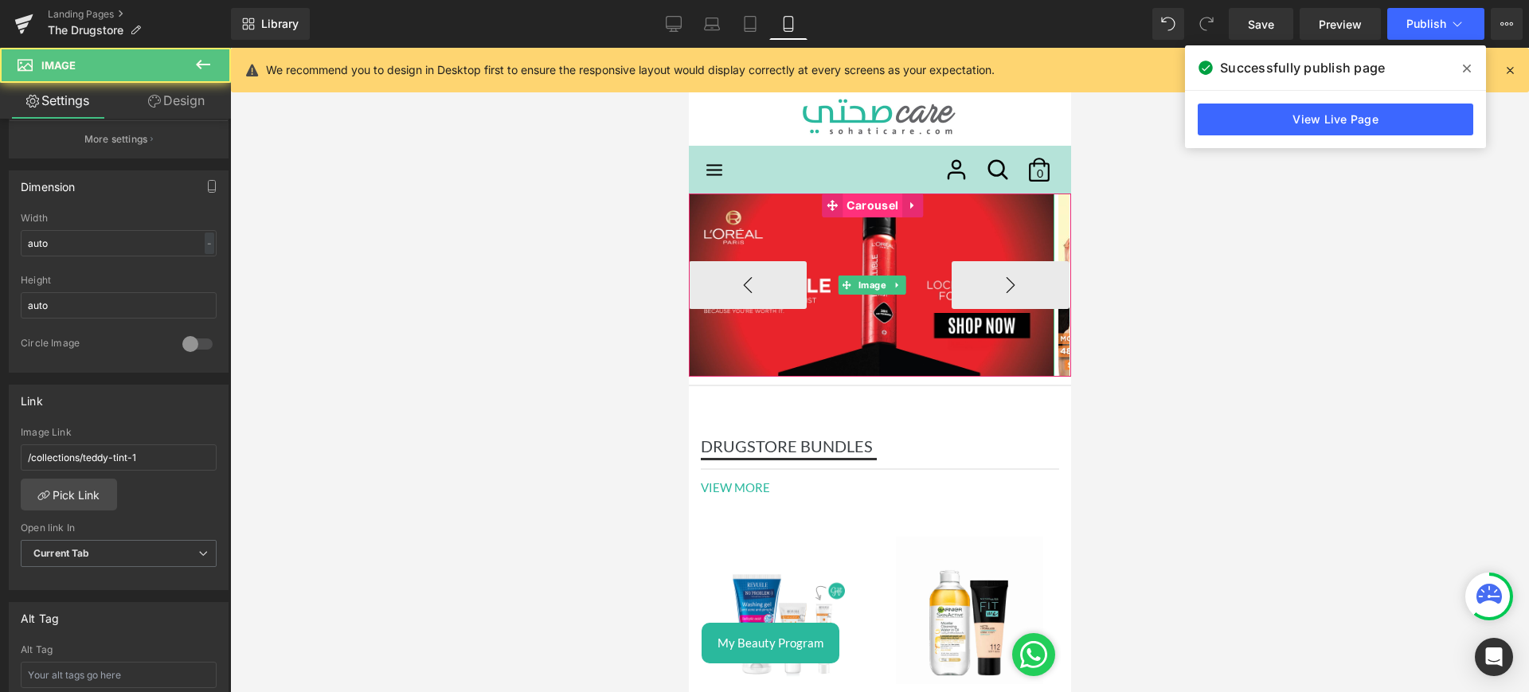
click at [870, 207] on span "Carousel" at bounding box center [872, 205] width 60 height 24
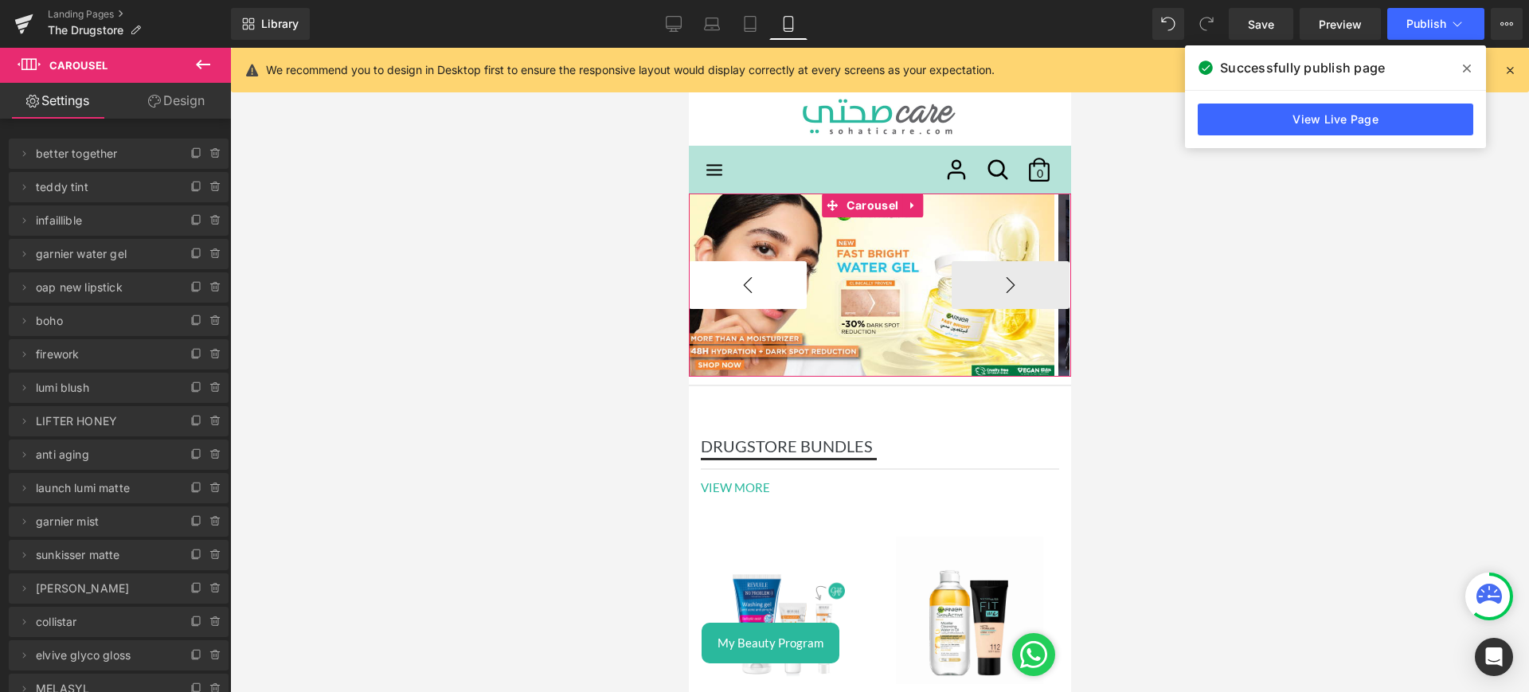
click at [760, 265] on button "‹" at bounding box center [747, 285] width 118 height 48
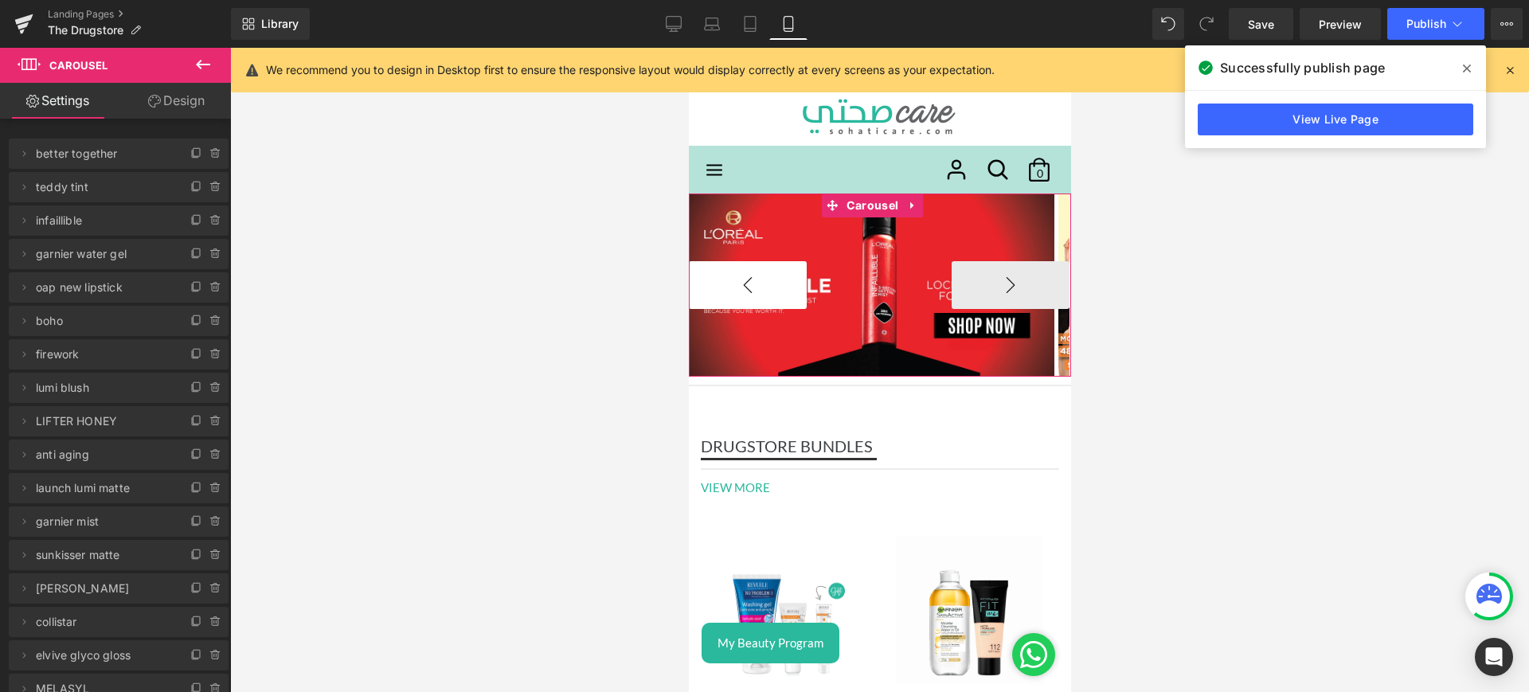
click at [766, 280] on button "‹" at bounding box center [747, 285] width 118 height 48
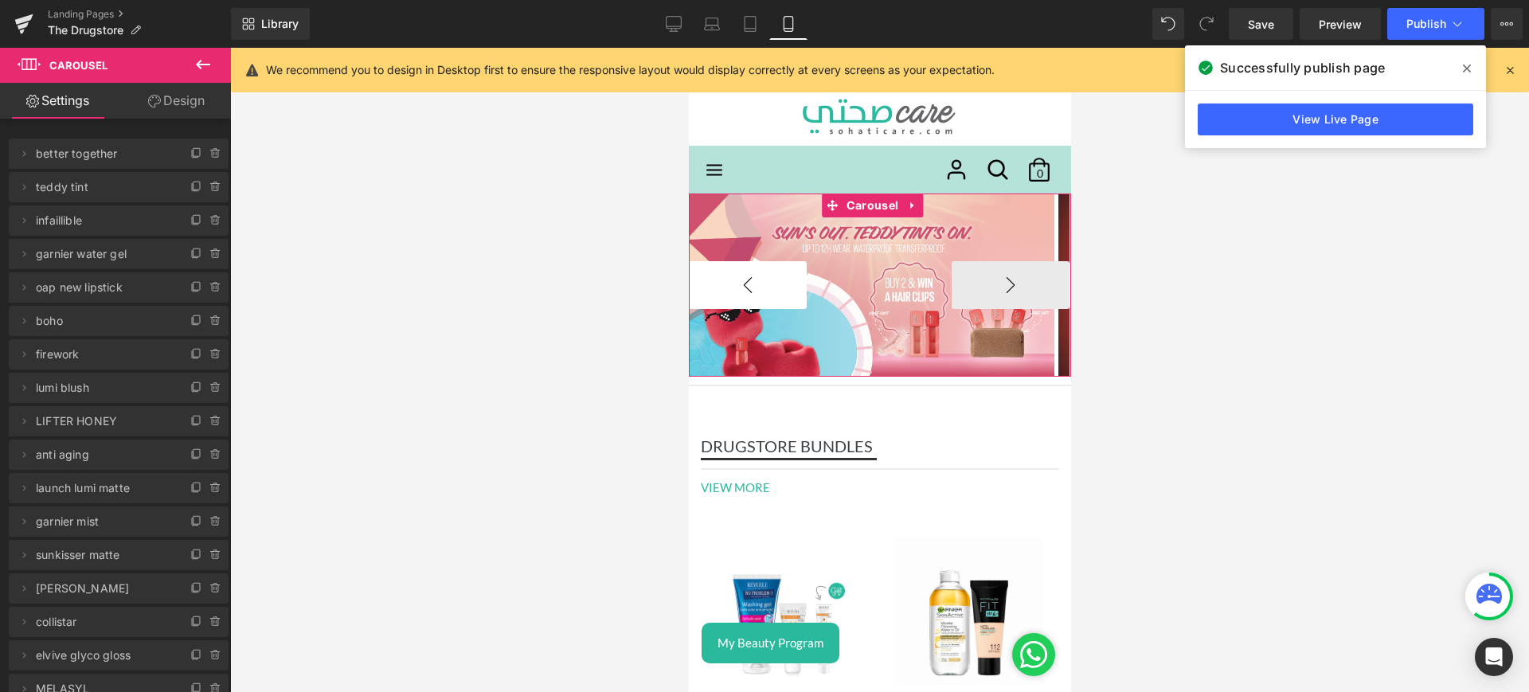
click at [766, 280] on button "‹" at bounding box center [747, 285] width 118 height 48
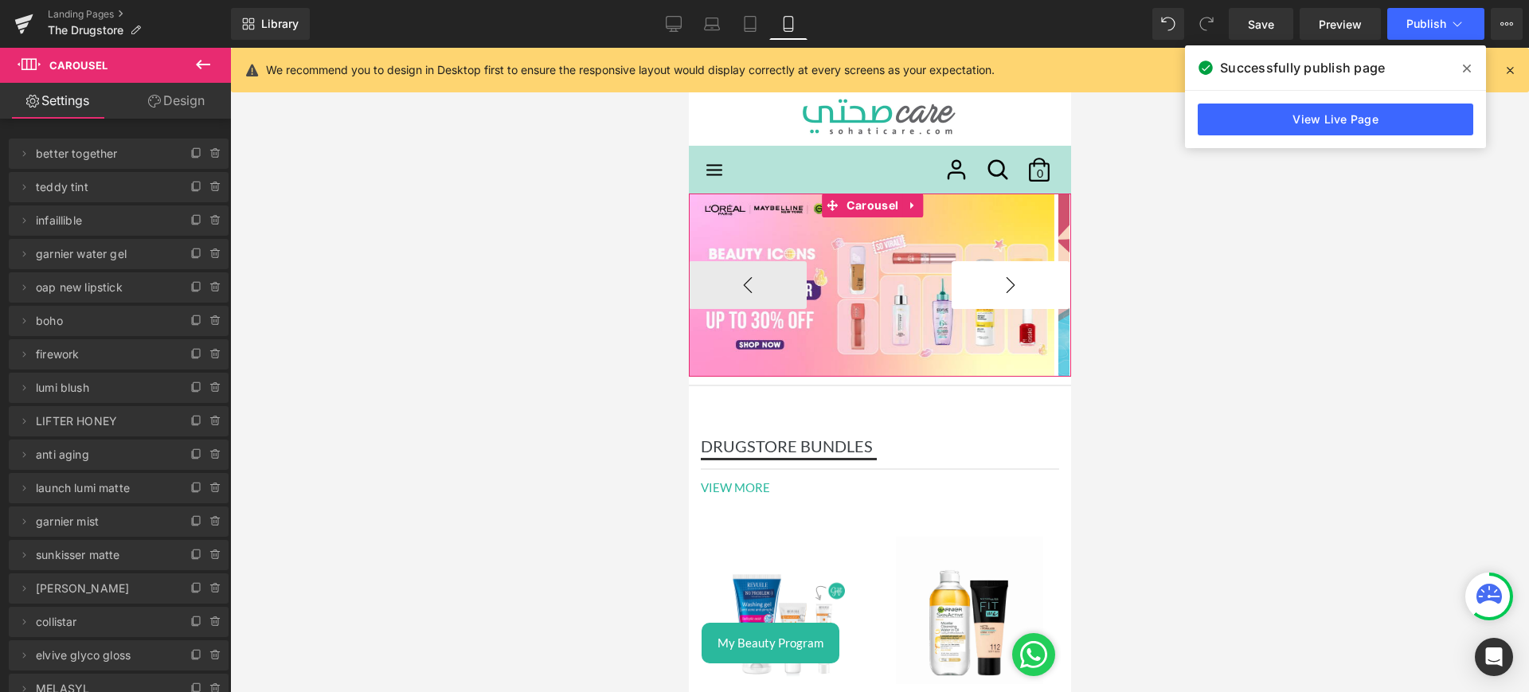
click at [1006, 285] on button "›" at bounding box center [1010, 285] width 118 height 48
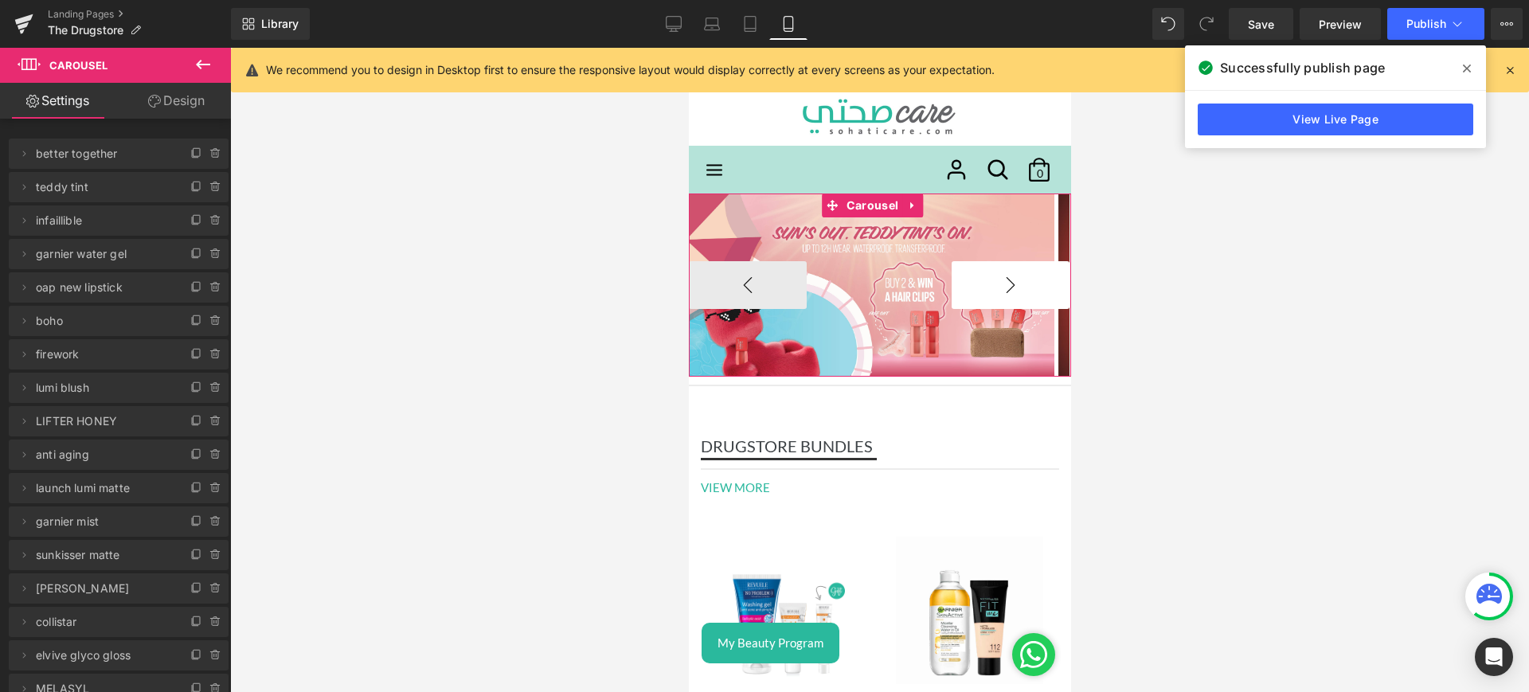
click at [1006, 285] on button "›" at bounding box center [1010, 285] width 118 height 48
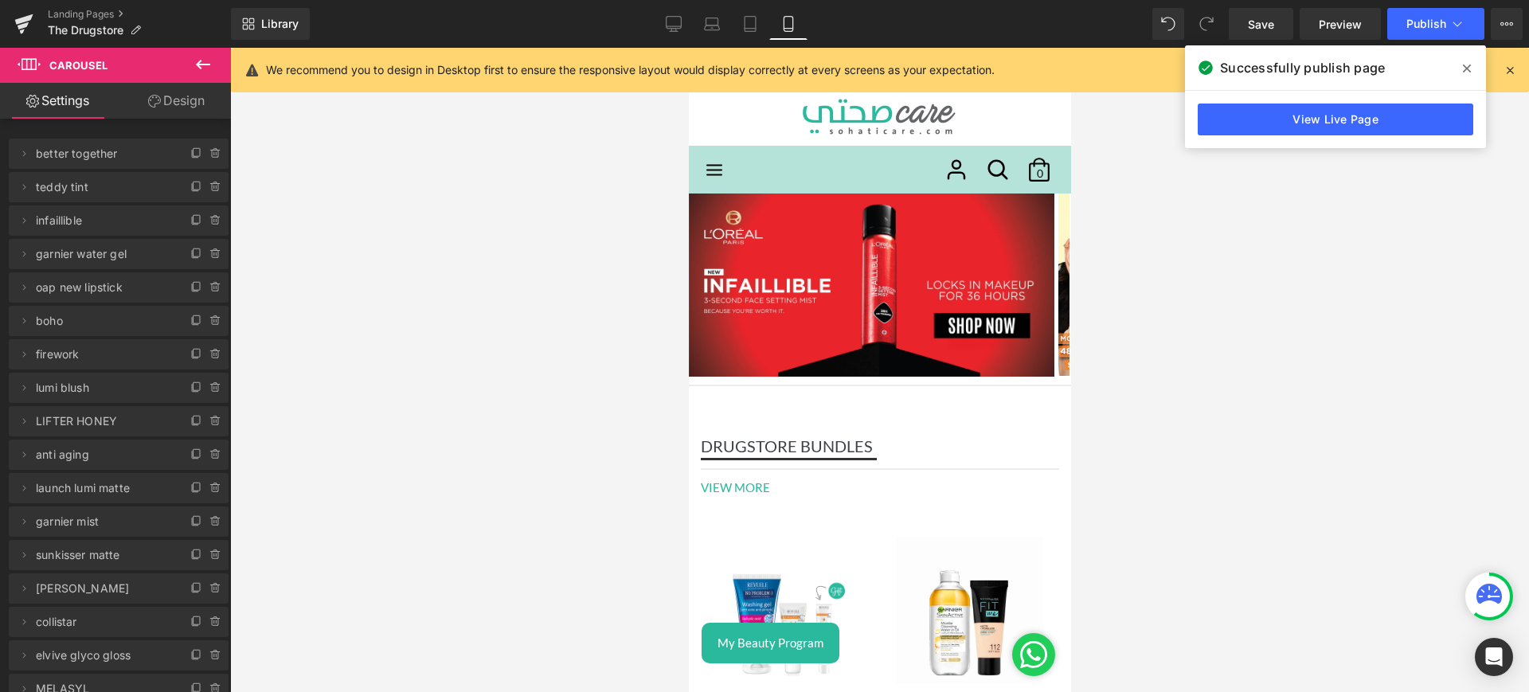
click at [1468, 65] on icon at bounding box center [1467, 68] width 8 height 13
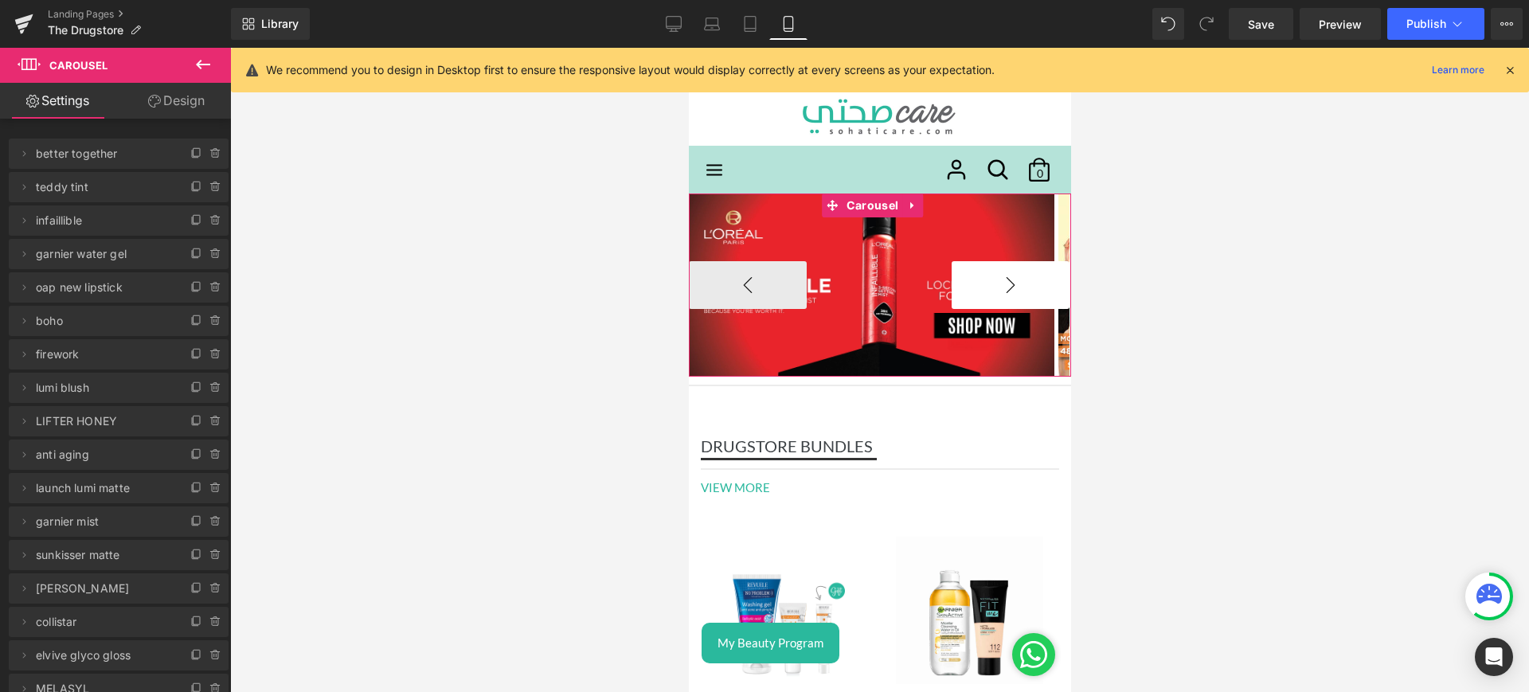
click at [1025, 283] on button "›" at bounding box center [1010, 285] width 118 height 48
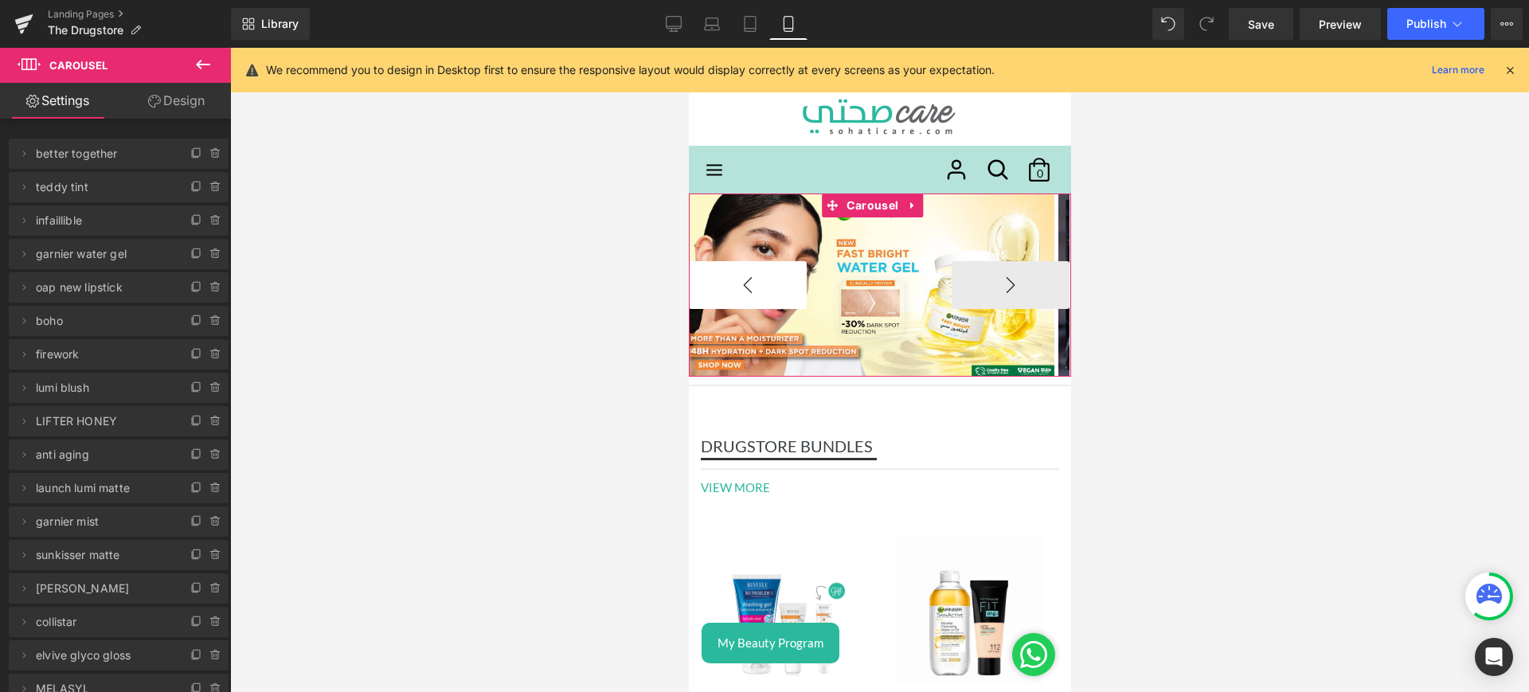
click at [746, 278] on button "‹" at bounding box center [747, 285] width 118 height 48
